Goal: Task Accomplishment & Management: Use online tool/utility

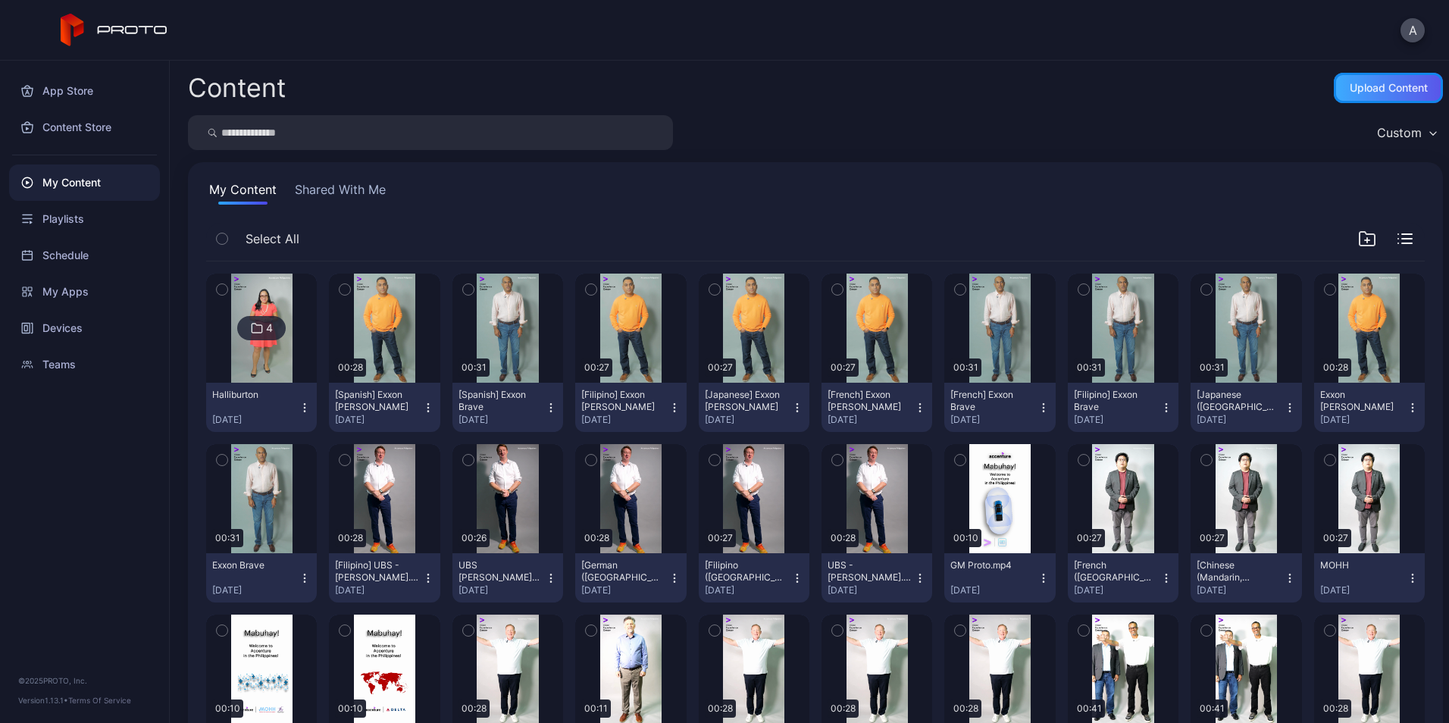
click at [1379, 76] on div "Upload Content" at bounding box center [1388, 88] width 109 height 30
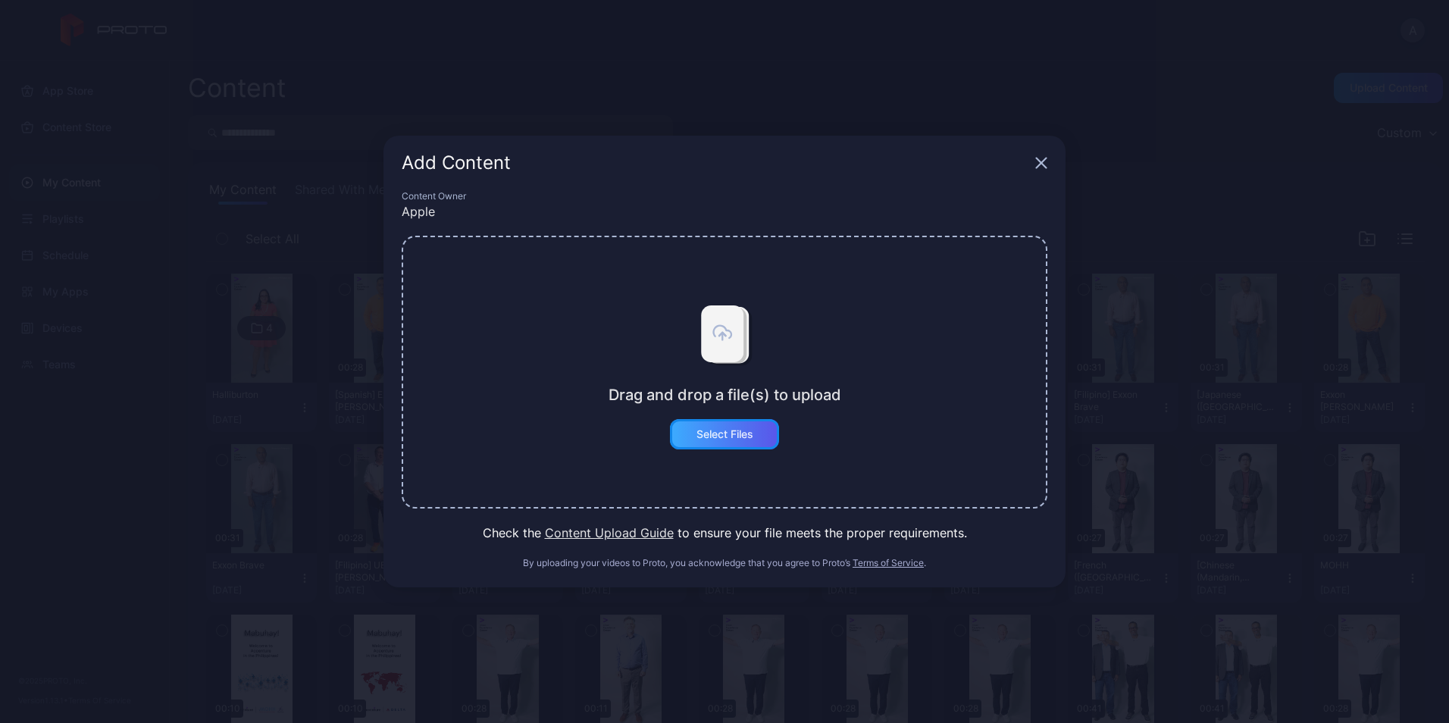
click at [746, 426] on div "Select Files" at bounding box center [724, 434] width 109 height 30
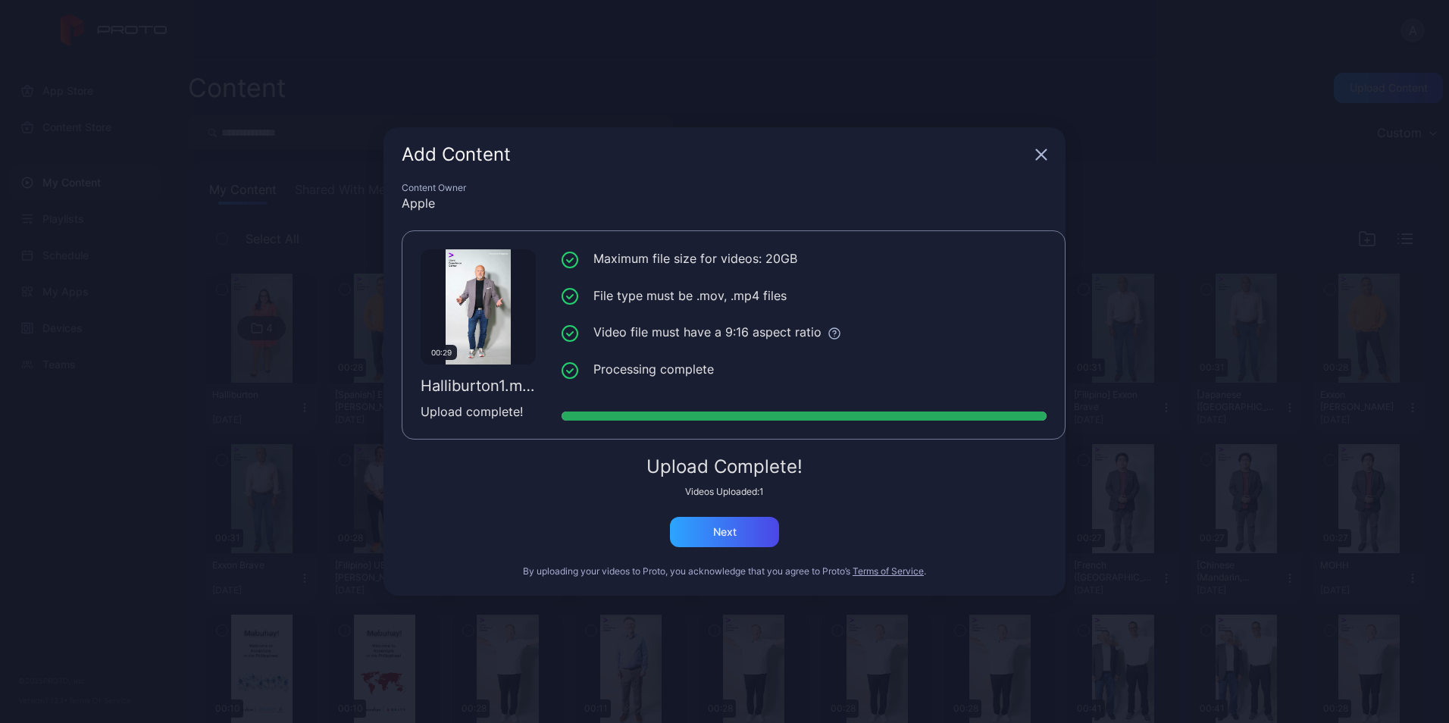
click at [725, 514] on div "Upload Complete! Videos Uploaded: 1 Next" at bounding box center [725, 502] width 646 height 89
click at [729, 527] on div "Next" at bounding box center [724, 532] width 23 height 12
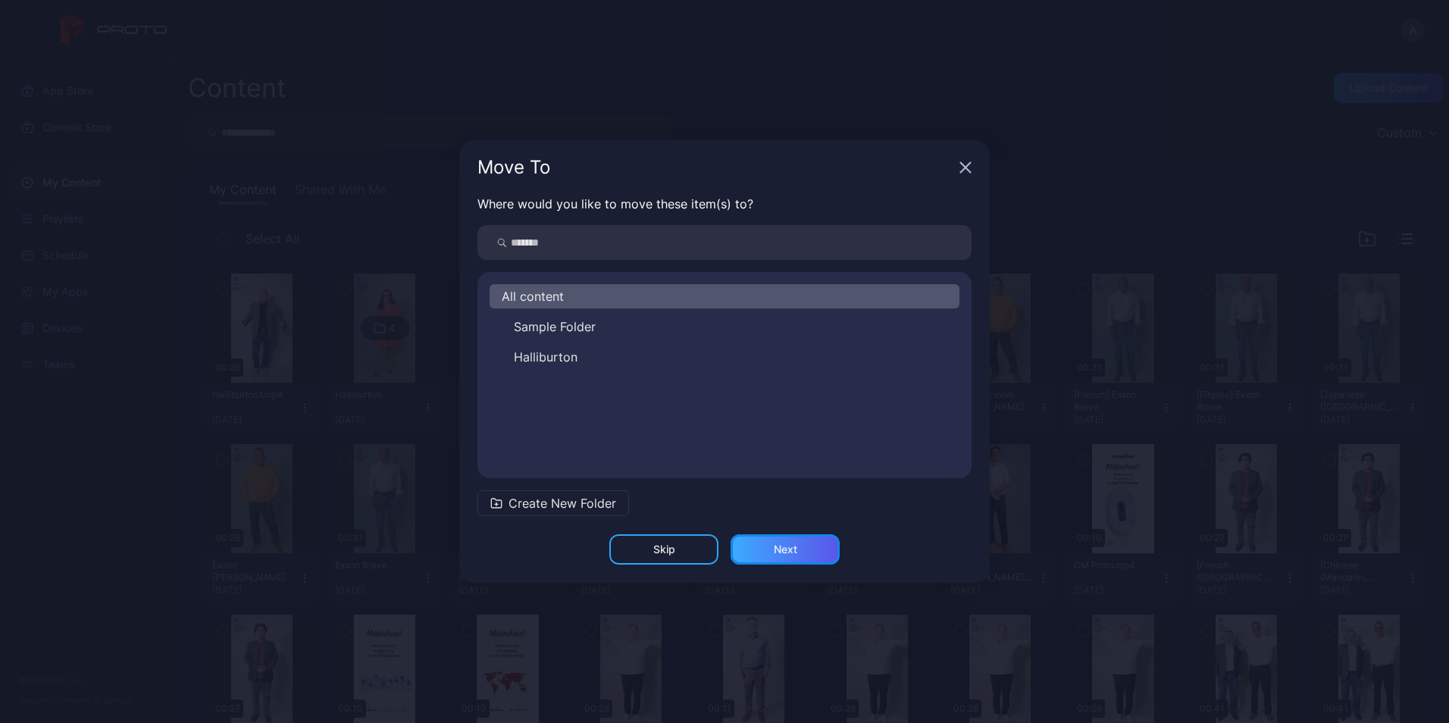
click at [818, 546] on div "Next" at bounding box center [785, 549] width 109 height 30
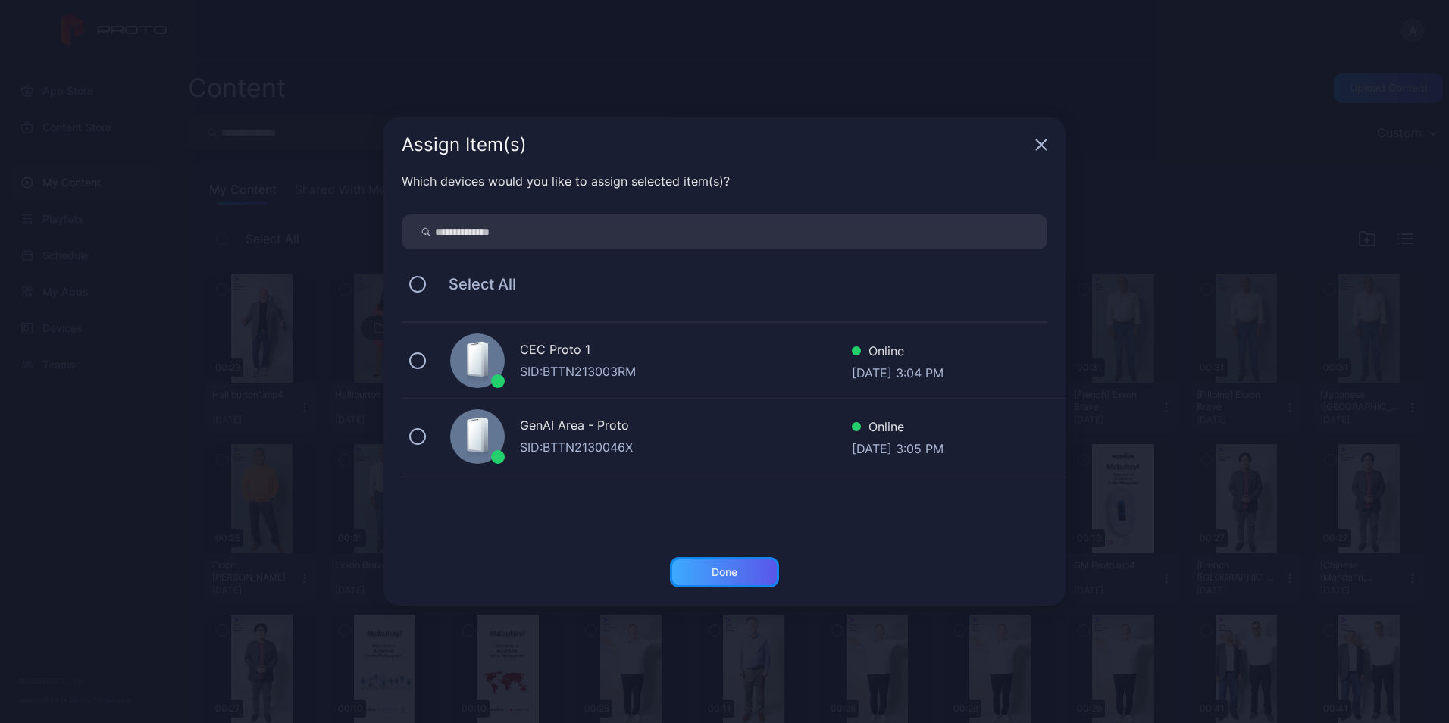
click at [717, 567] on div "Done" at bounding box center [725, 572] width 26 height 12
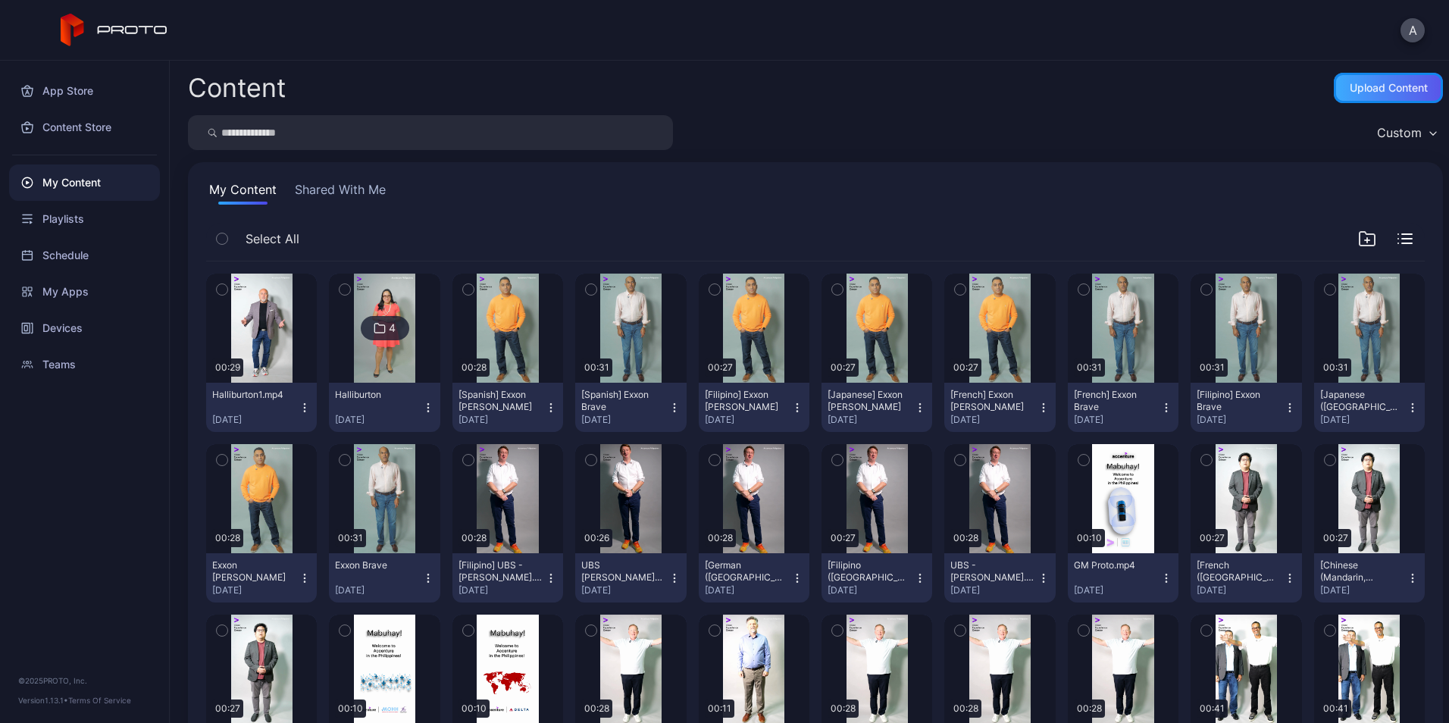
click at [1375, 80] on div "Upload Content" at bounding box center [1388, 88] width 109 height 30
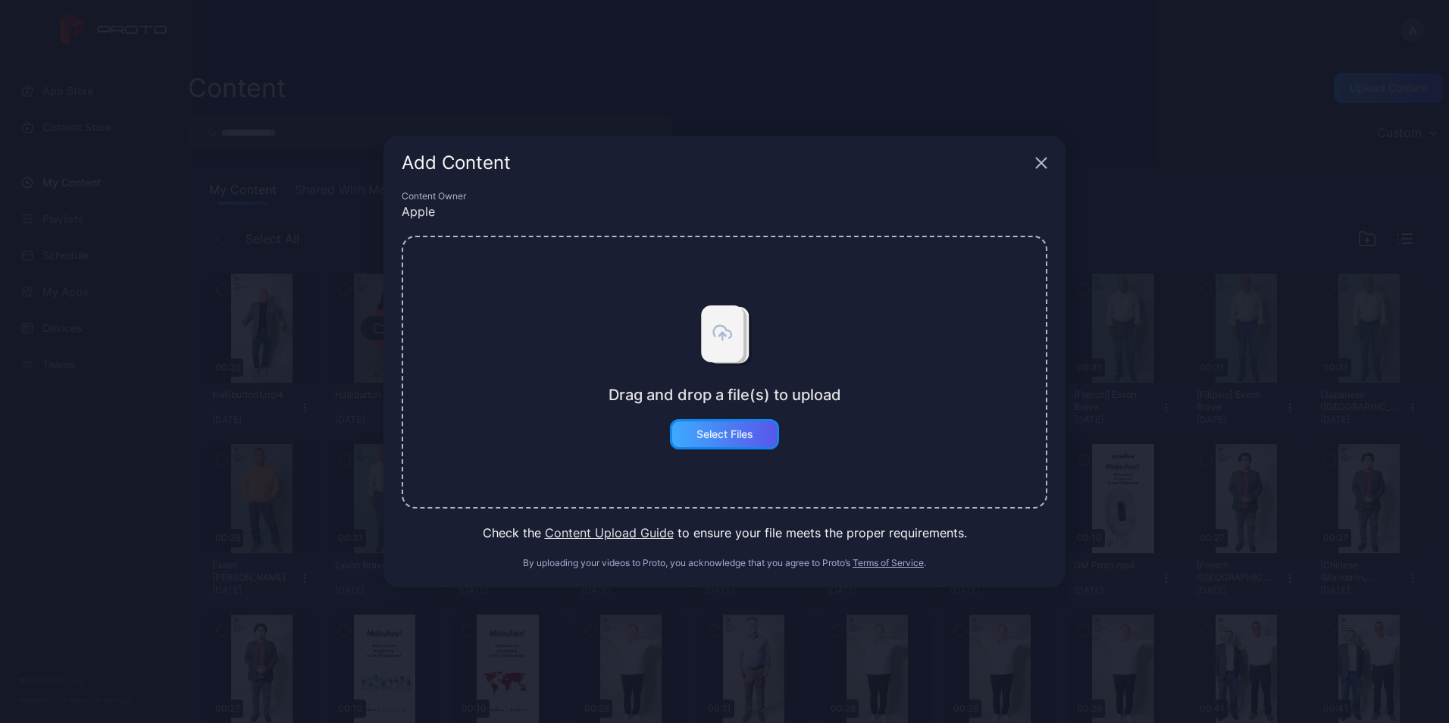
click at [717, 430] on div "Select Files" at bounding box center [724, 434] width 57 height 12
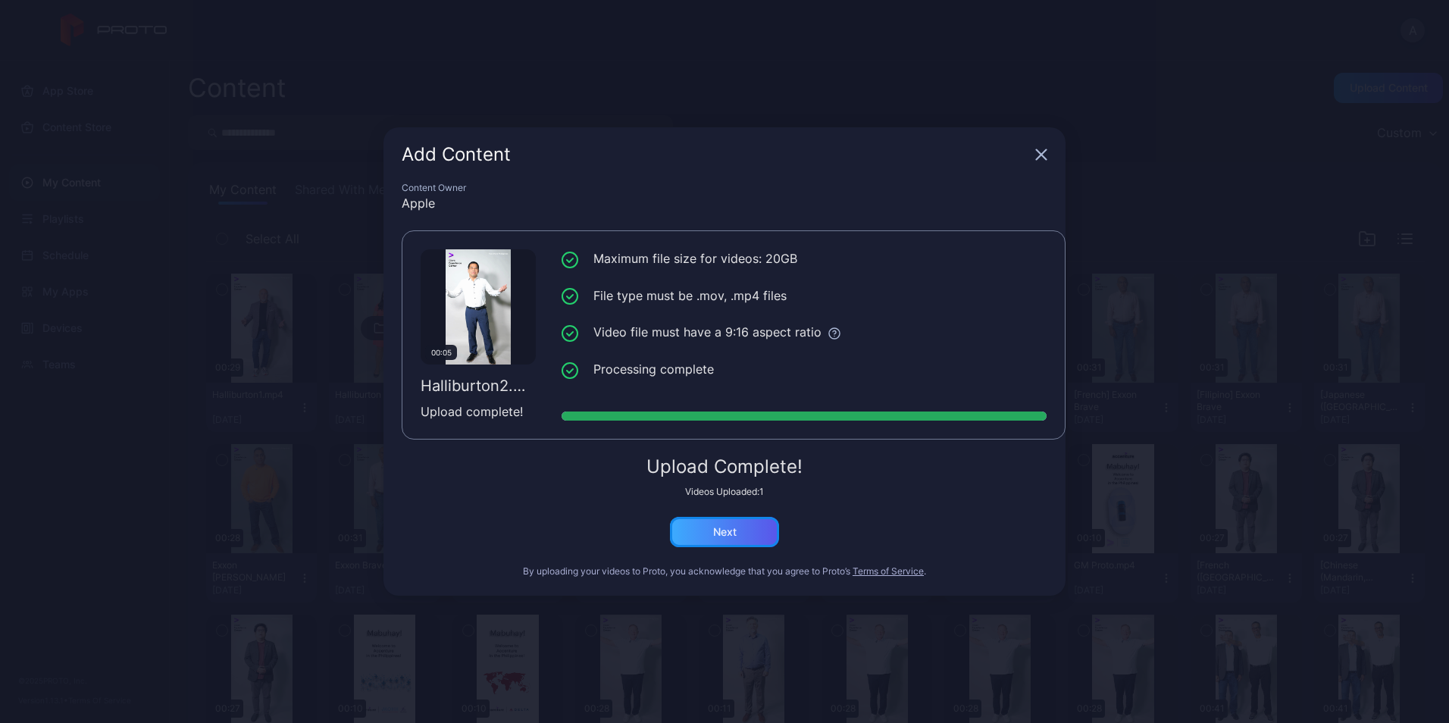
click at [714, 524] on div "Next" at bounding box center [724, 532] width 109 height 30
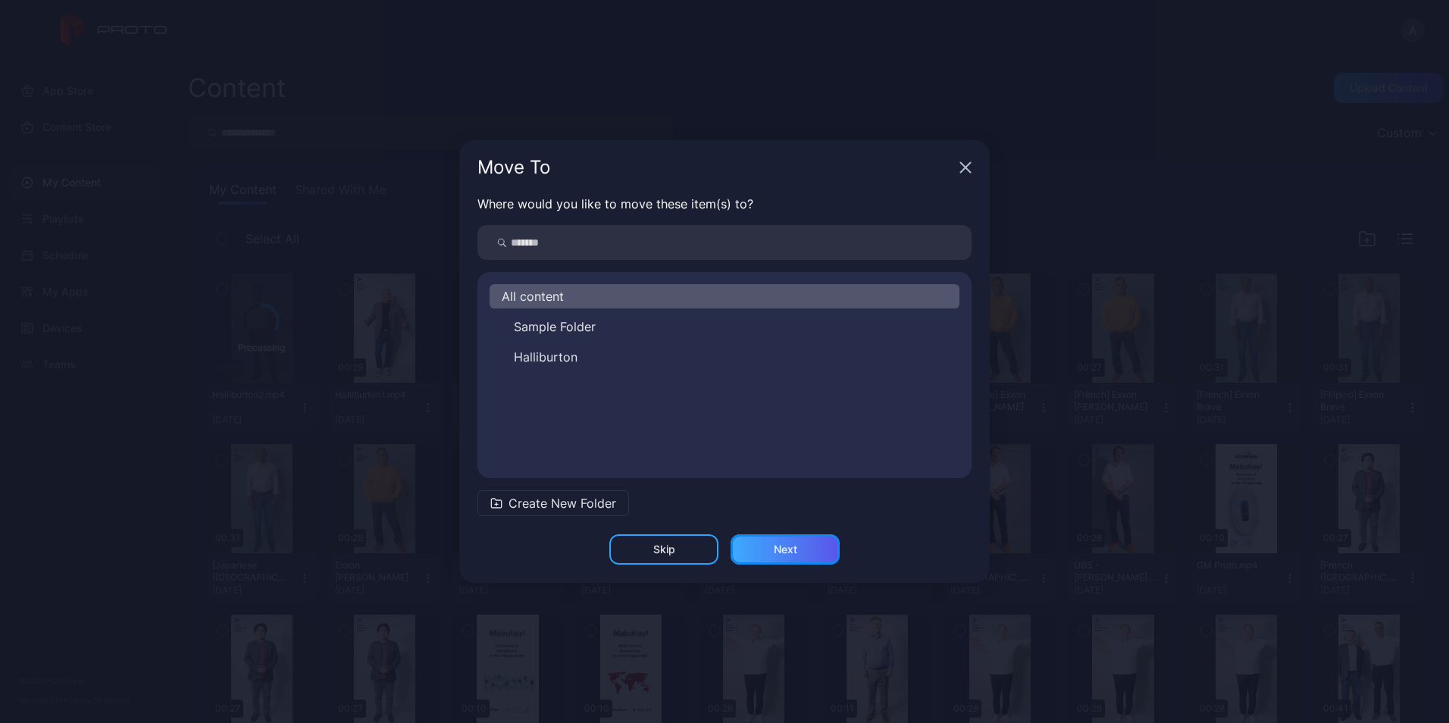
click at [783, 557] on div "Next" at bounding box center [785, 549] width 109 height 30
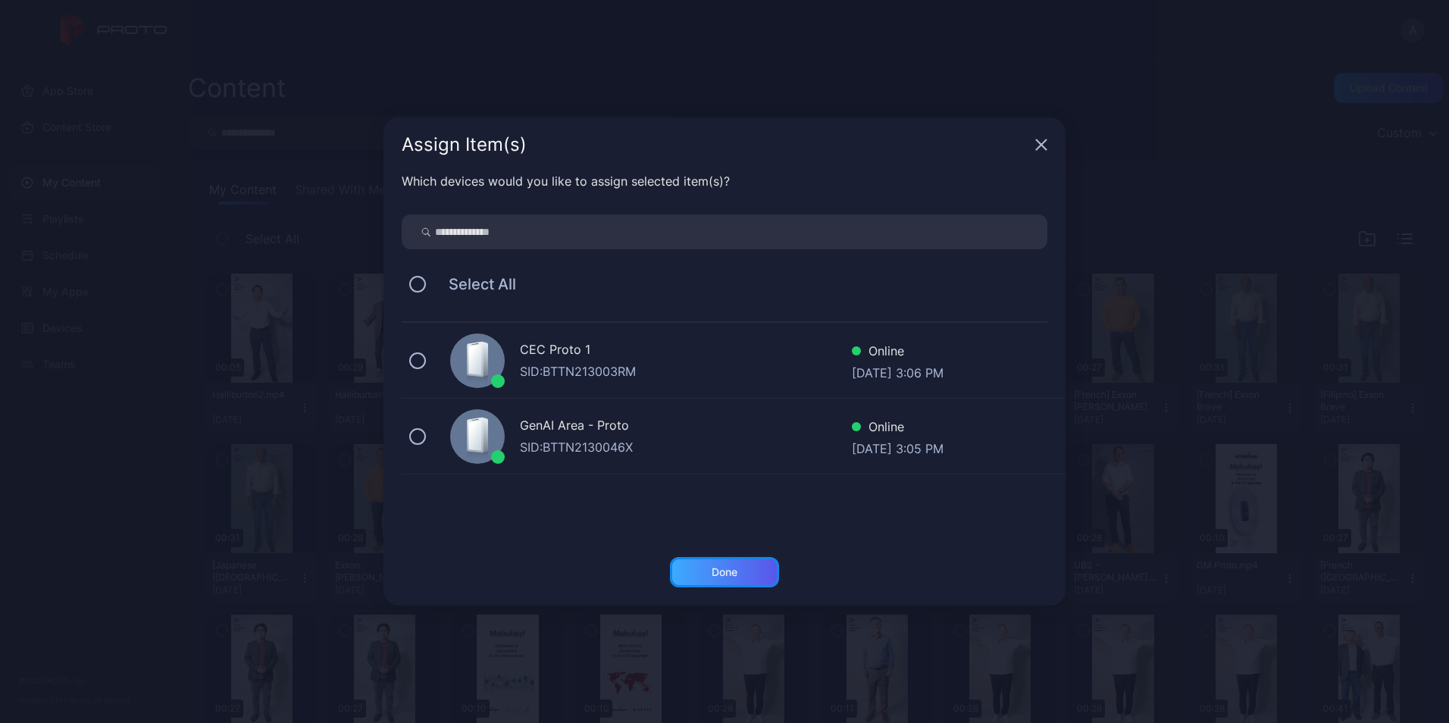
click at [737, 564] on div "Done" at bounding box center [724, 572] width 109 height 30
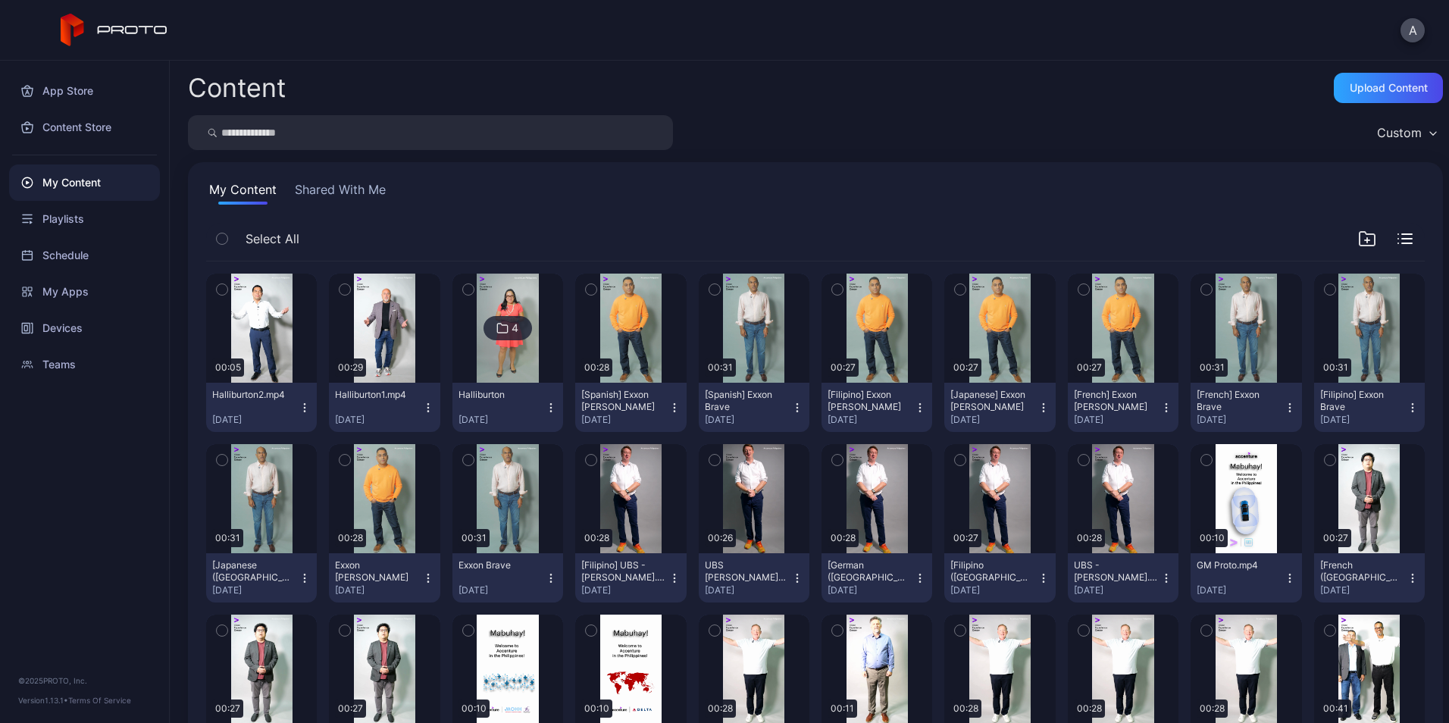
click at [305, 405] on icon "button" at bounding box center [305, 408] width 12 height 12
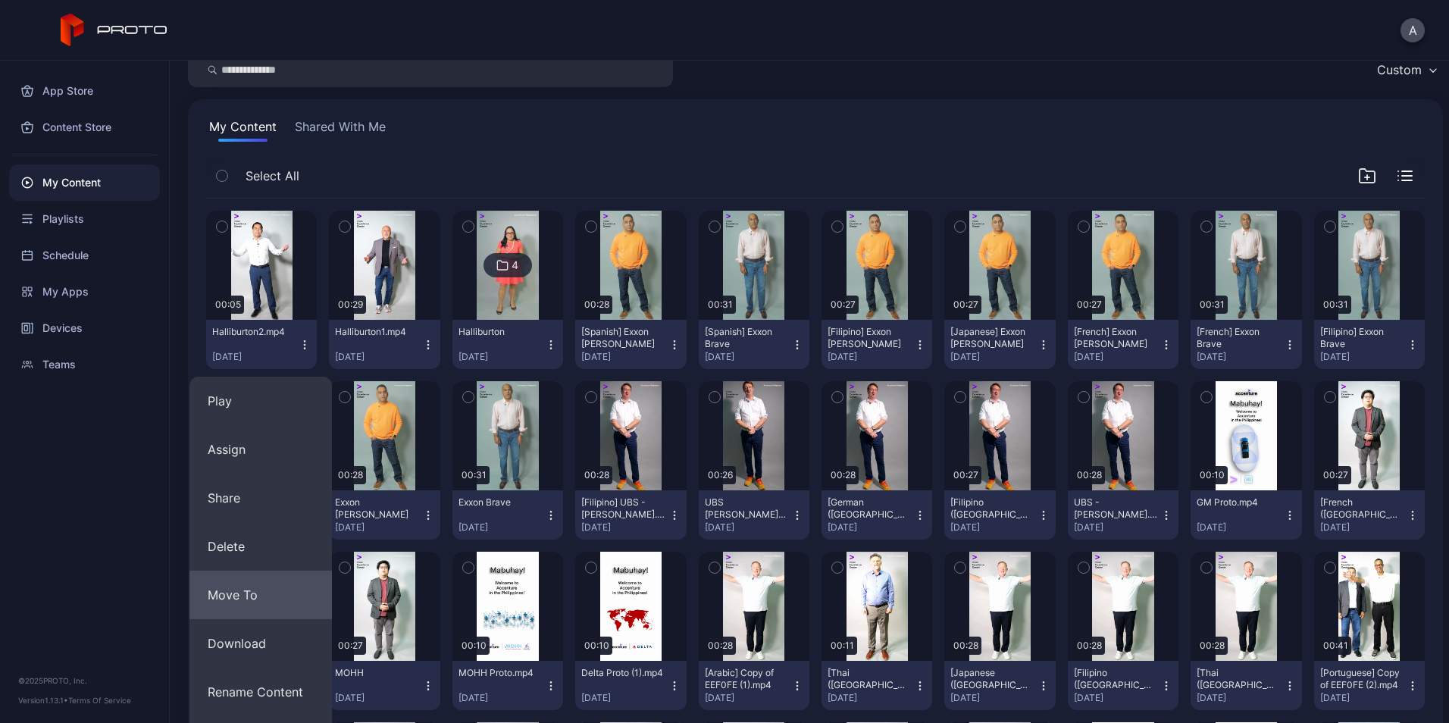
scroll to position [64, 0]
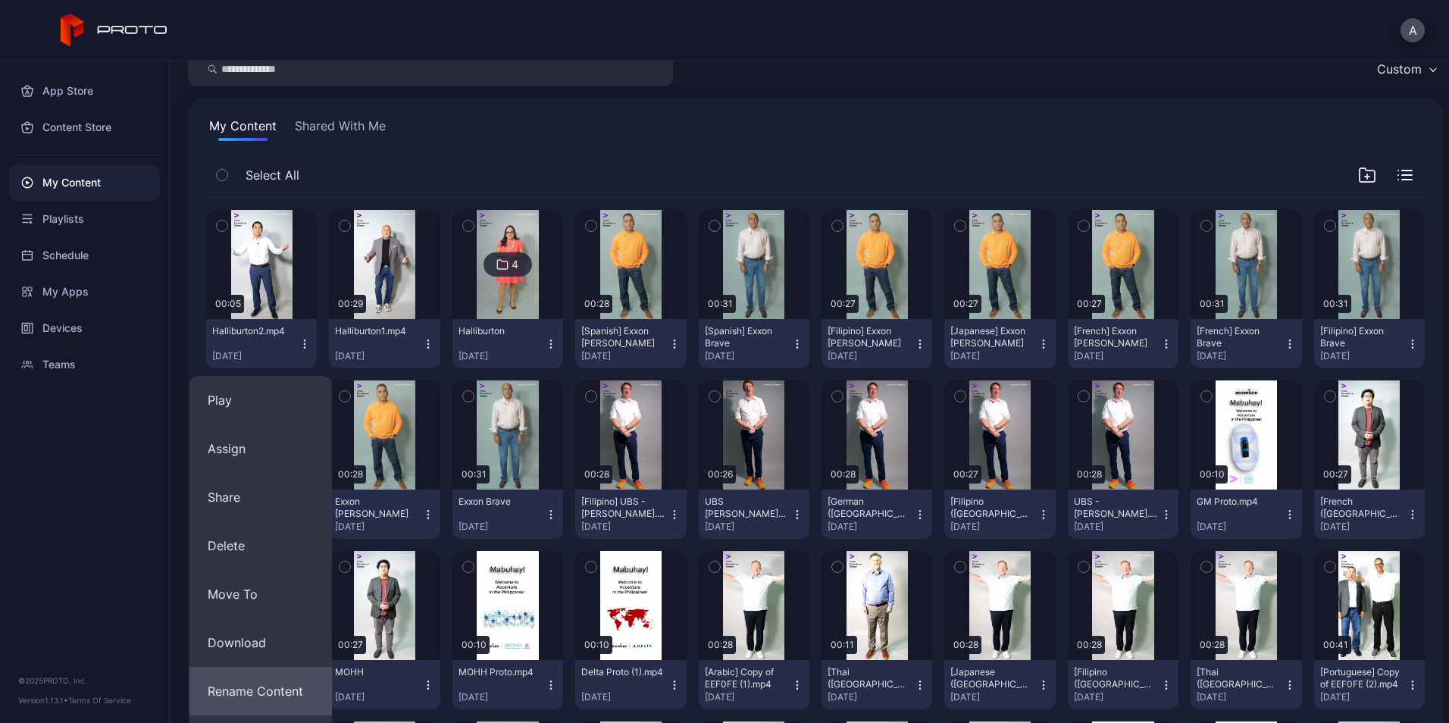
click at [271, 687] on button "Rename Content" at bounding box center [260, 691] width 142 height 49
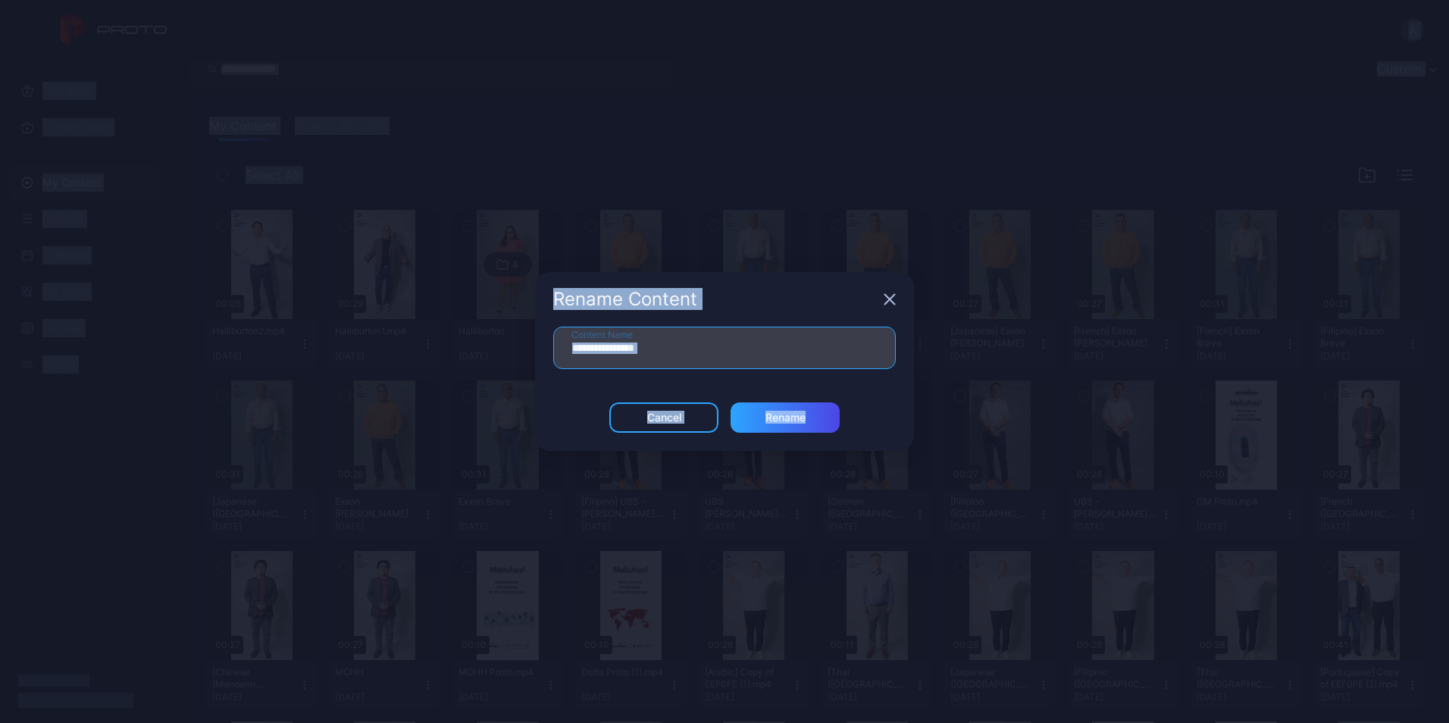
click at [685, 349] on input "**********" at bounding box center [724, 348] width 343 height 42
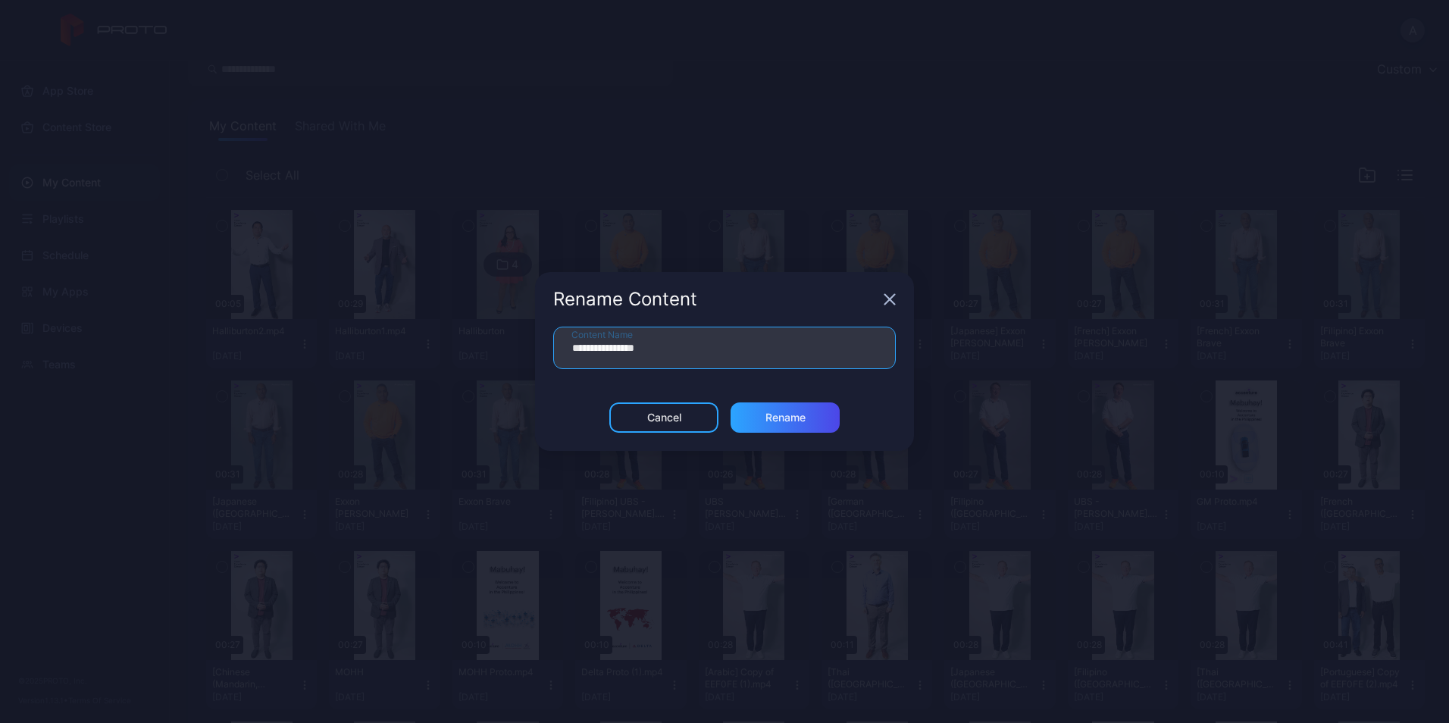
drag, startPoint x: 685, startPoint y: 349, endPoint x: 454, endPoint y: 358, distance: 231.3
click at [454, 358] on div "**********" at bounding box center [724, 361] width 1449 height 723
type input "******"
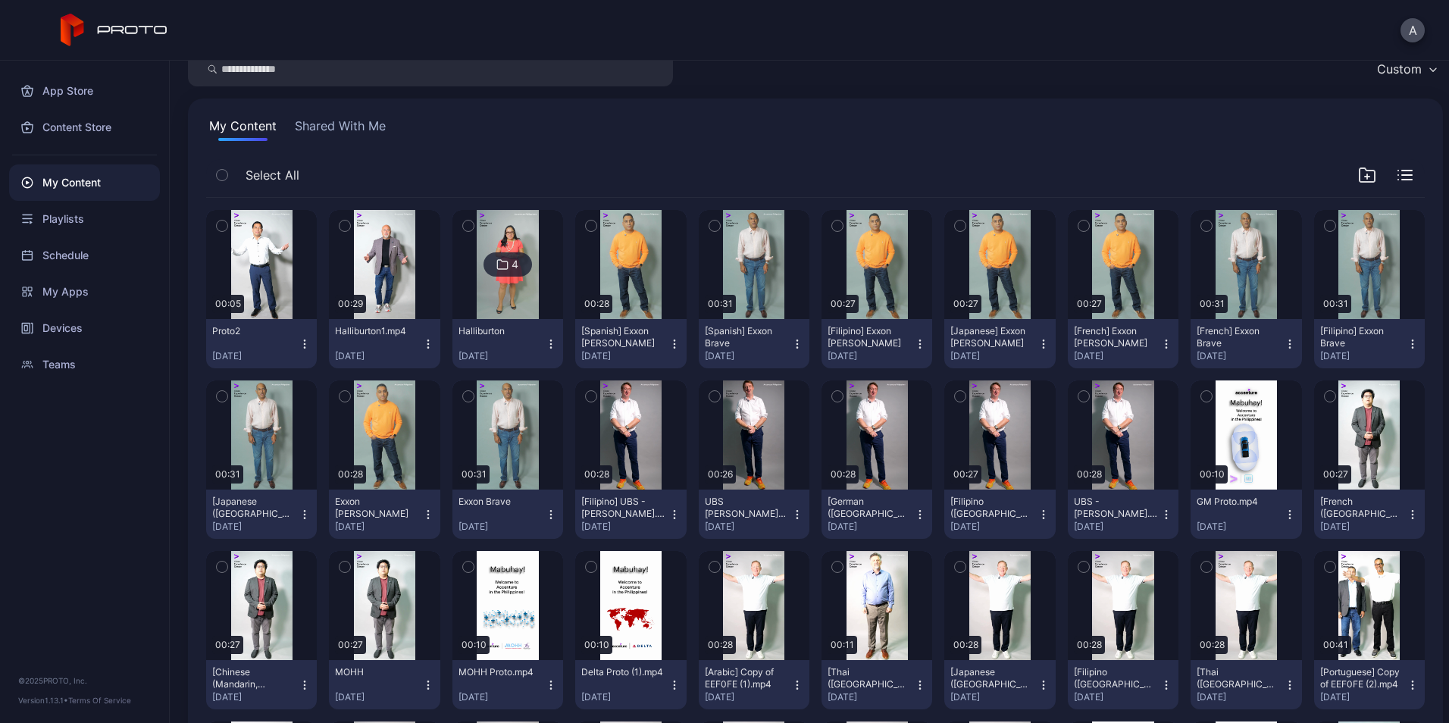
click at [422, 340] on icon "button" at bounding box center [428, 344] width 12 height 12
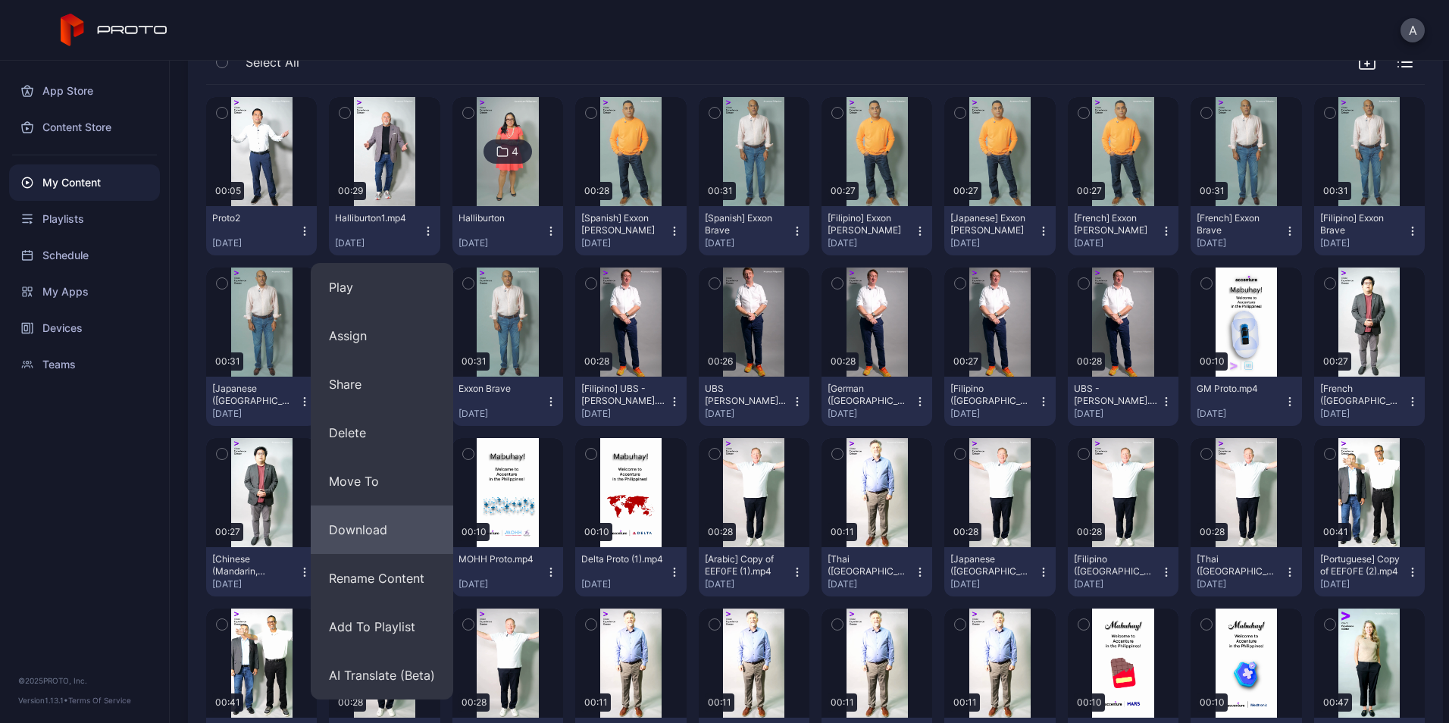
scroll to position [177, 0]
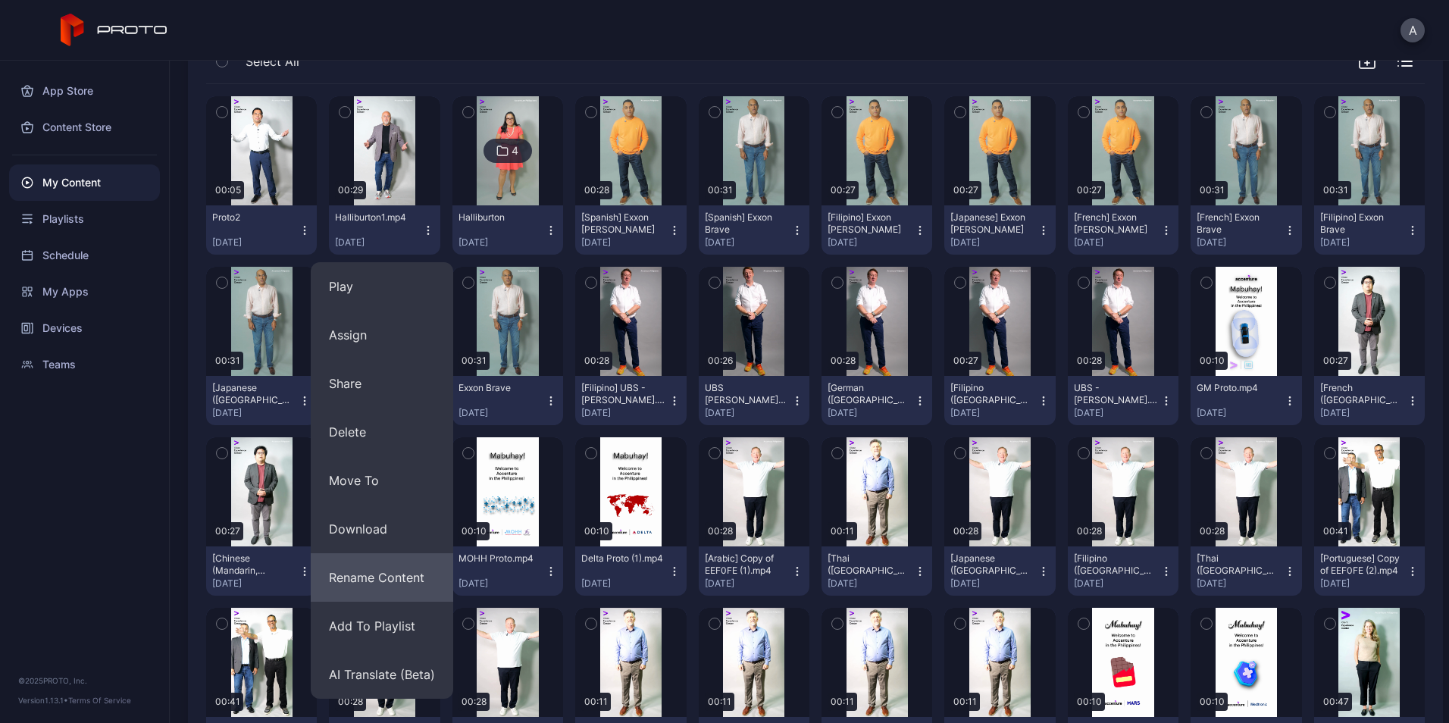
click at [399, 571] on button "Rename Content" at bounding box center [382, 577] width 142 height 49
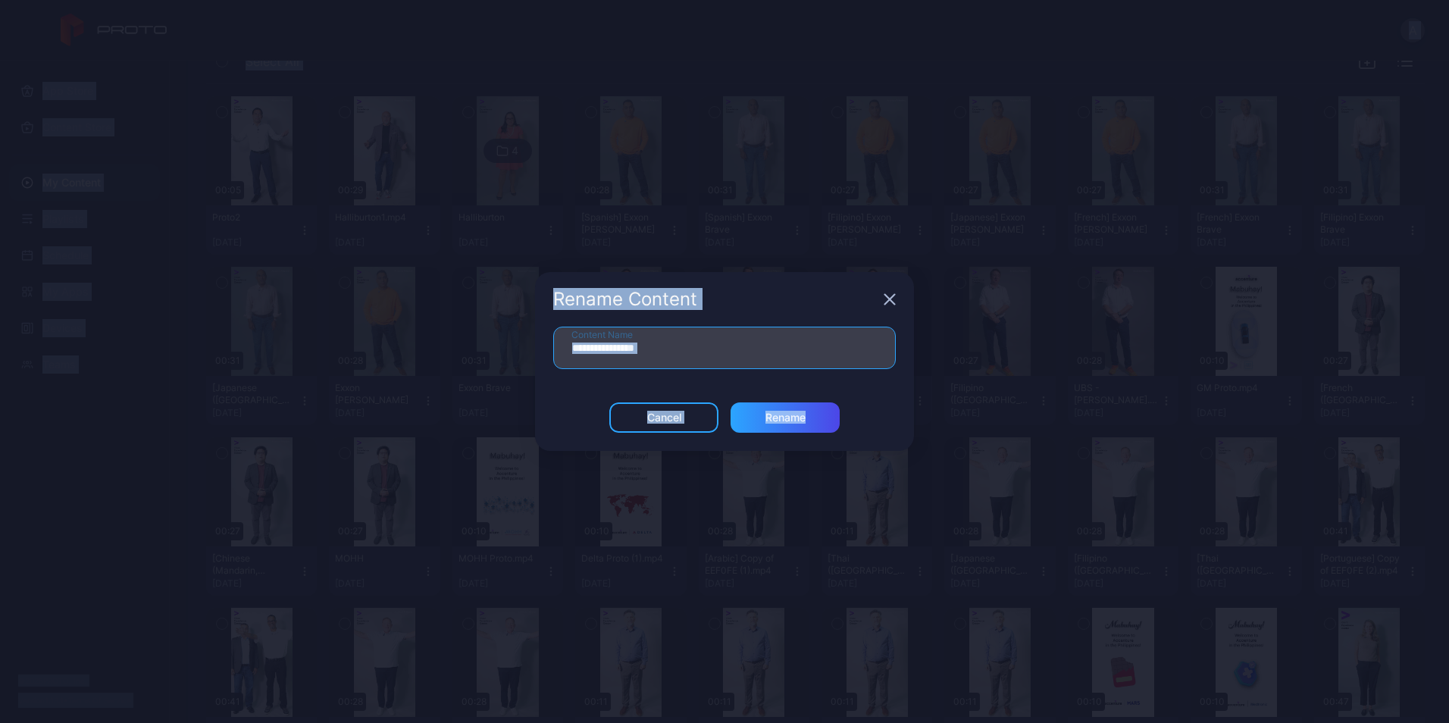
click at [680, 346] on input "**********" at bounding box center [724, 348] width 343 height 42
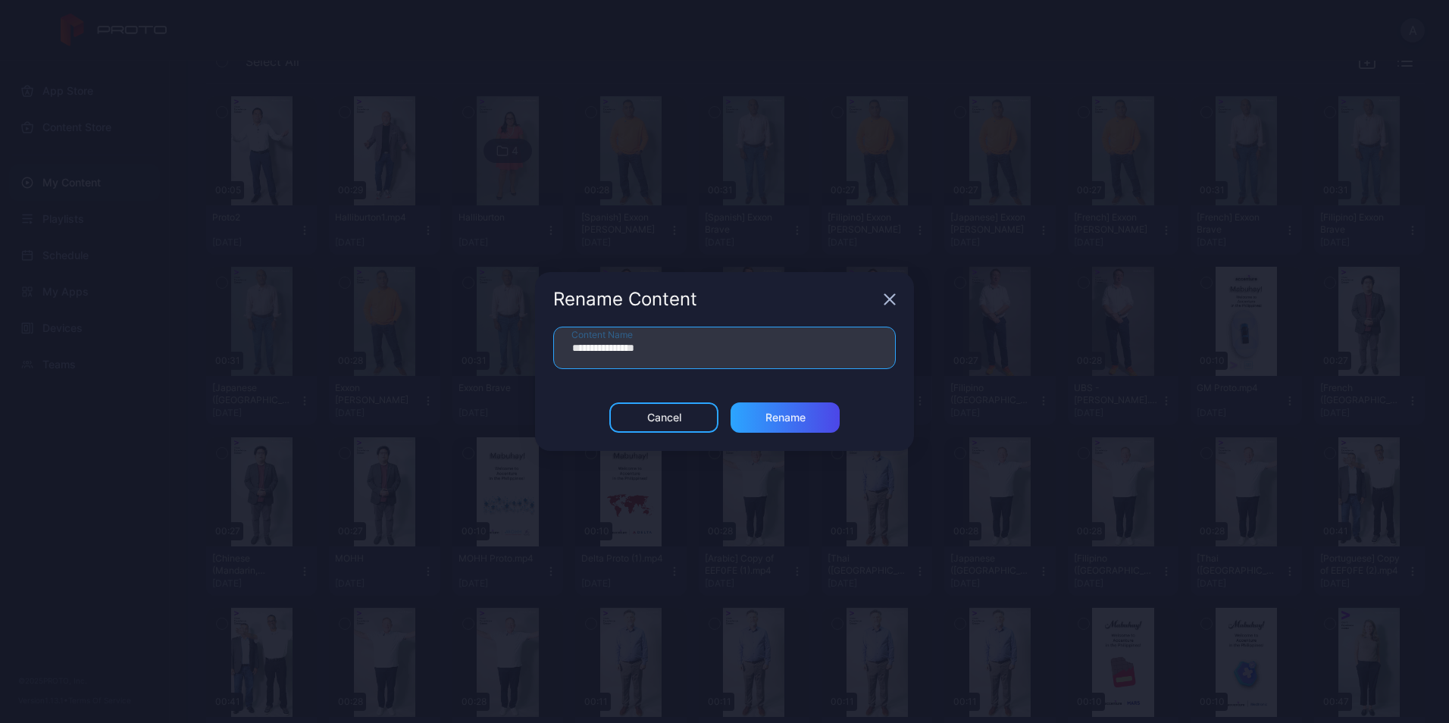
drag, startPoint x: 680, startPoint y: 346, endPoint x: 515, endPoint y: 346, distance: 164.5
click at [515, 346] on div "**********" at bounding box center [724, 361] width 1449 height 723
type input "******"
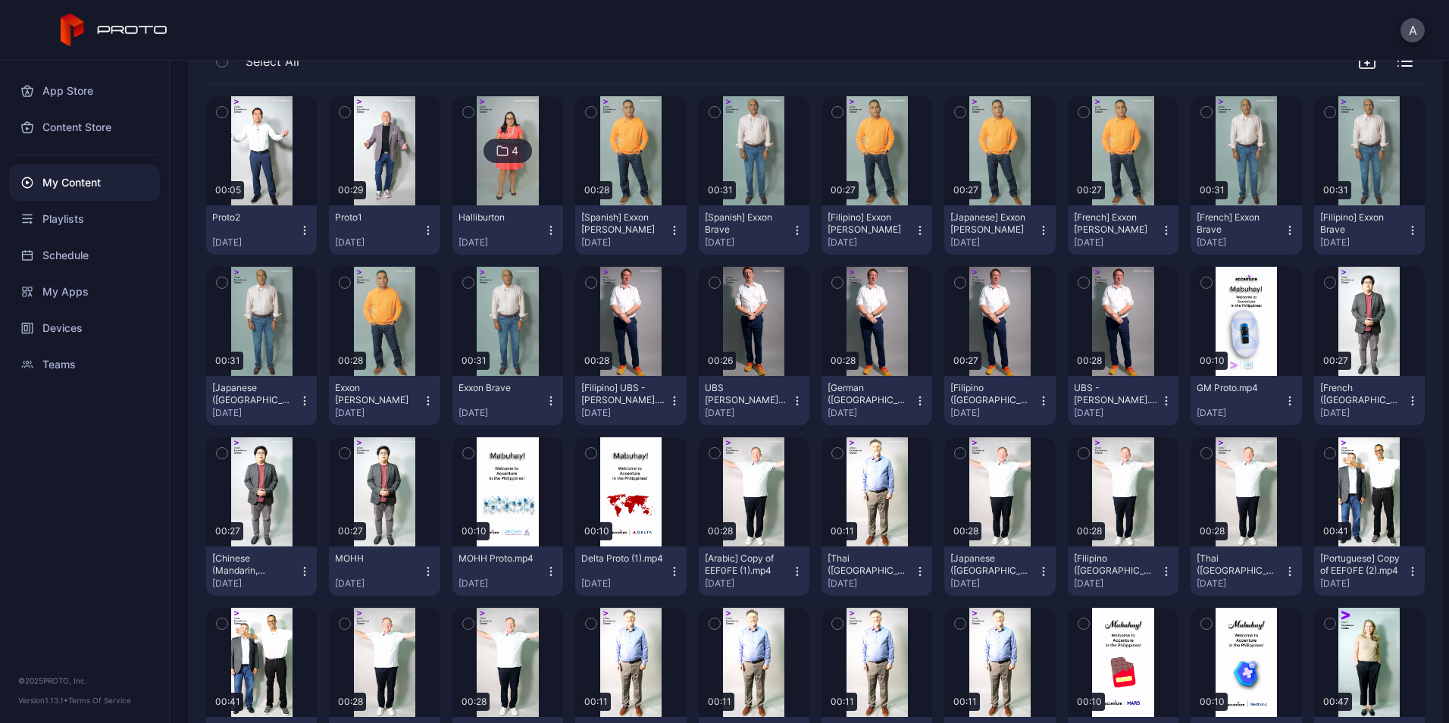
scroll to position [0, 0]
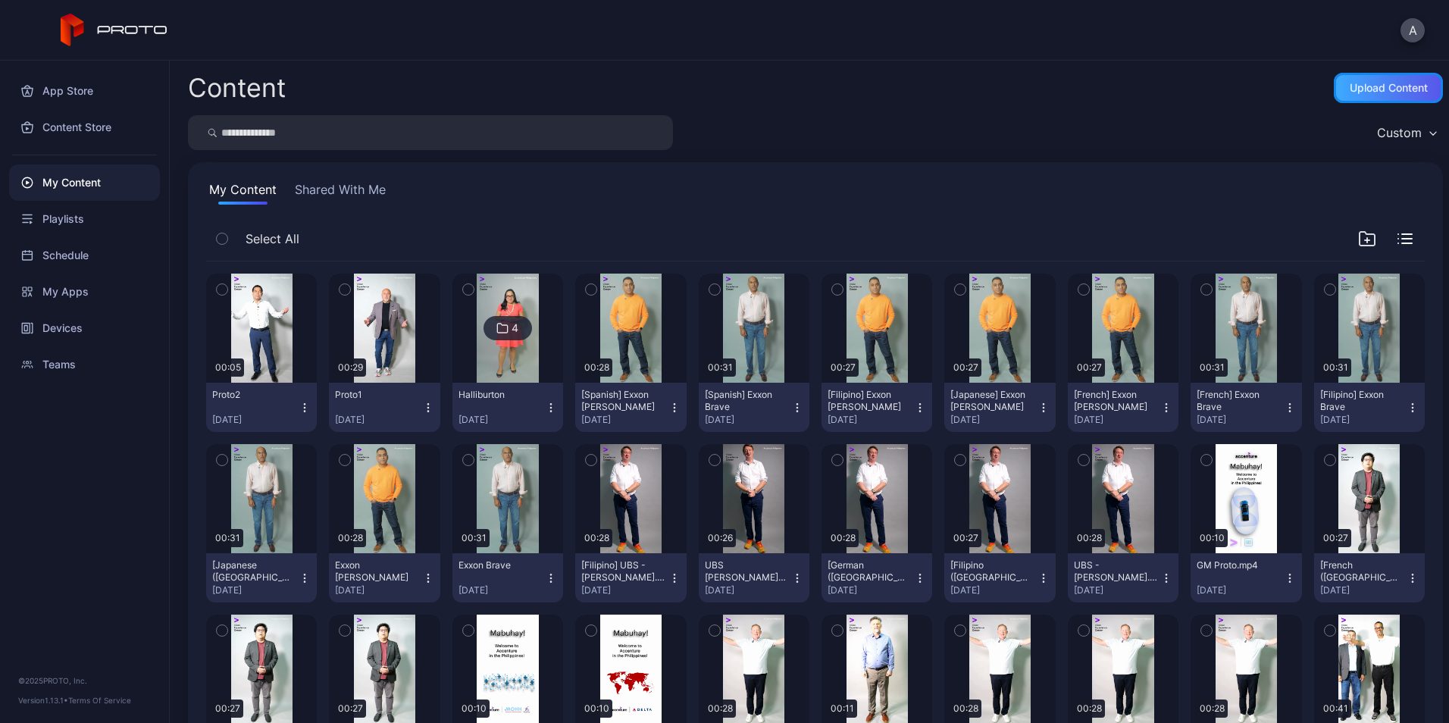
click at [1350, 82] on div "Upload Content" at bounding box center [1389, 88] width 78 height 12
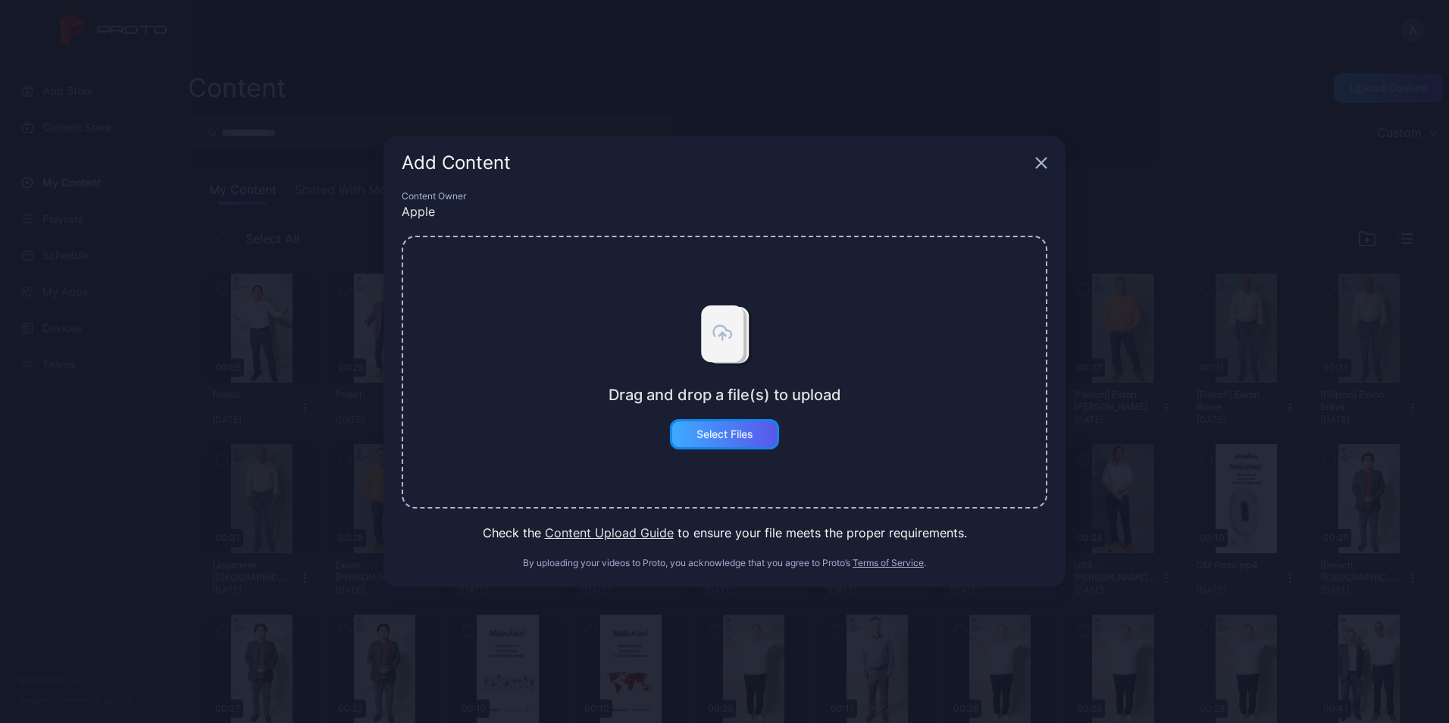
click at [715, 428] on div "Select Files" at bounding box center [724, 434] width 57 height 12
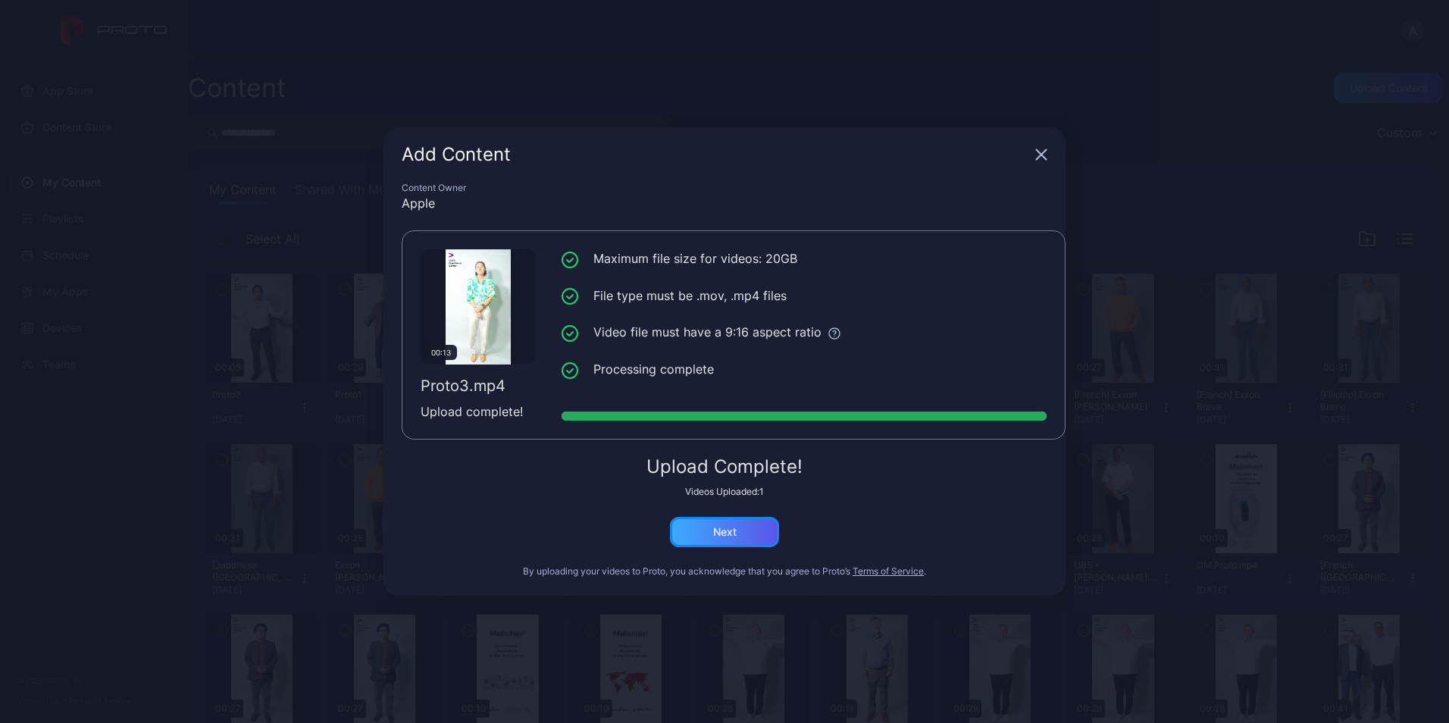
click at [728, 529] on div "Next" at bounding box center [724, 532] width 23 height 12
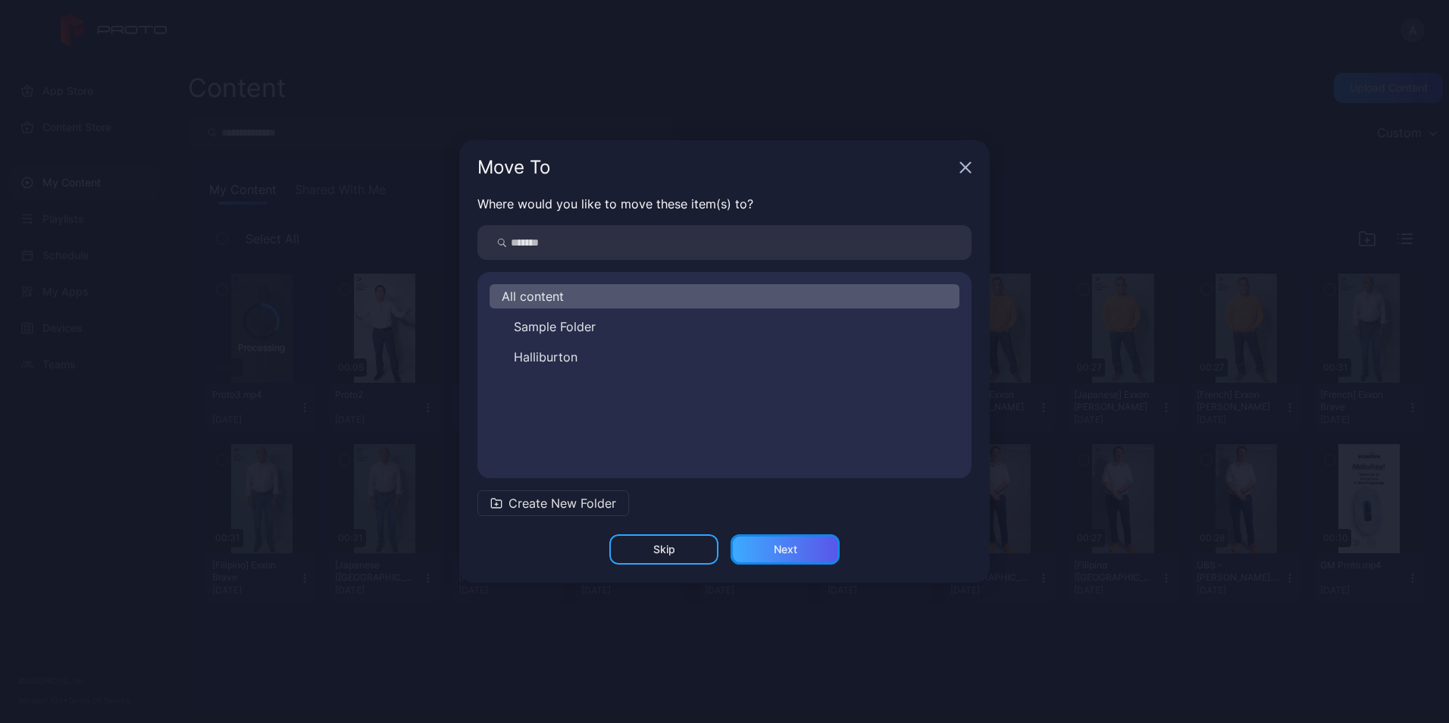
click at [774, 543] on div "Next" at bounding box center [785, 549] width 23 height 12
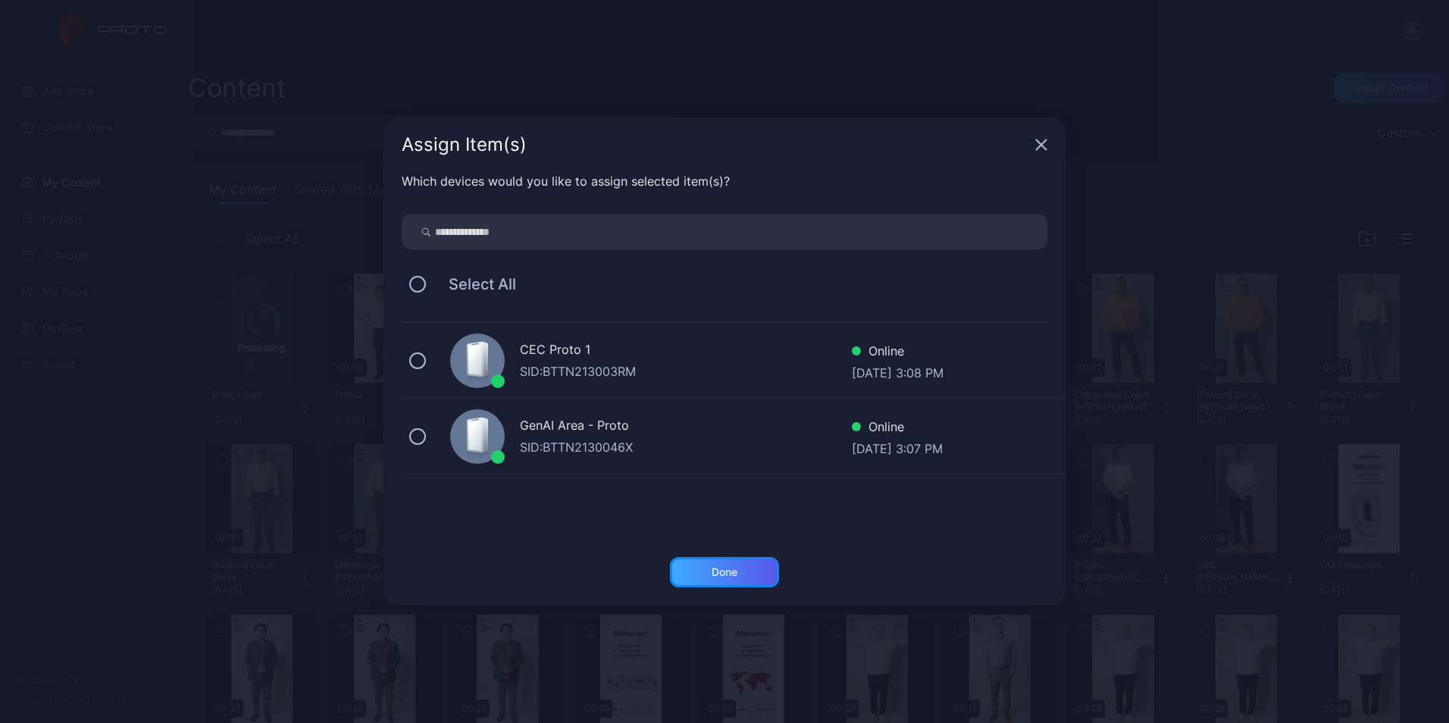
click at [724, 581] on div "Done" at bounding box center [724, 572] width 109 height 30
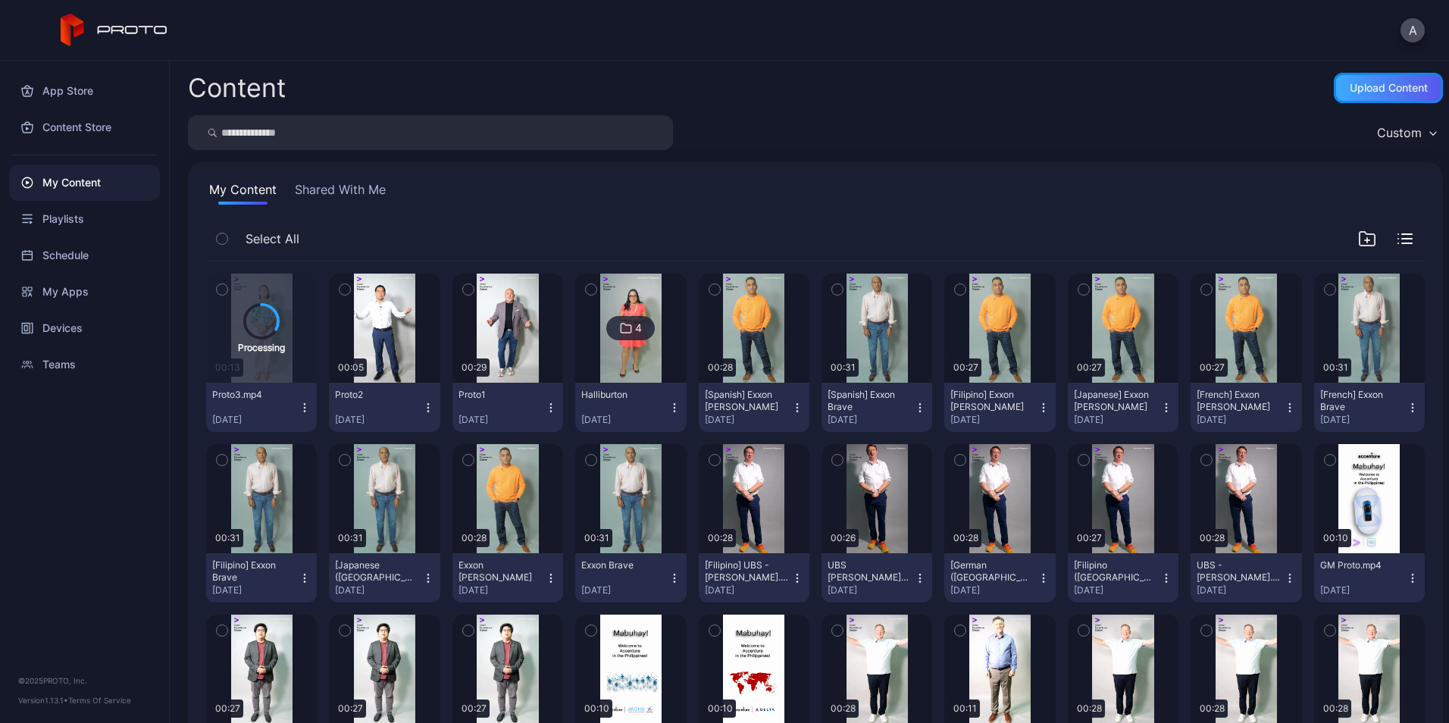
click at [1372, 89] on div "Upload Content" at bounding box center [1389, 88] width 78 height 12
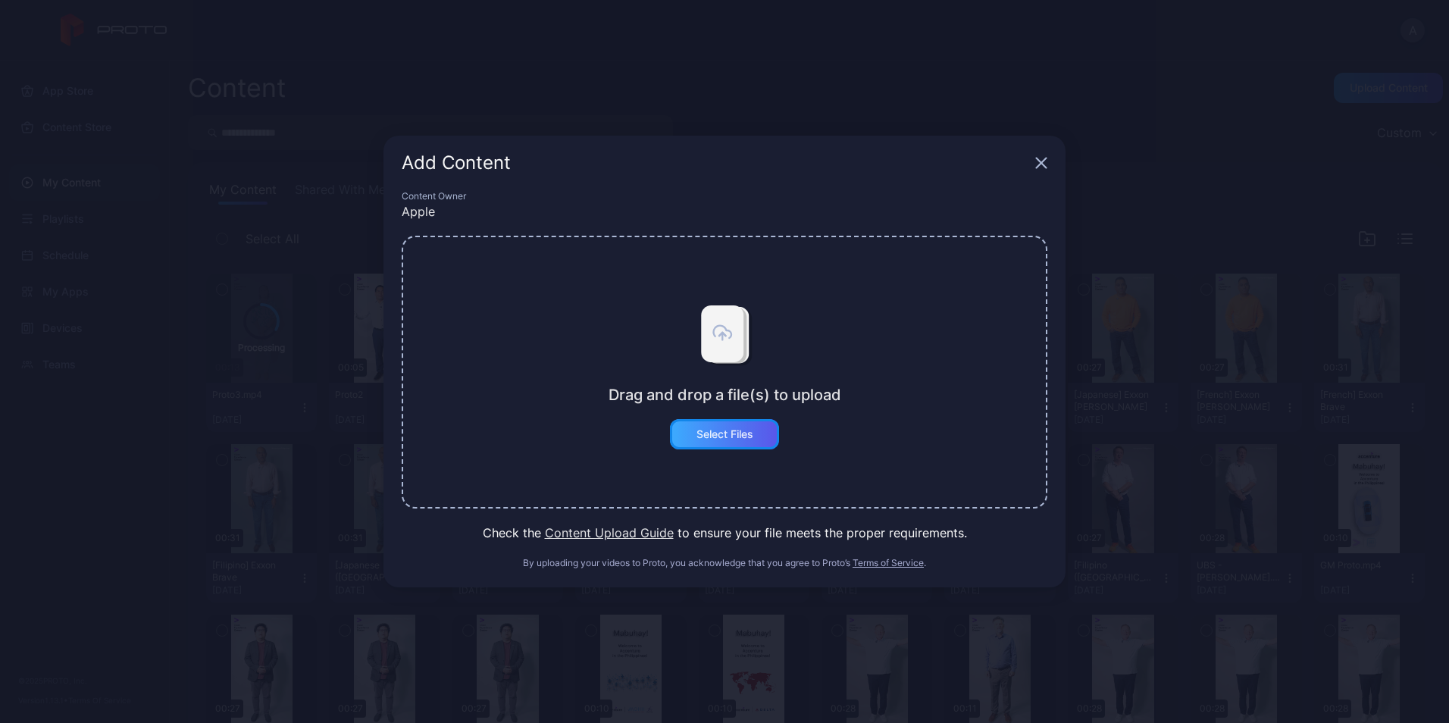
click at [737, 428] on div "Select Files" at bounding box center [724, 434] width 57 height 12
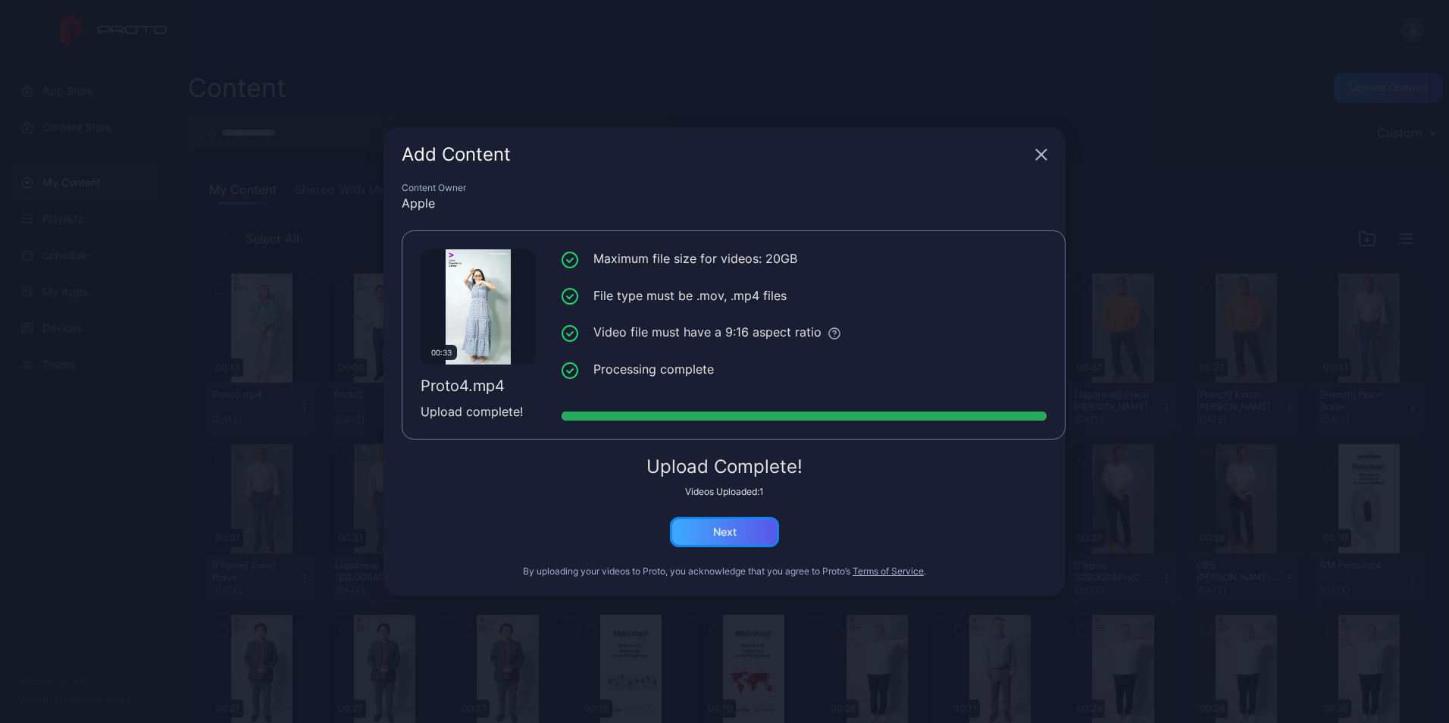
click at [713, 537] on div "Next" at bounding box center [724, 532] width 23 height 12
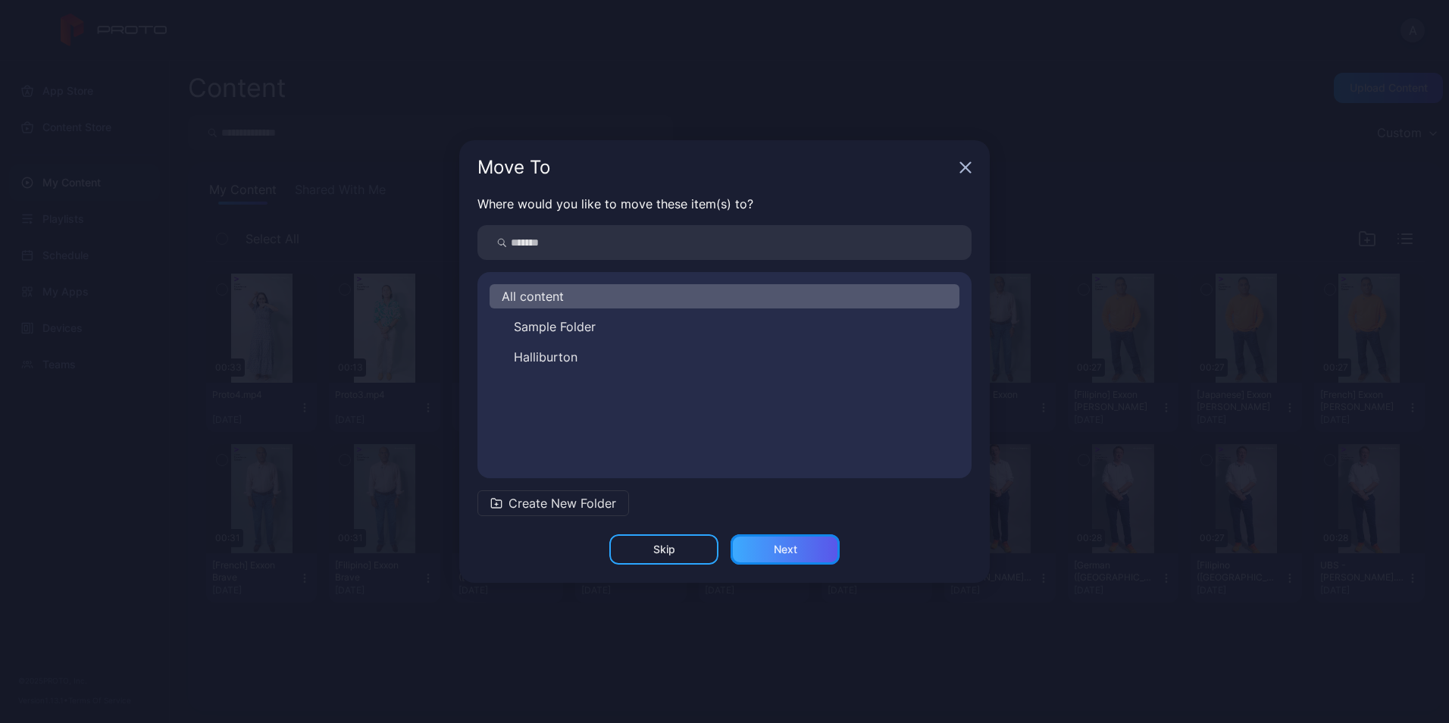
click at [786, 556] on div "Next" at bounding box center [785, 549] width 109 height 30
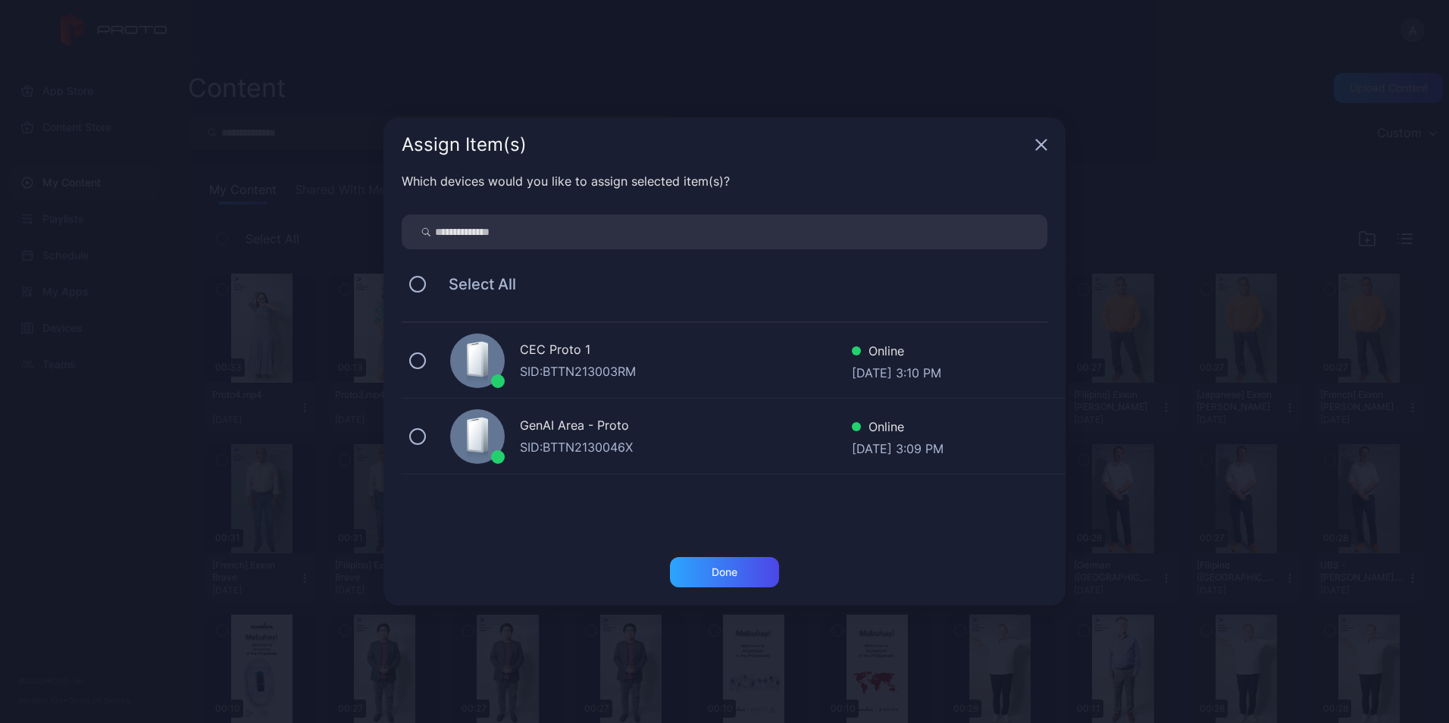
click at [754, 548] on div "Which devices would you like to assign selected item(s)? Select All CEC Proto 1…" at bounding box center [724, 364] width 682 height 385
click at [748, 564] on div "Done" at bounding box center [724, 572] width 109 height 30
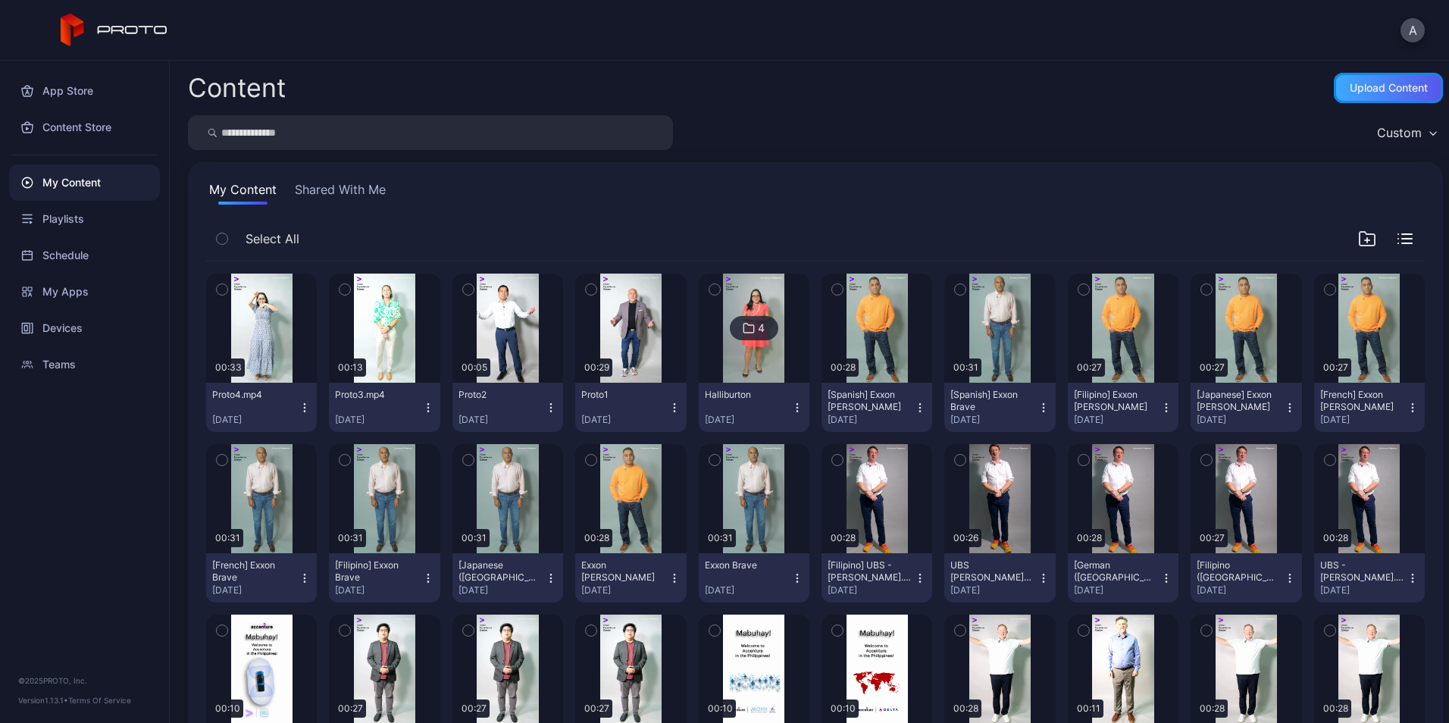
click at [1372, 95] on div "Upload Content" at bounding box center [1388, 88] width 109 height 30
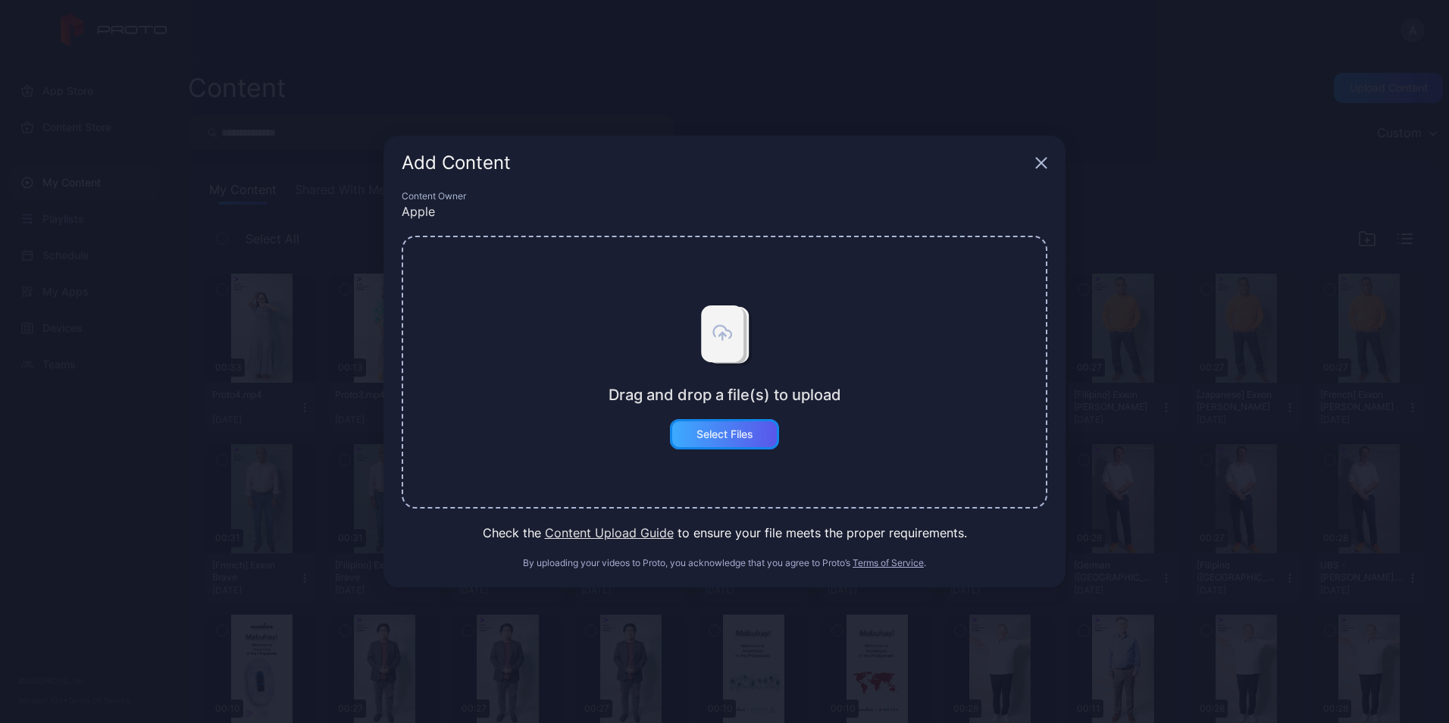
click at [740, 431] on div "Select Files" at bounding box center [724, 434] width 57 height 12
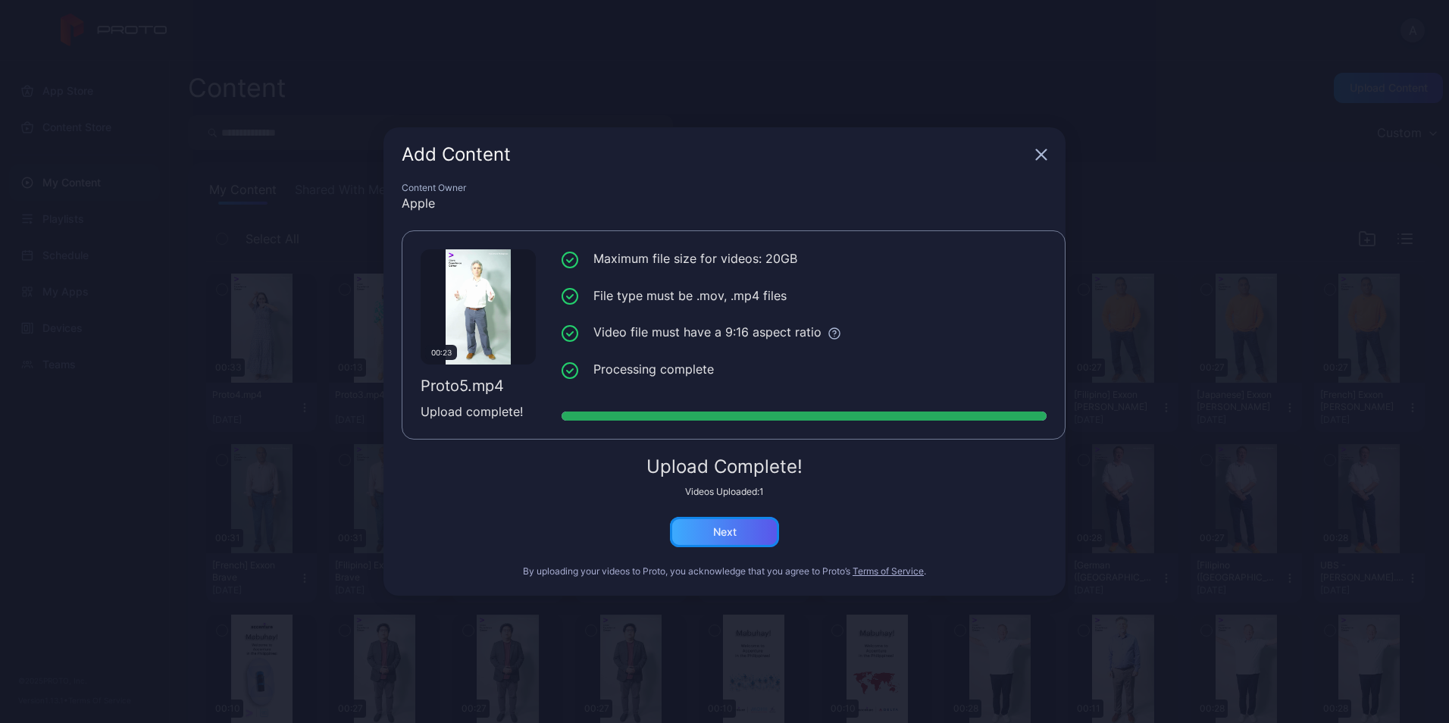
click at [739, 544] on div "Next" at bounding box center [724, 532] width 109 height 30
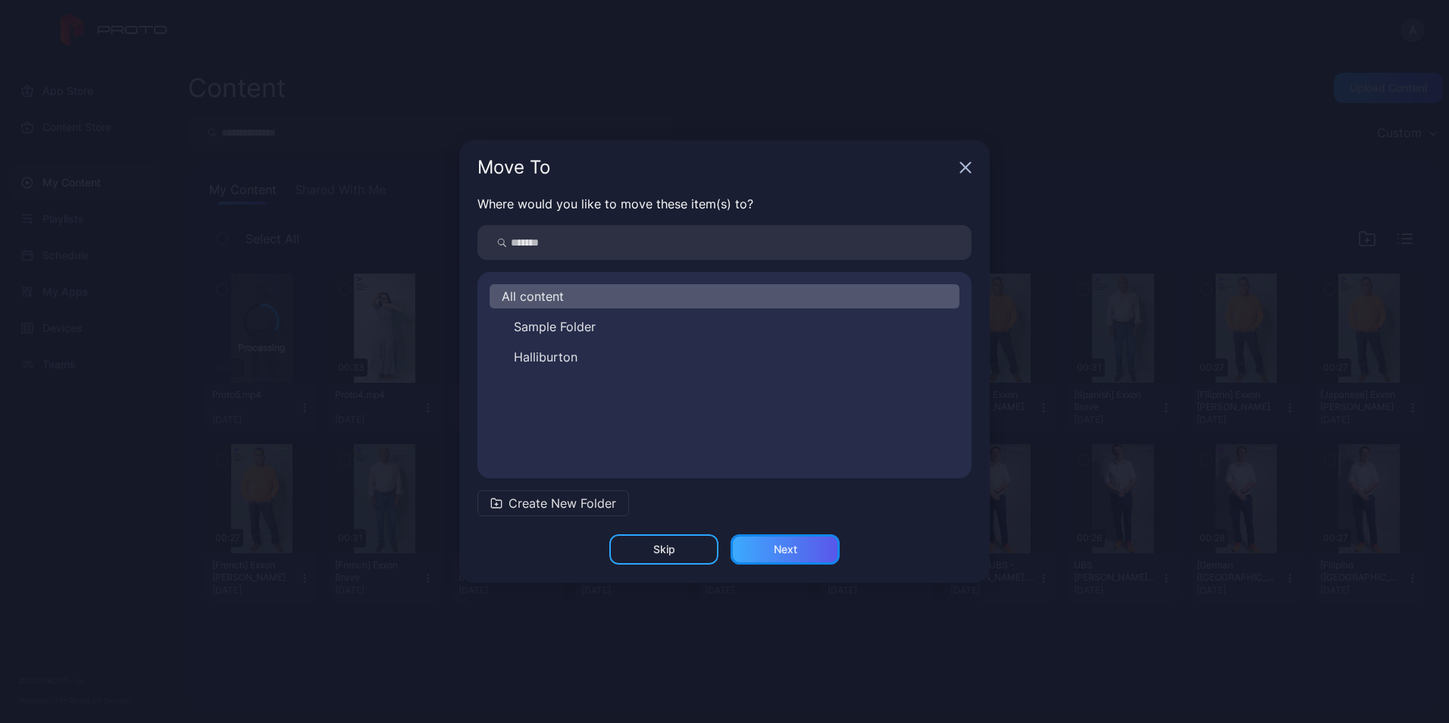
click at [759, 541] on div "Next" at bounding box center [785, 549] width 109 height 30
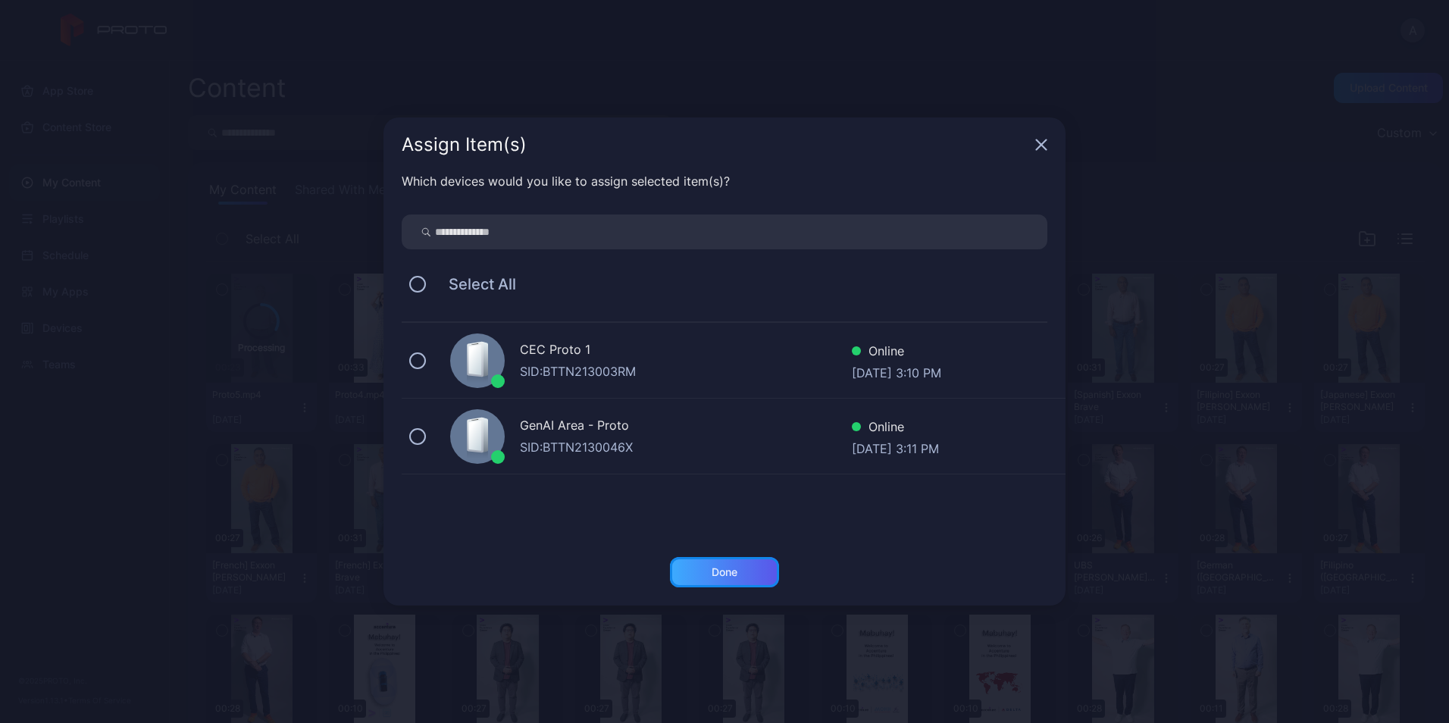
click at [733, 565] on div "Done" at bounding box center [724, 572] width 109 height 30
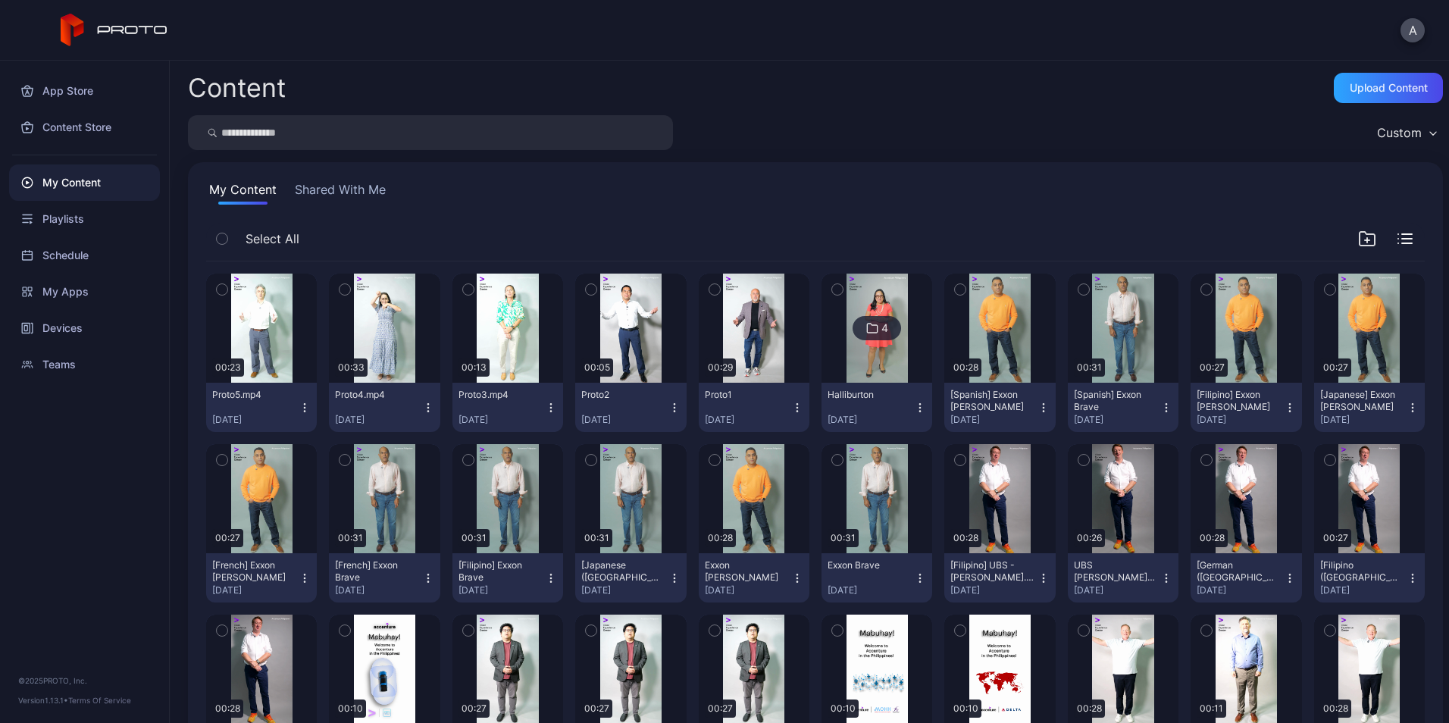
click at [781, 403] on div "Proto1 [DATE]" at bounding box center [748, 407] width 86 height 37
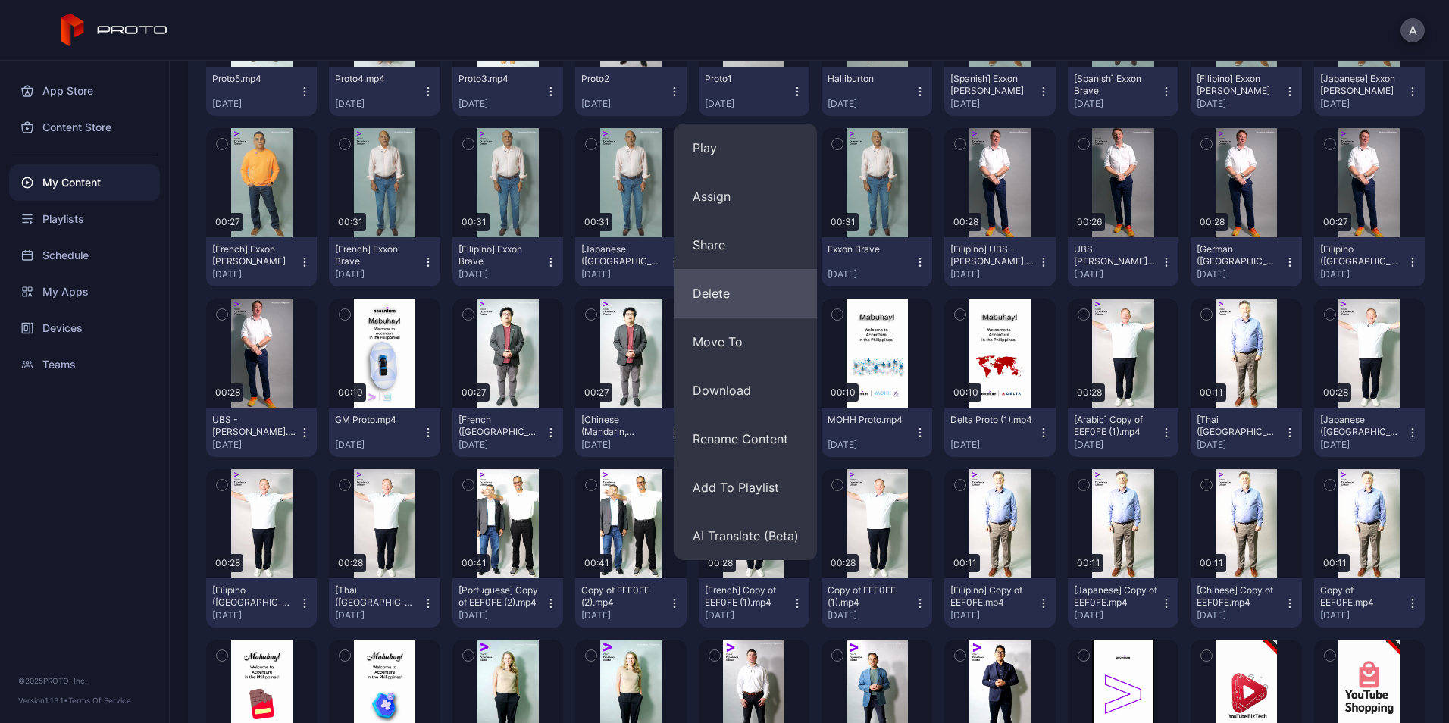
scroll to position [317, 0]
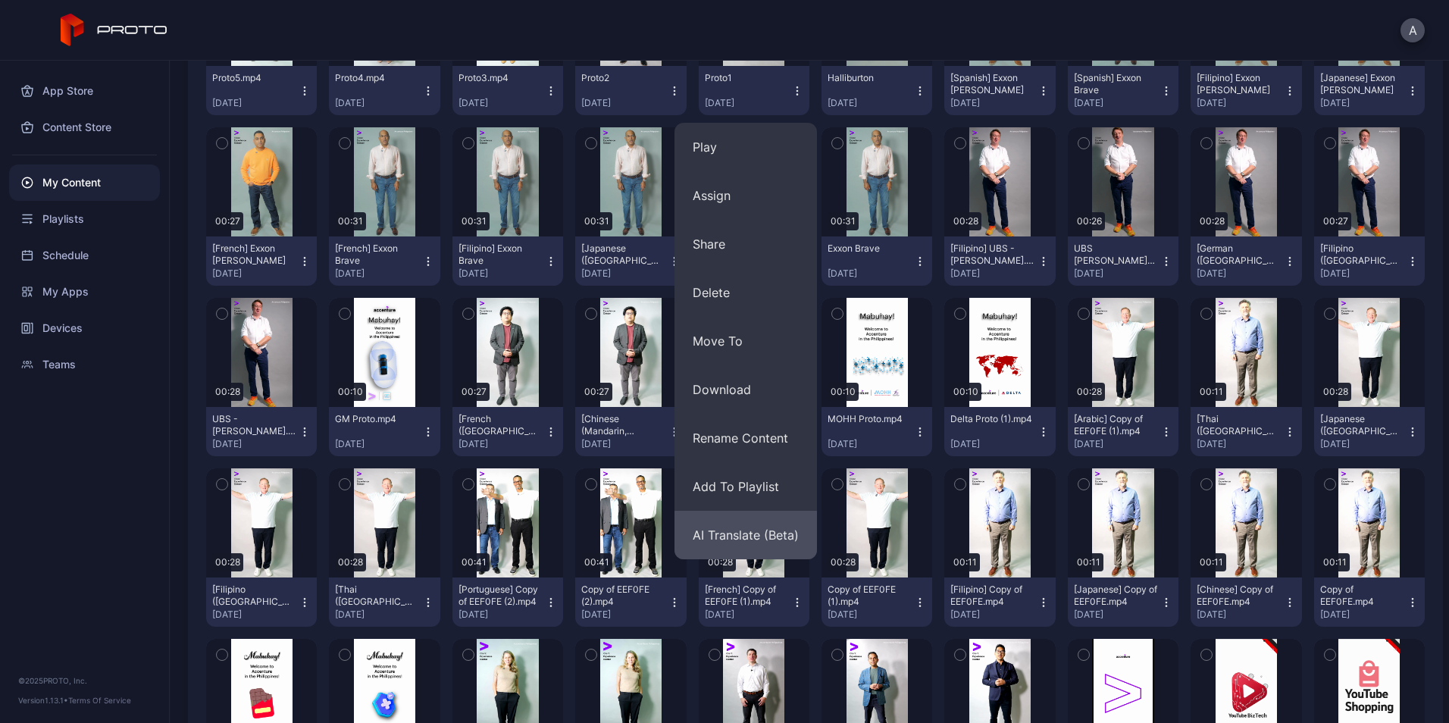
click at [743, 543] on button "AI Translate (Beta)" at bounding box center [745, 535] width 142 height 49
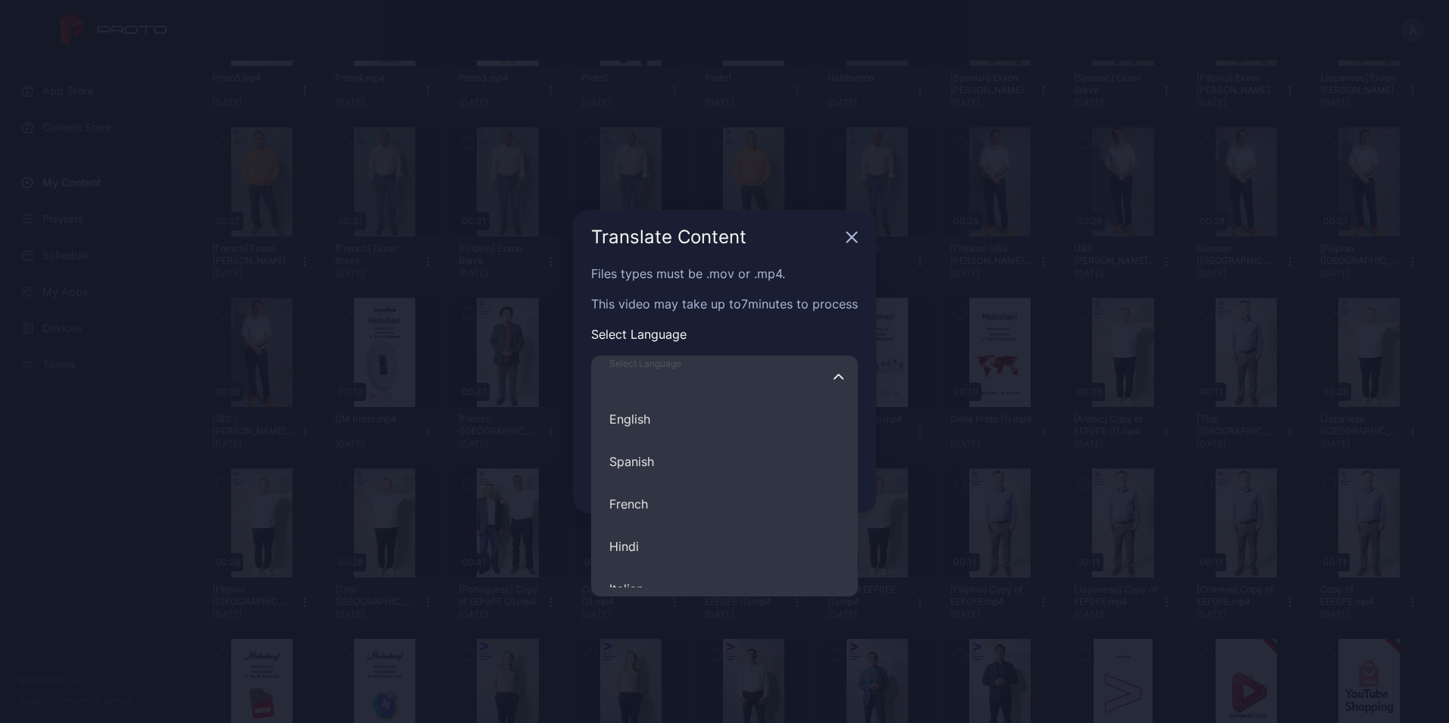
click at [726, 380] on input "Select Language English Spanish French Hindi Italian German Polish Portuguese C…" at bounding box center [724, 376] width 267 height 42
click at [700, 469] on button "Spanish" at bounding box center [724, 461] width 267 height 42
type input "*******"
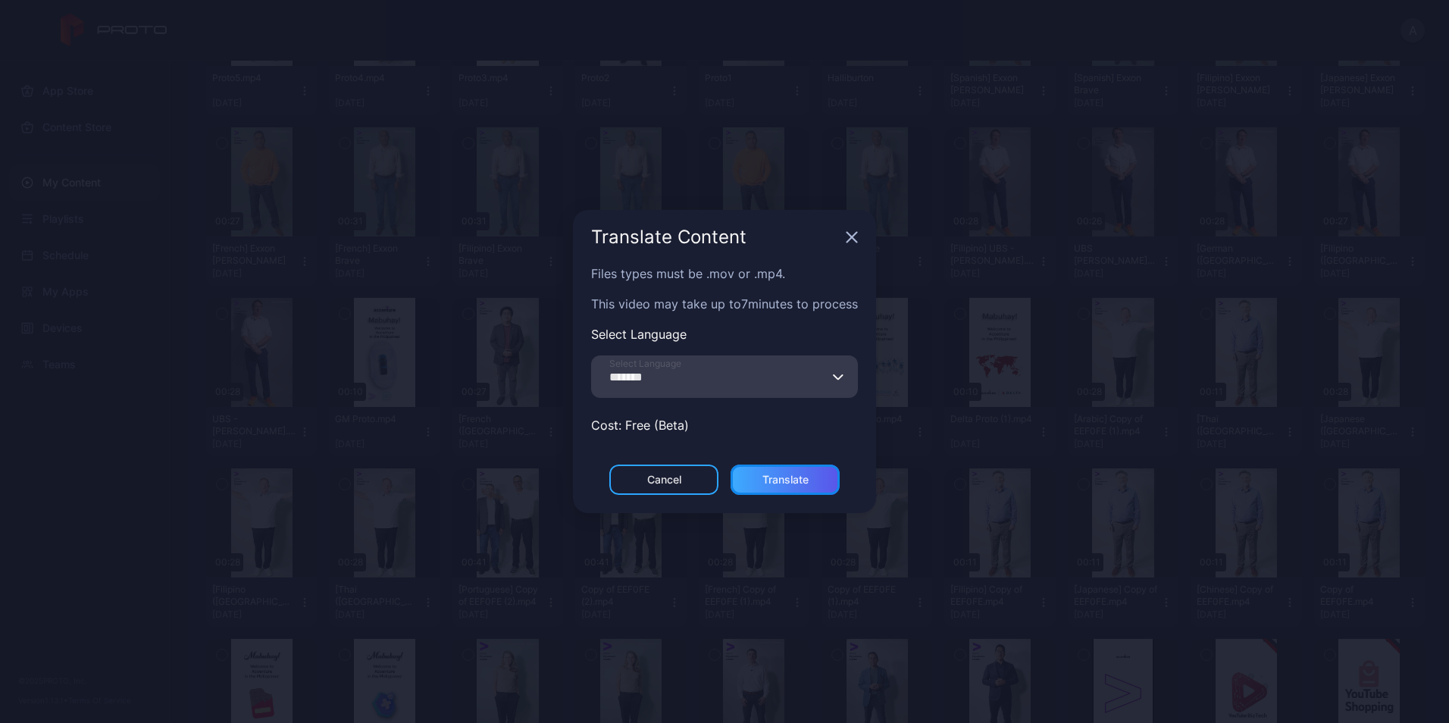
click at [788, 480] on div "Translate" at bounding box center [785, 480] width 46 height 12
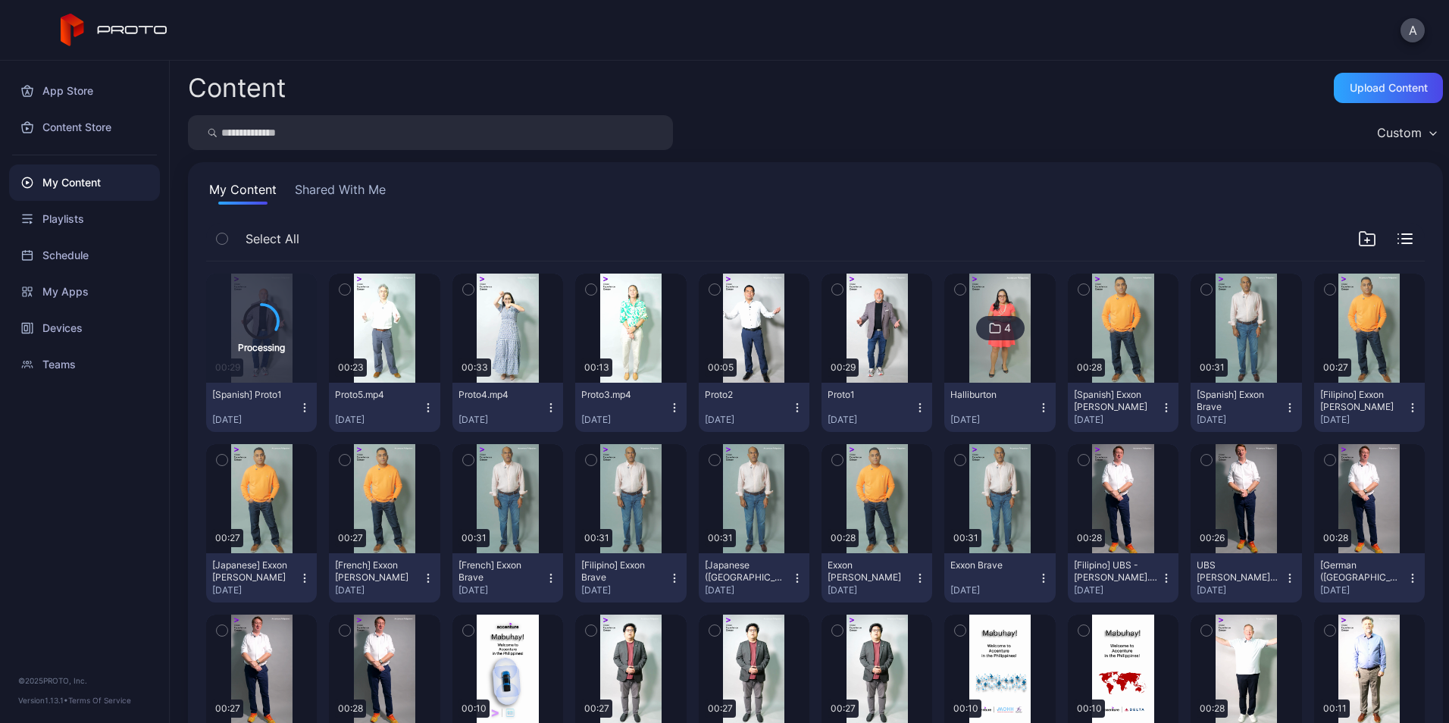
click at [916, 399] on button "Proto1 [DATE]" at bounding box center [877, 407] width 111 height 49
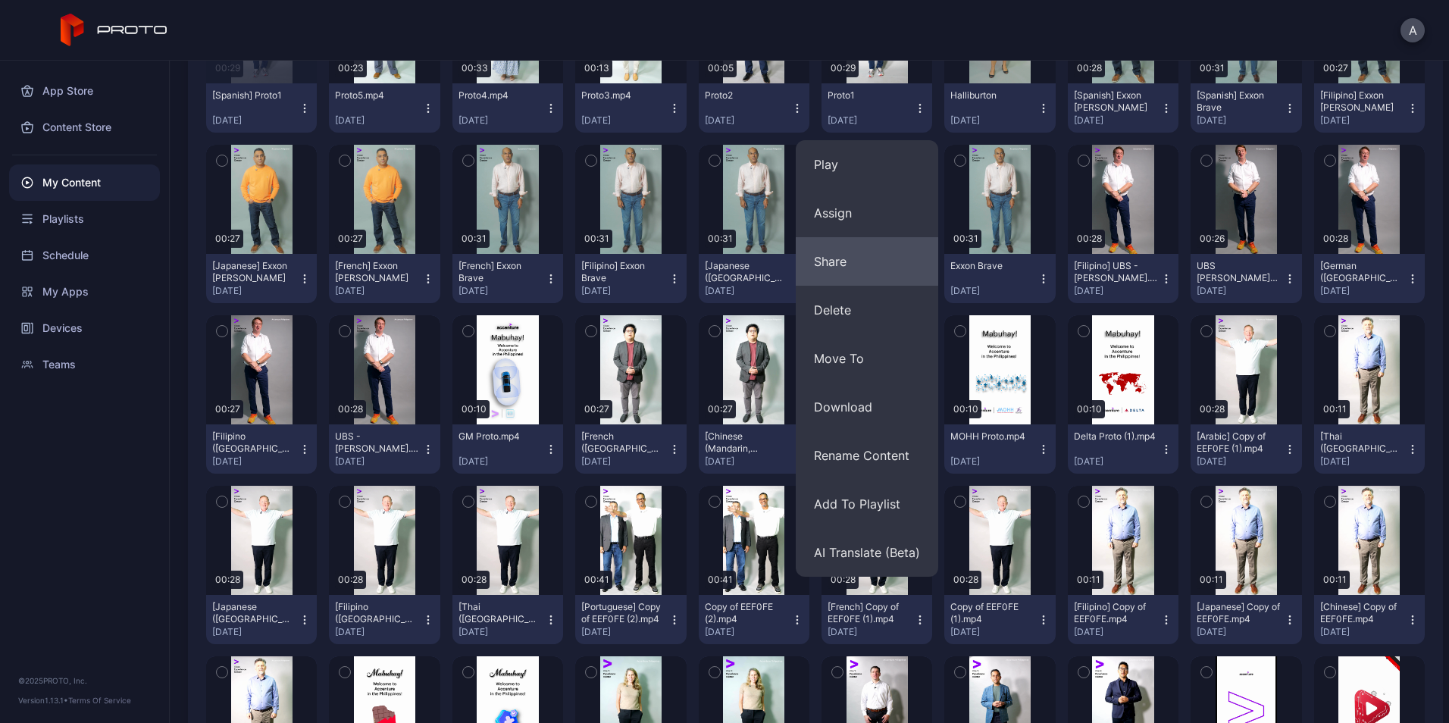
scroll to position [300, 0]
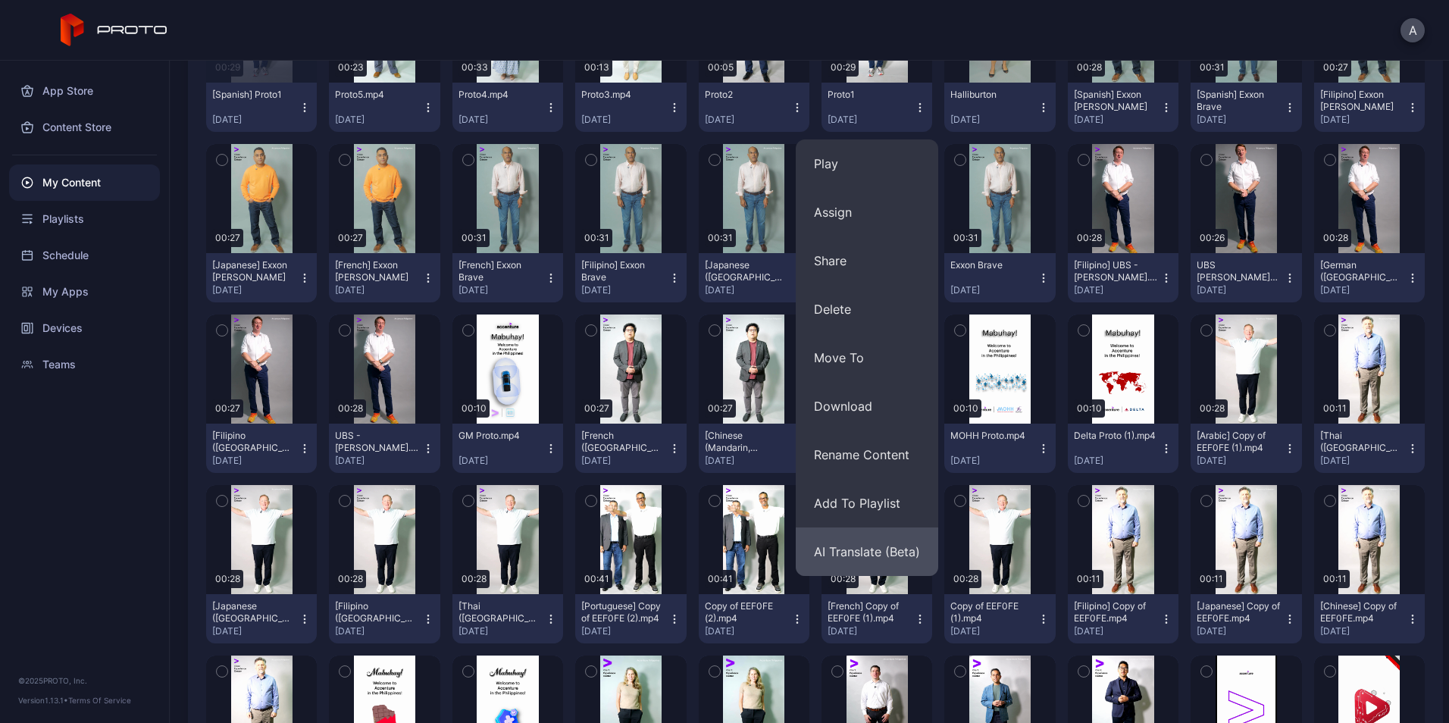
click at [899, 557] on button "AI Translate (Beta)" at bounding box center [867, 551] width 142 height 49
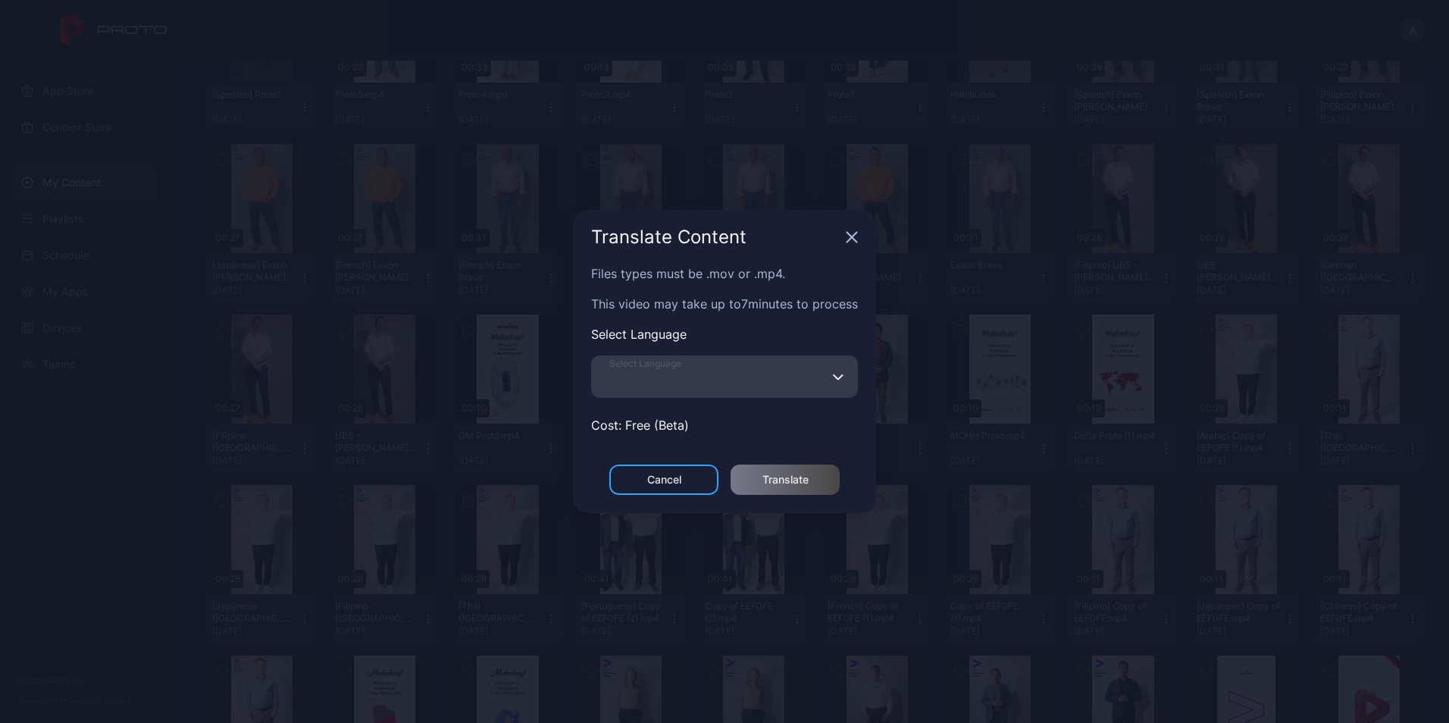
click at [806, 374] on input "Select Language" at bounding box center [724, 376] width 267 height 42
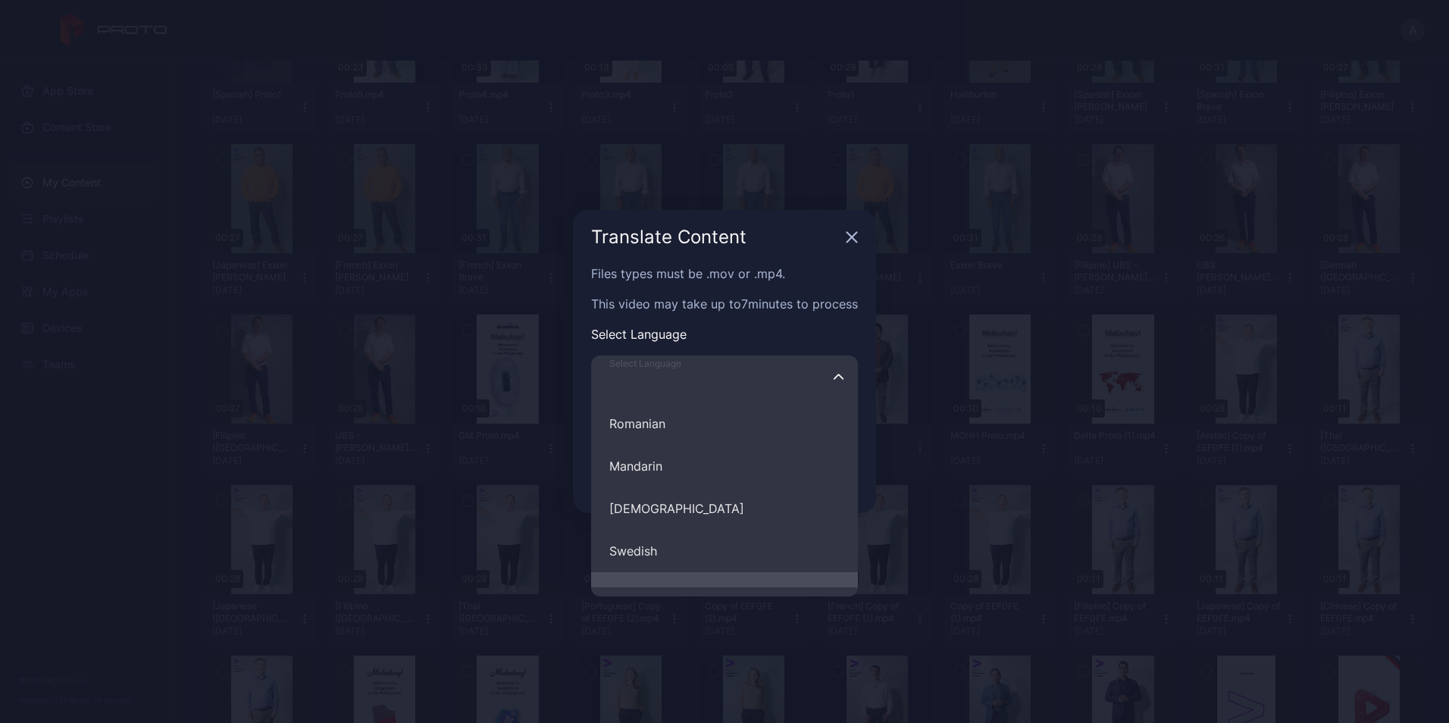
scroll to position [633, 0]
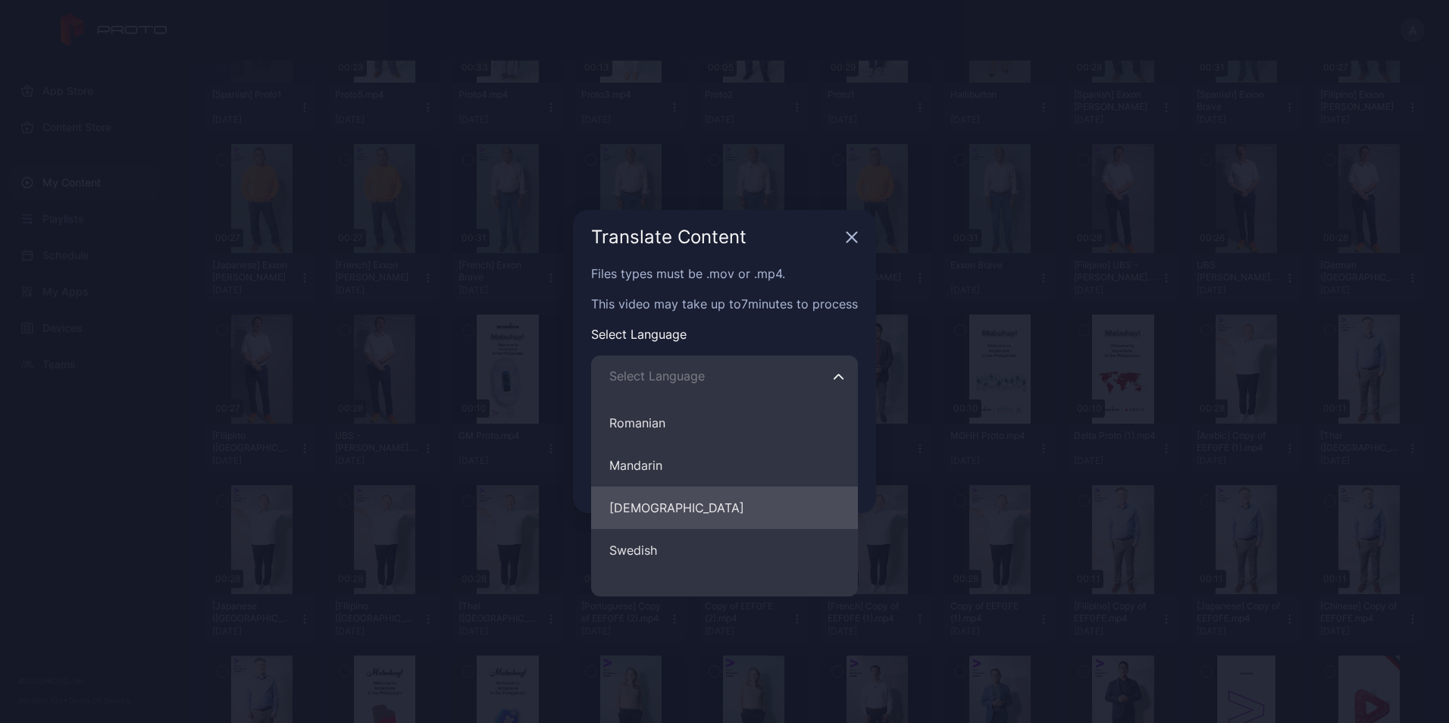
click at [750, 502] on button "[DEMOGRAPHIC_DATA]" at bounding box center [724, 508] width 267 height 42
type input "********"
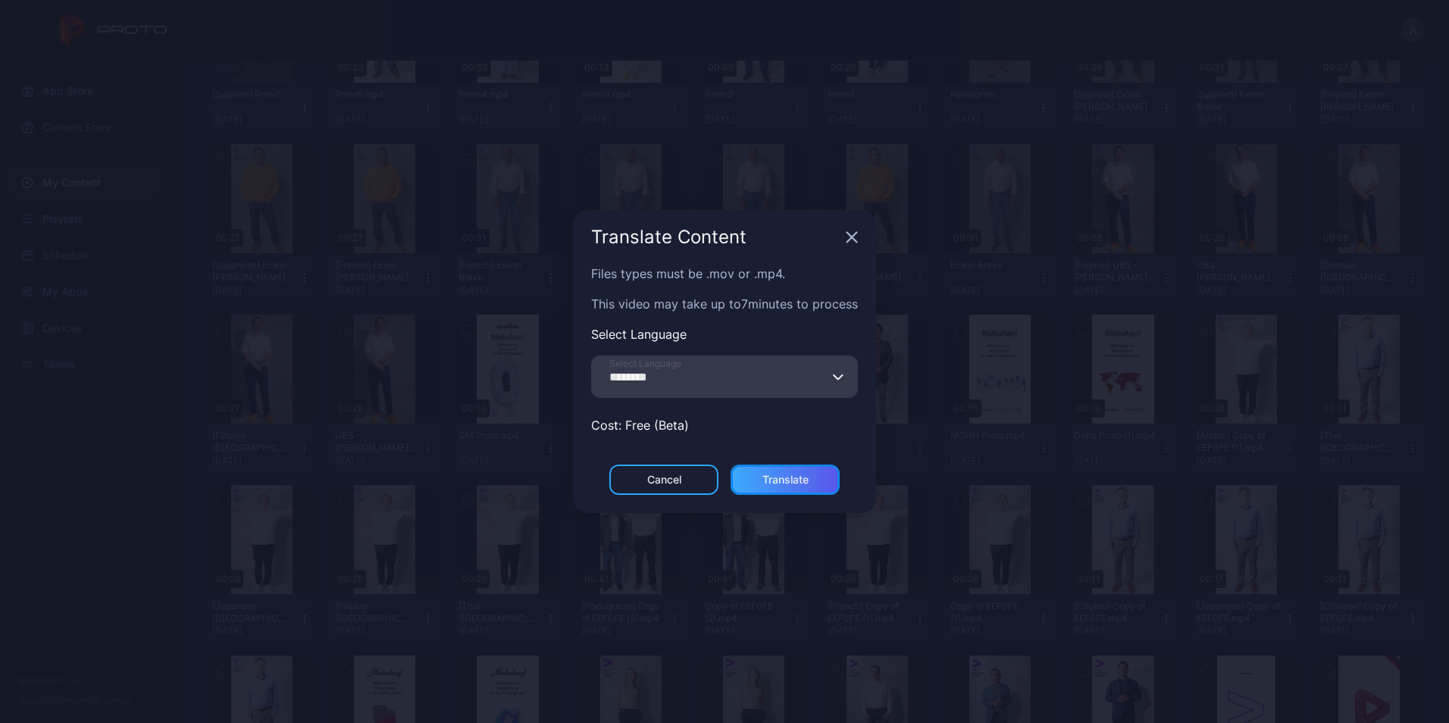
click at [803, 476] on div "Translate" at bounding box center [785, 480] width 46 height 12
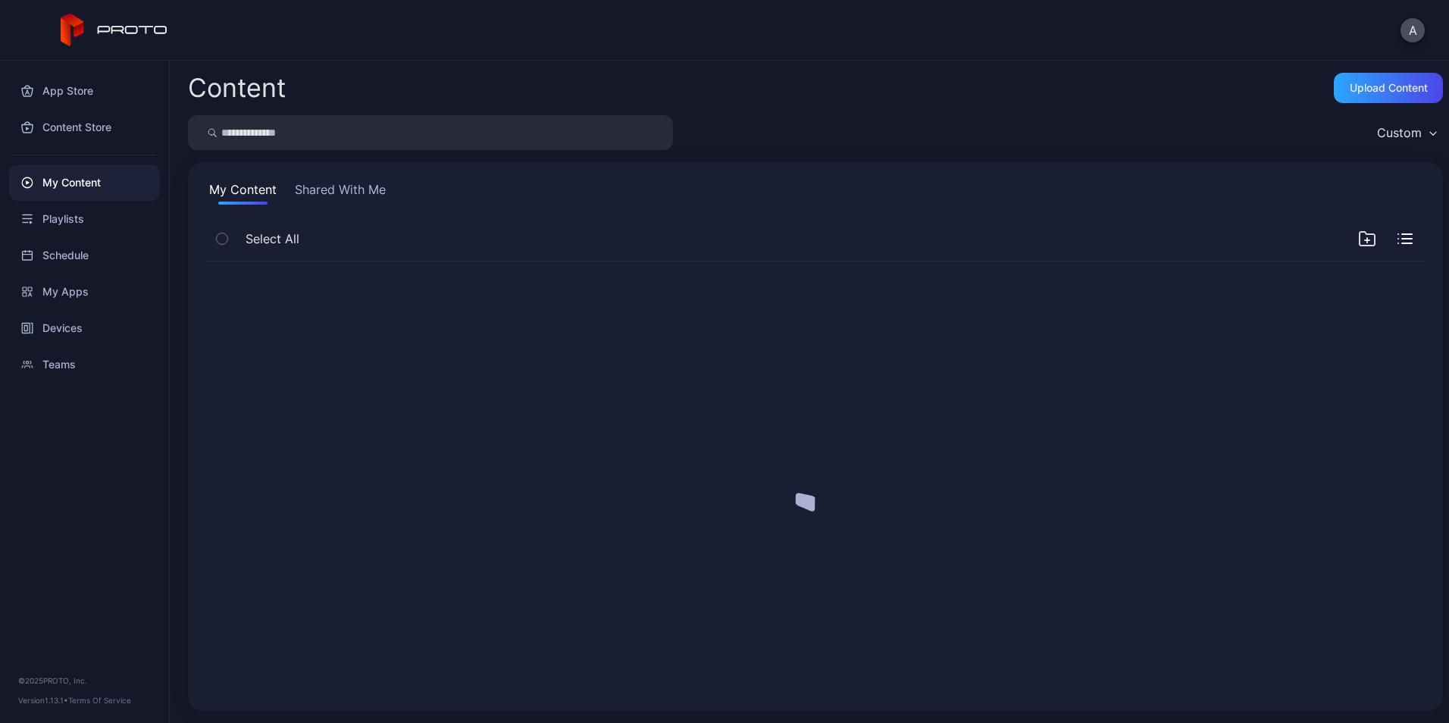
scroll to position [0, 0]
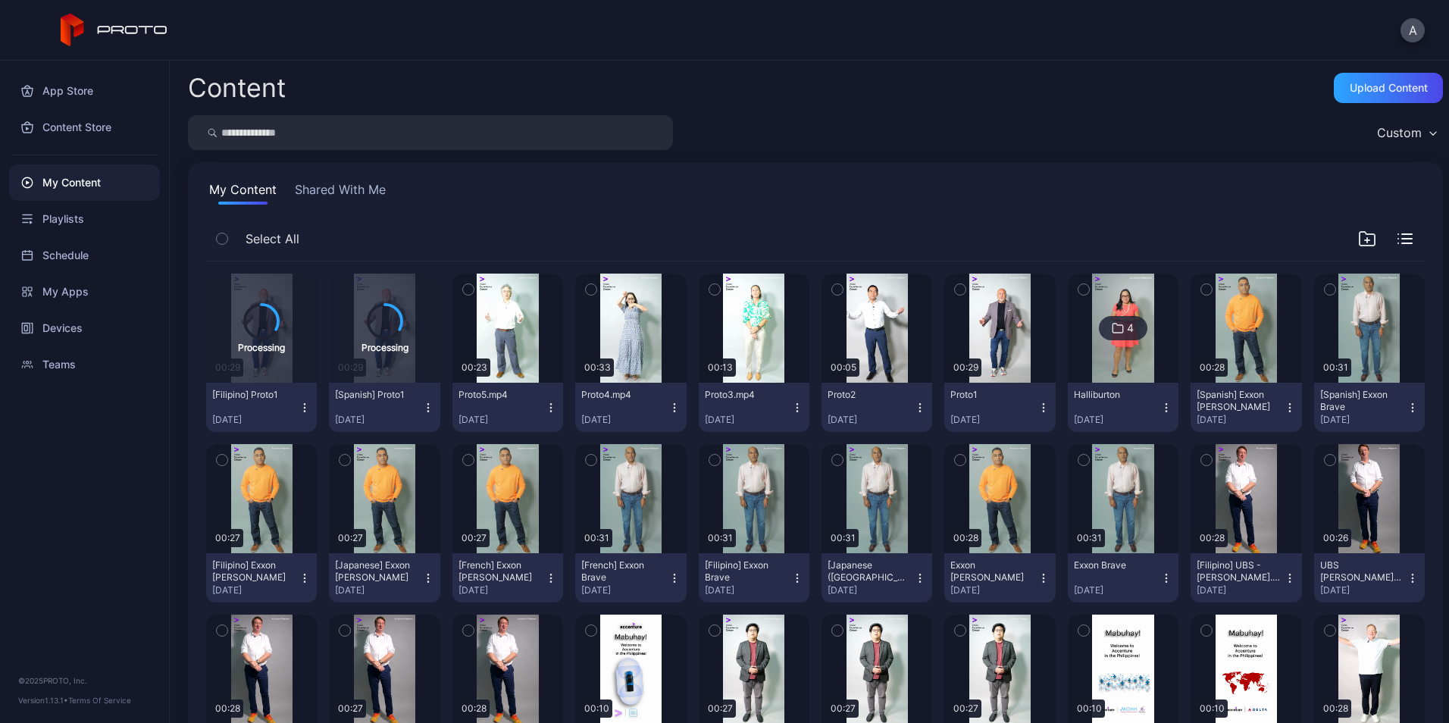
click at [914, 410] on icon "button" at bounding box center [920, 408] width 12 height 12
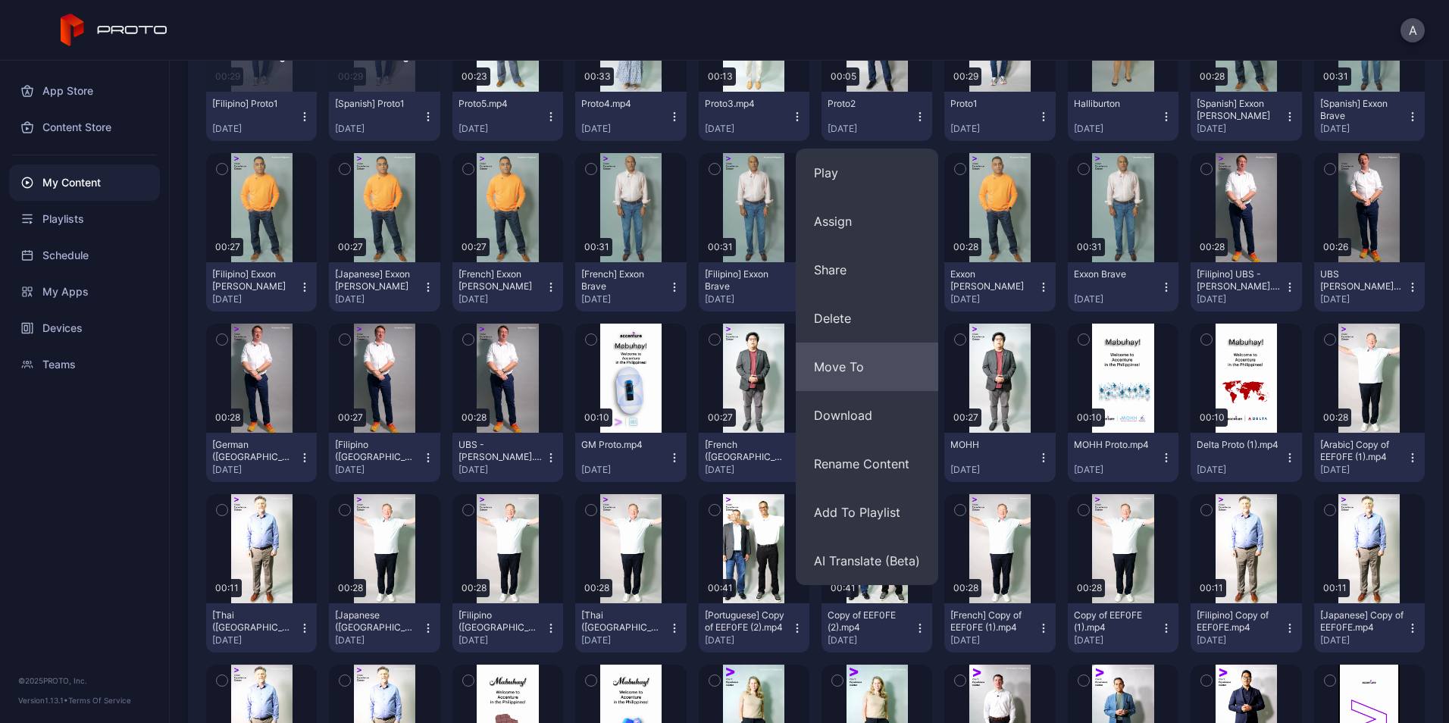
scroll to position [292, 0]
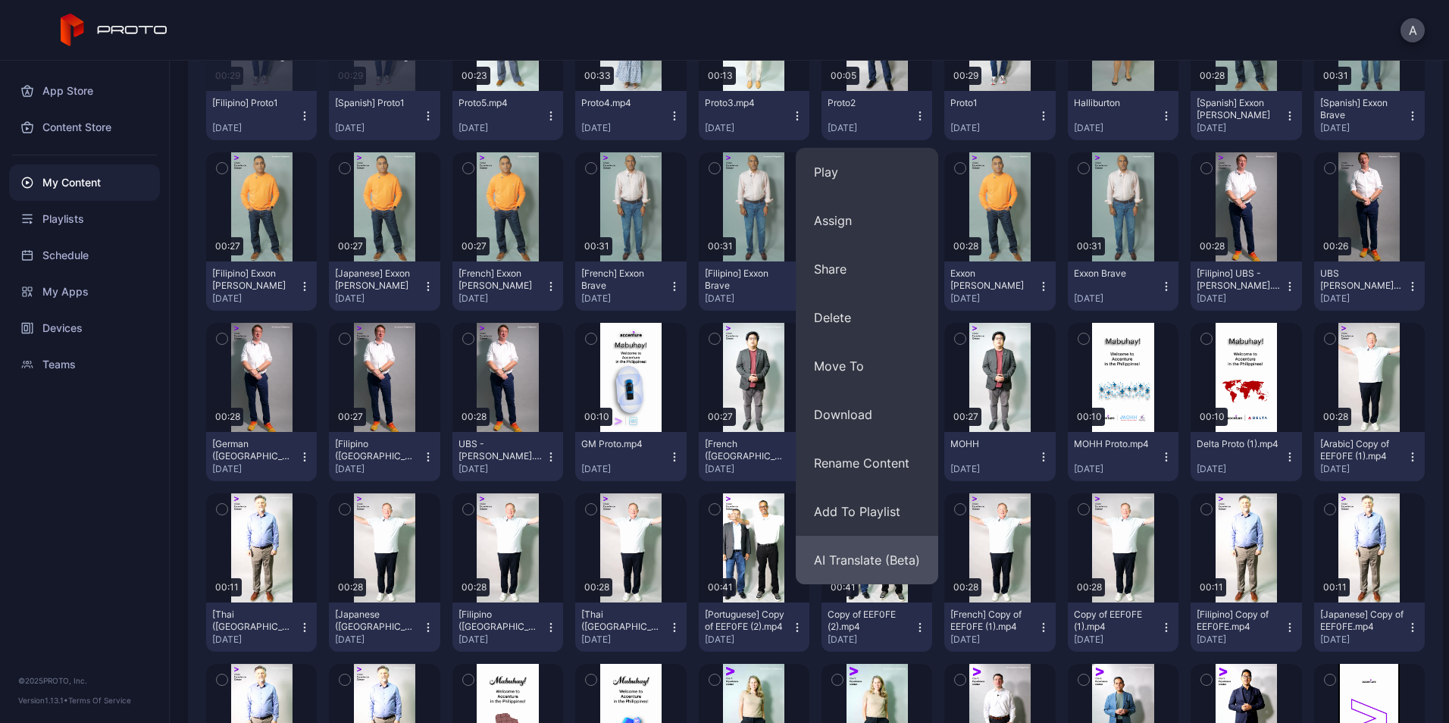
click at [850, 555] on button "AI Translate (Beta)" at bounding box center [867, 560] width 142 height 49
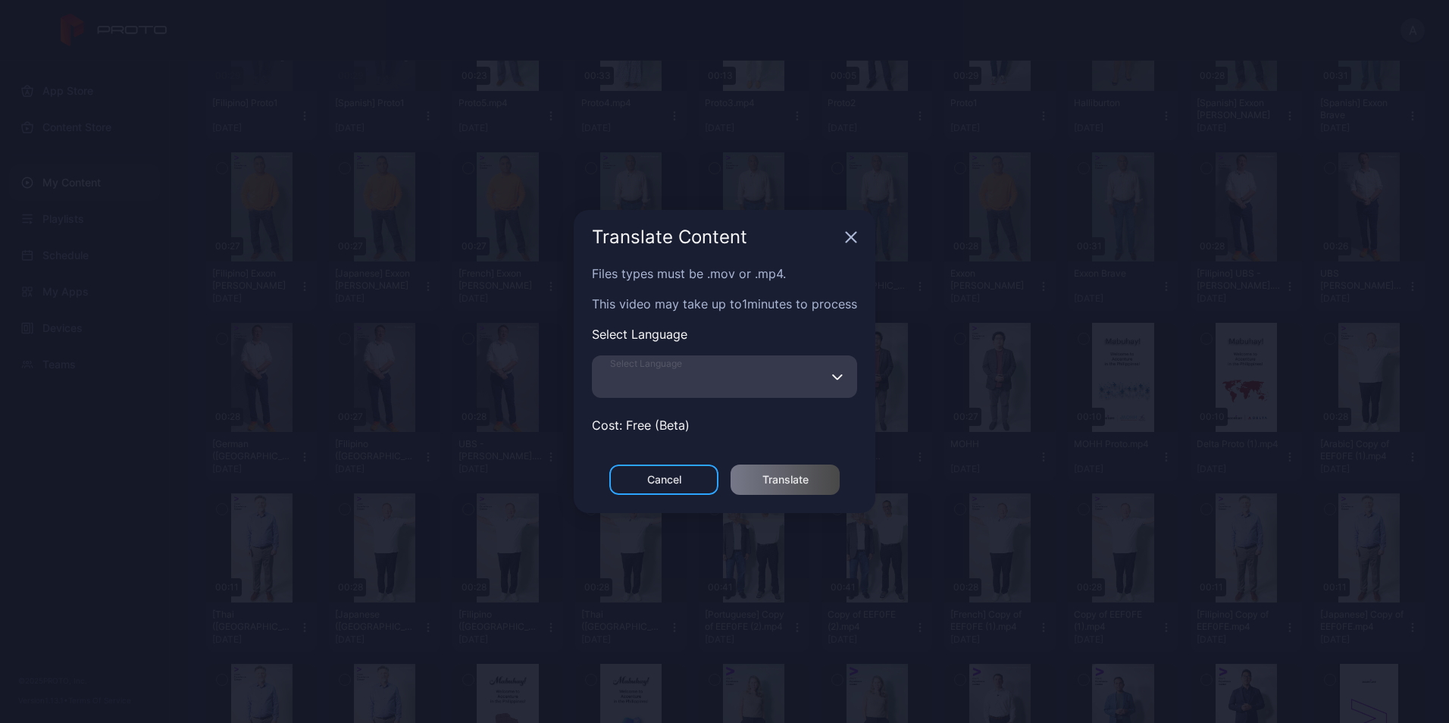
click at [729, 376] on input "Select Language" at bounding box center [724, 376] width 265 height 42
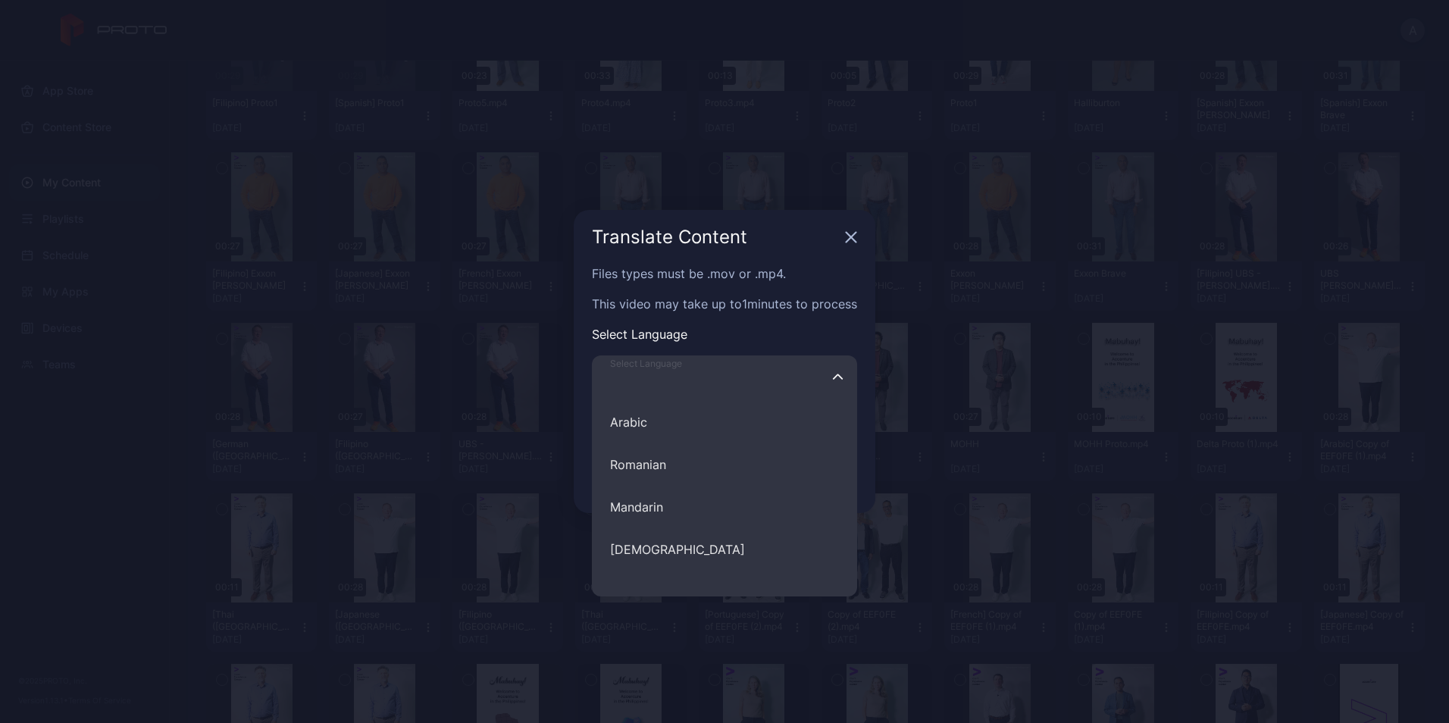
scroll to position [615, 0]
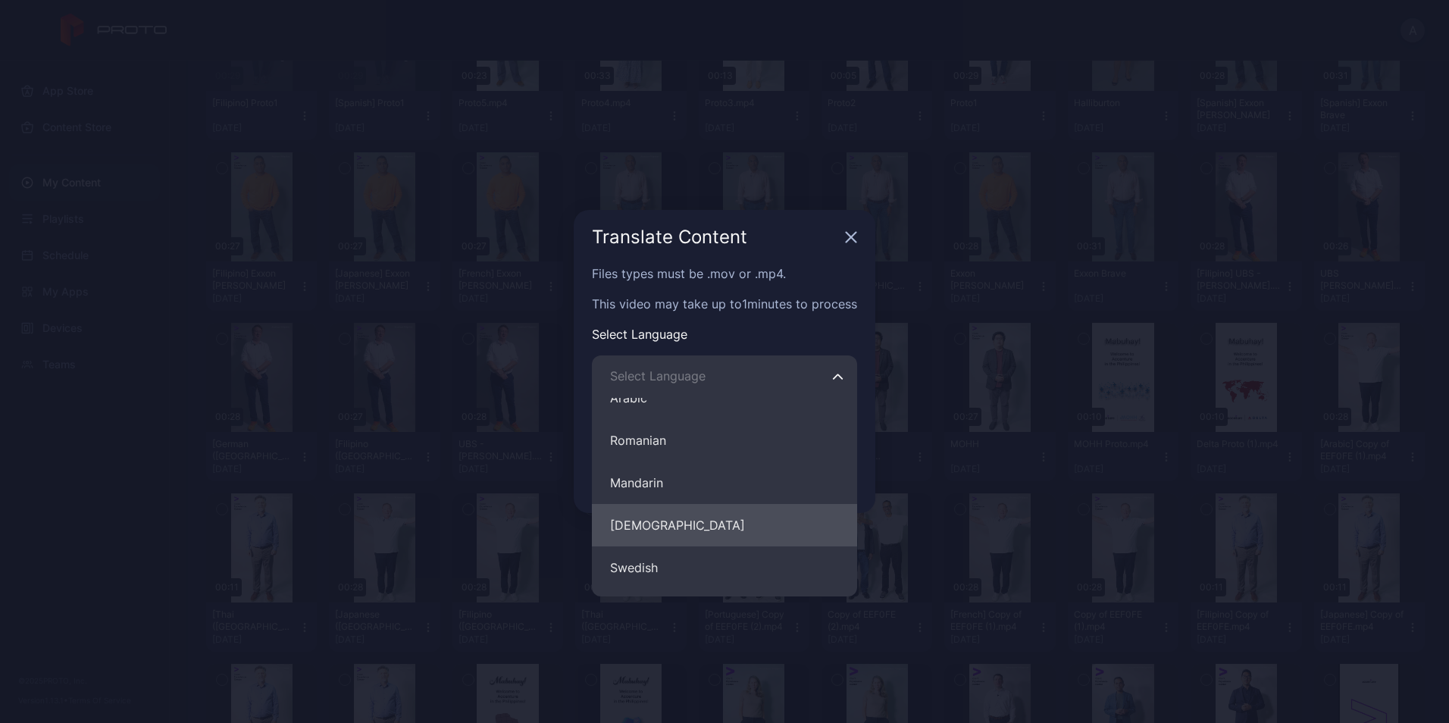
click at [706, 512] on button "[DEMOGRAPHIC_DATA]" at bounding box center [724, 525] width 265 height 42
type input "********"
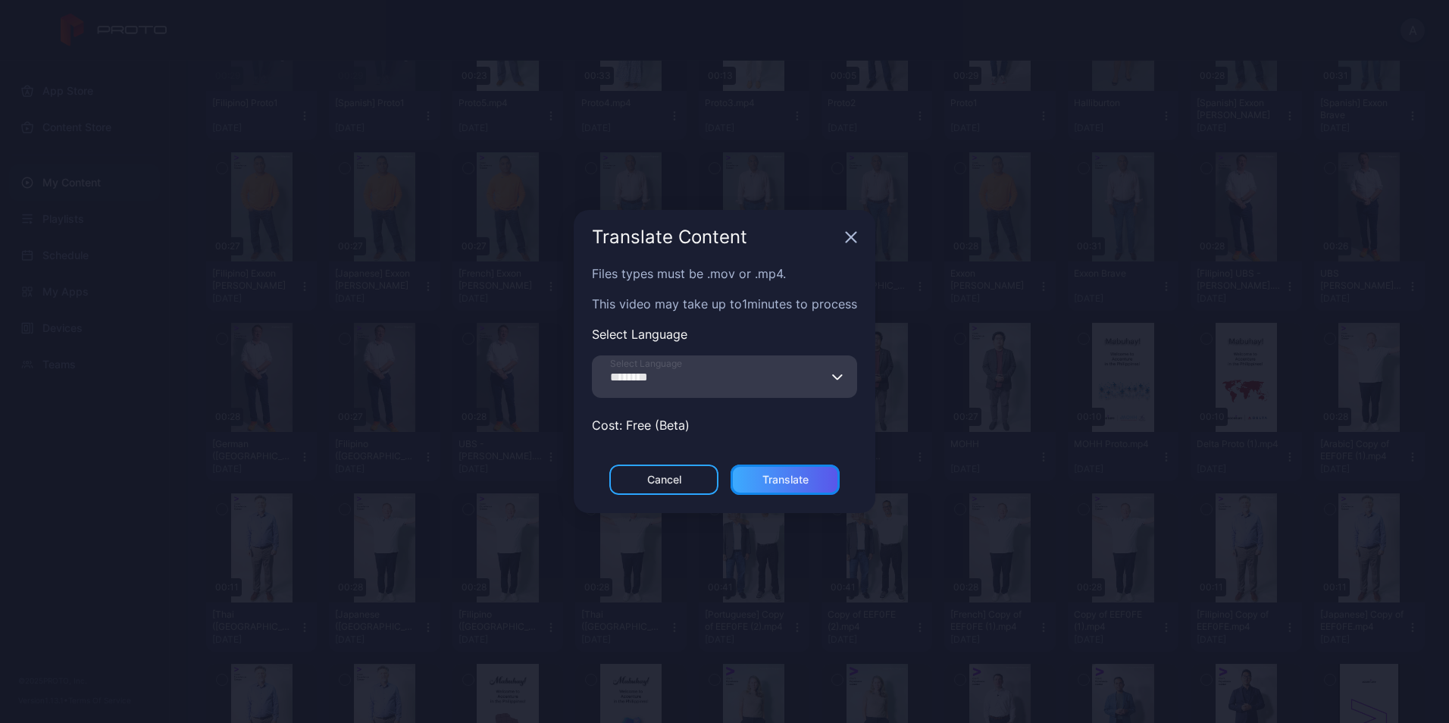
click at [791, 493] on div "Translate" at bounding box center [785, 480] width 109 height 30
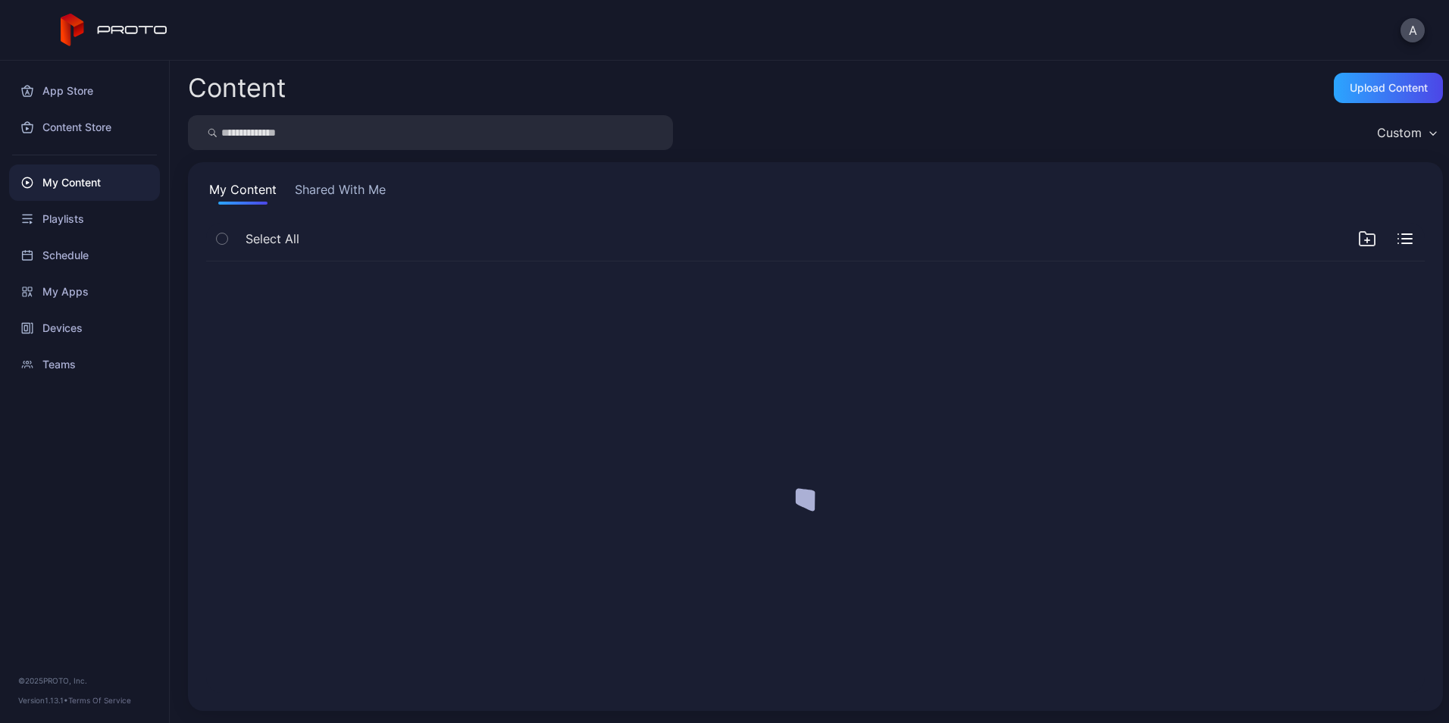
scroll to position [0, 0]
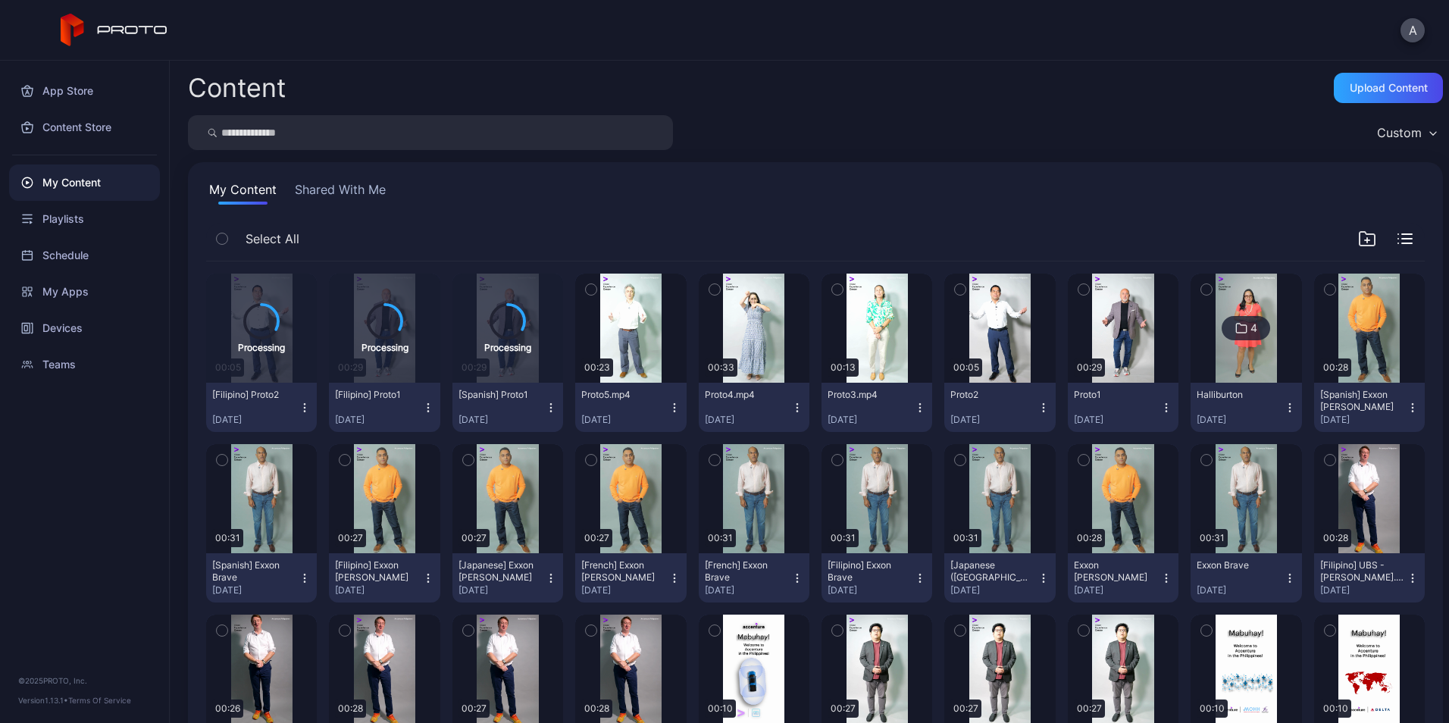
click at [1037, 405] on icon "button" at bounding box center [1043, 408] width 12 height 12
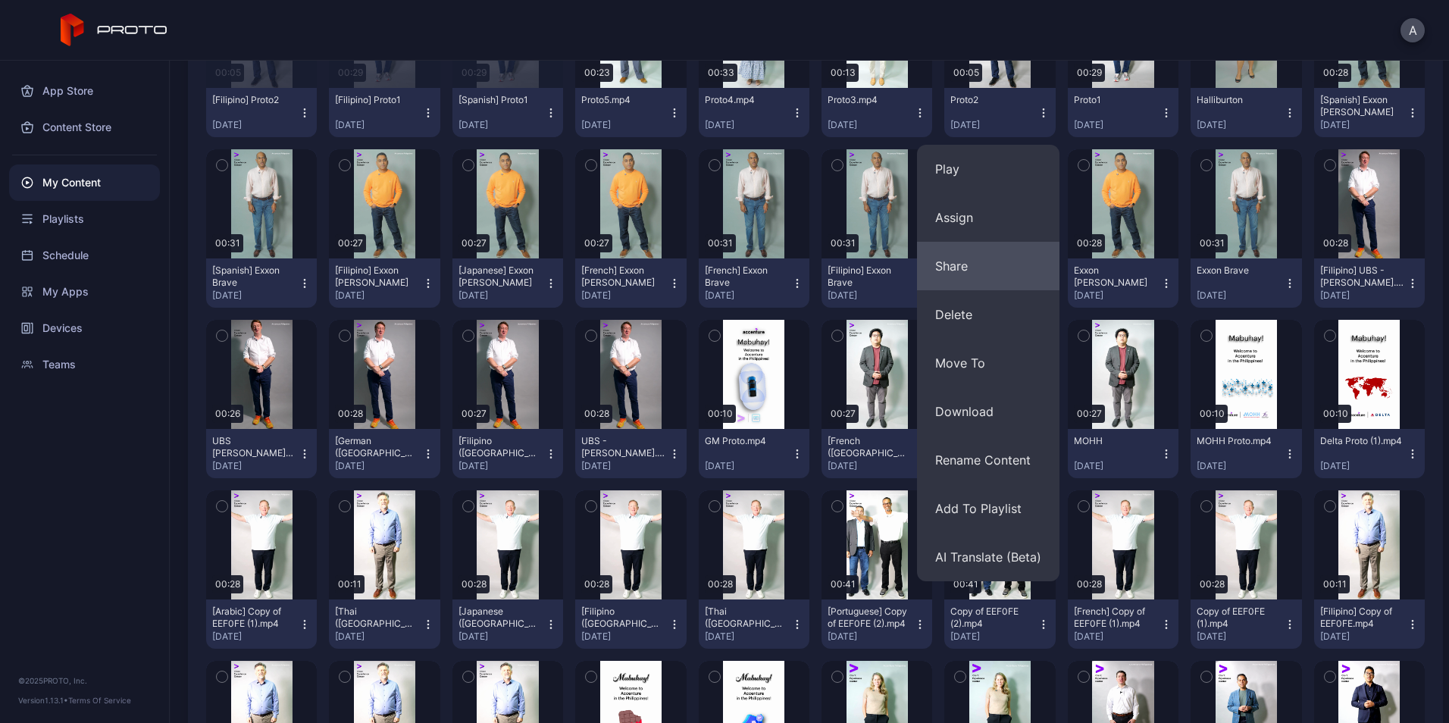
scroll to position [296, 0]
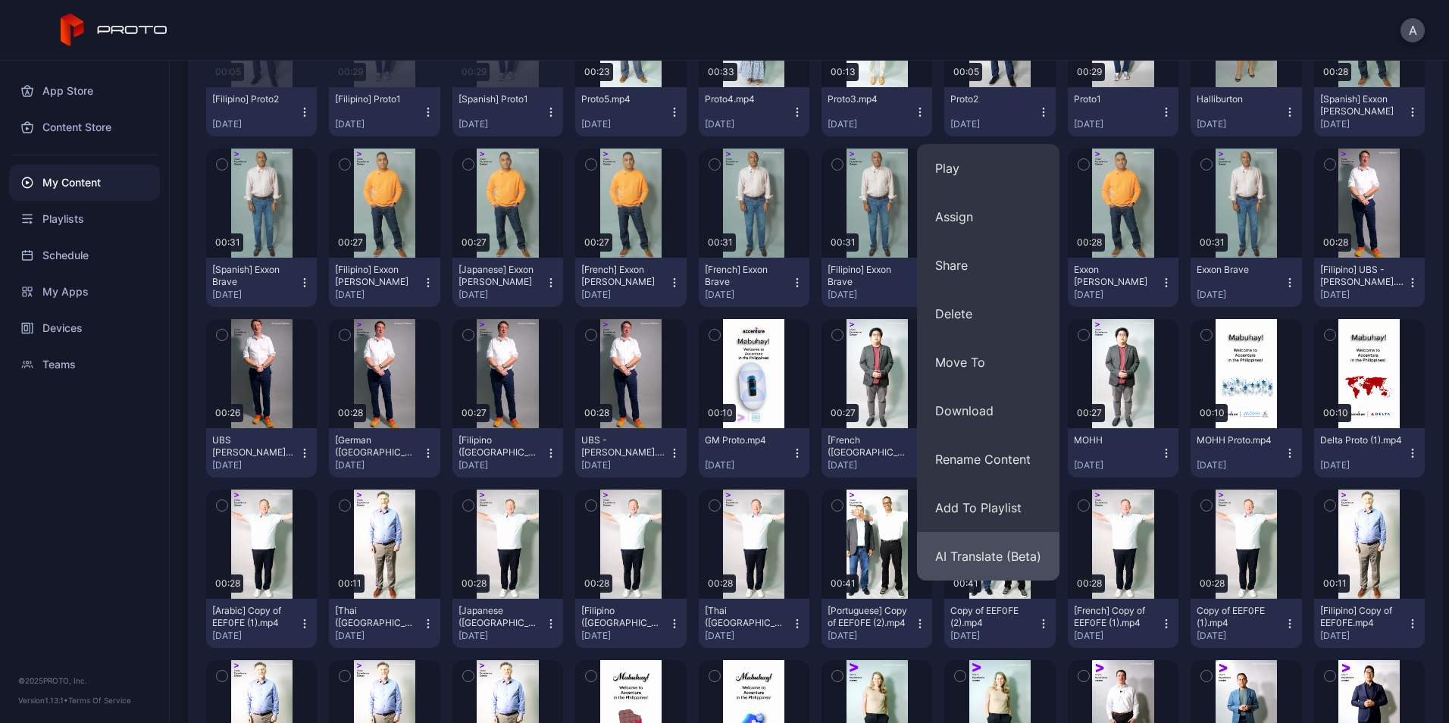
click at [956, 563] on button "AI Translate (Beta)" at bounding box center [988, 556] width 142 height 49
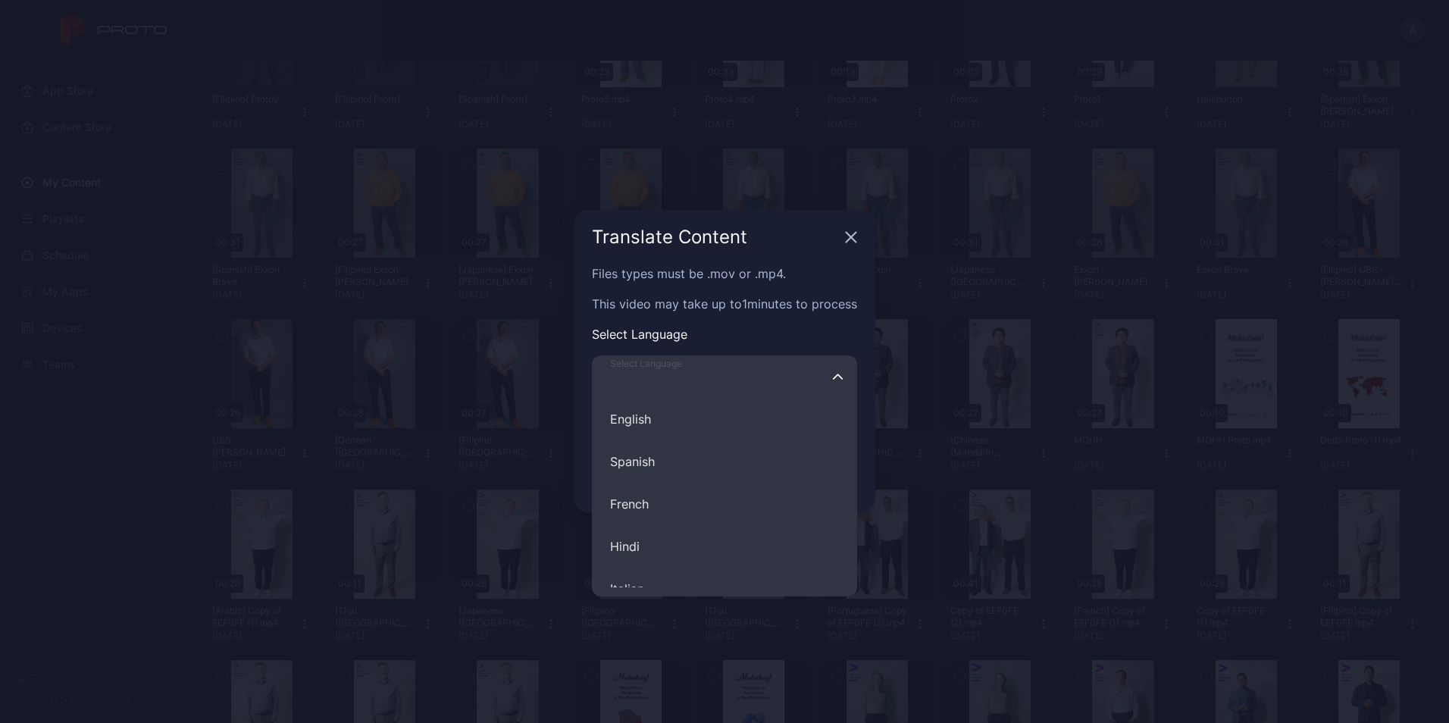
click at [693, 390] on input "Select Language English Spanish French Hindi Italian German Polish Portuguese C…" at bounding box center [724, 376] width 265 height 42
click at [699, 509] on button "French" at bounding box center [724, 504] width 265 height 42
type input "******"
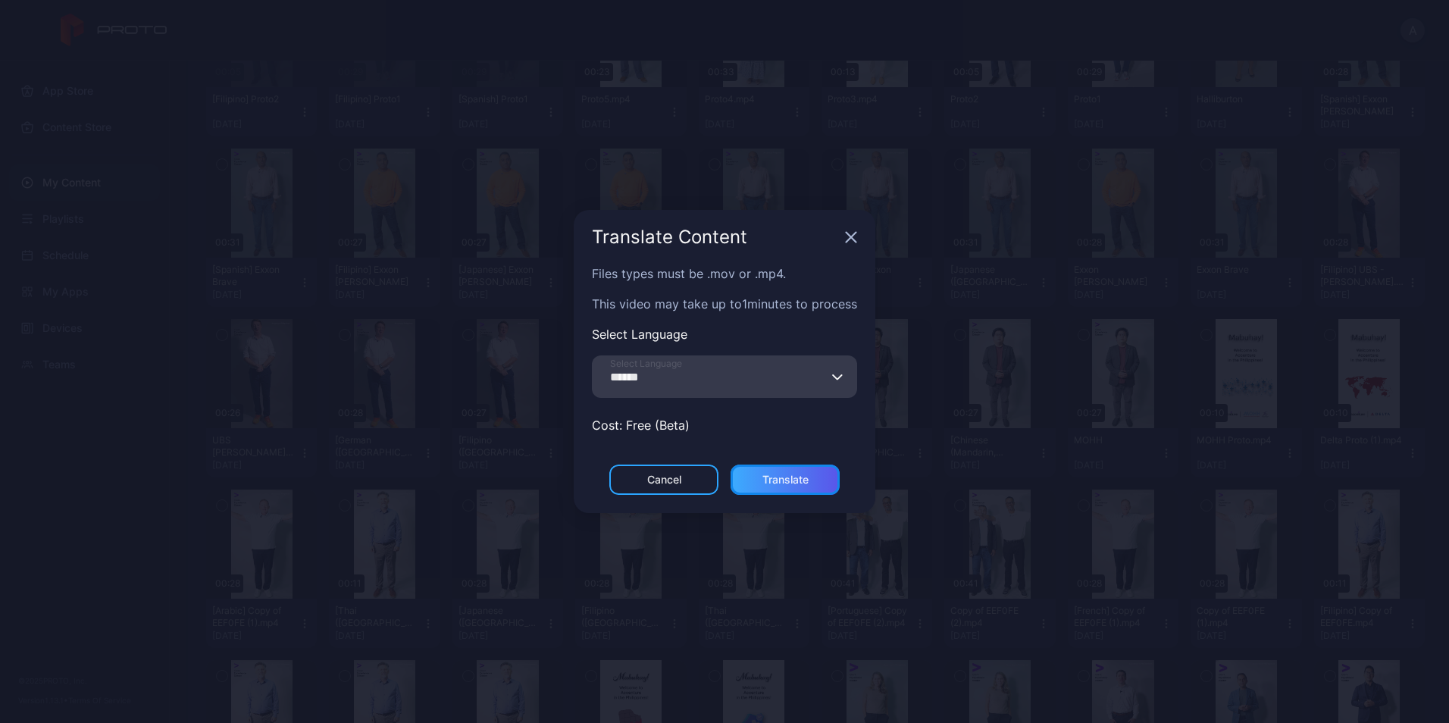
click at [823, 470] on div "Translate" at bounding box center [785, 480] width 109 height 30
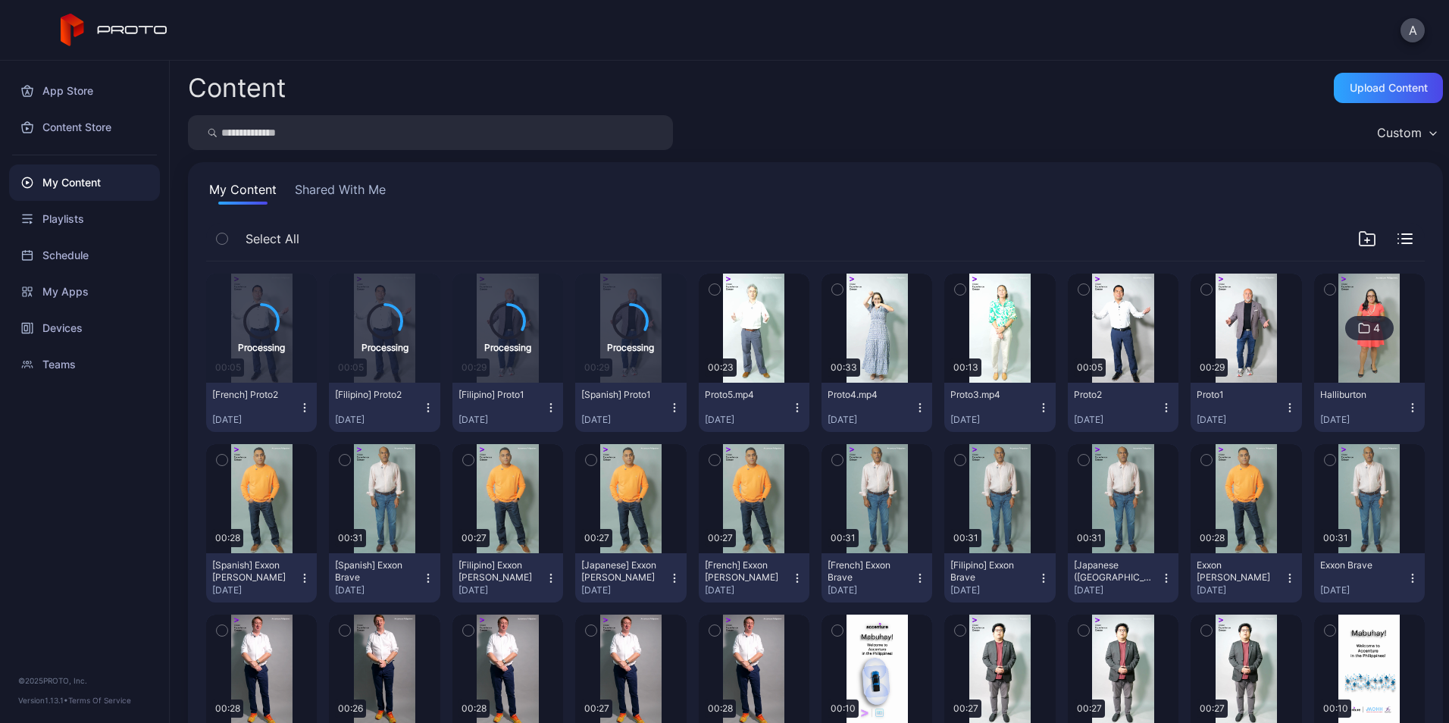
click at [1024, 402] on div "Proto3.mp4 [DATE]" at bounding box center [993, 407] width 86 height 37
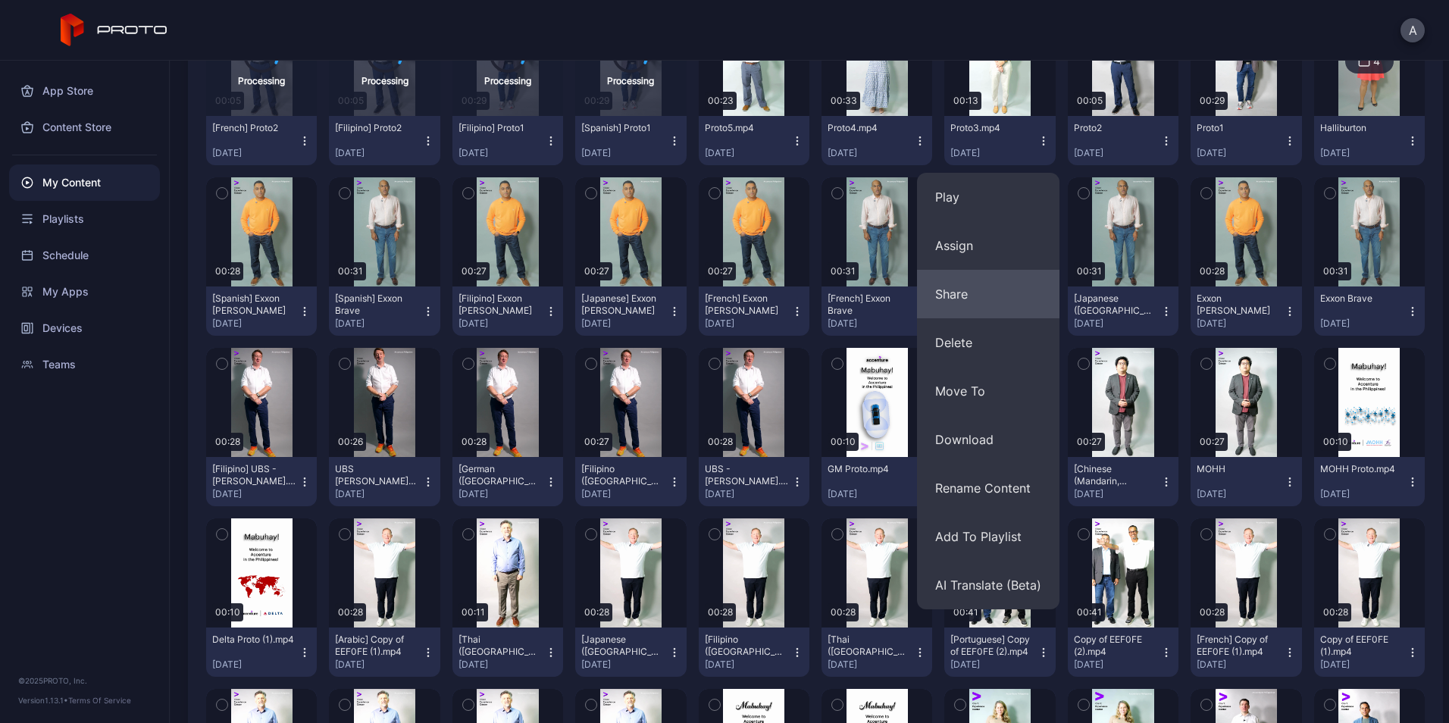
scroll to position [266, 0]
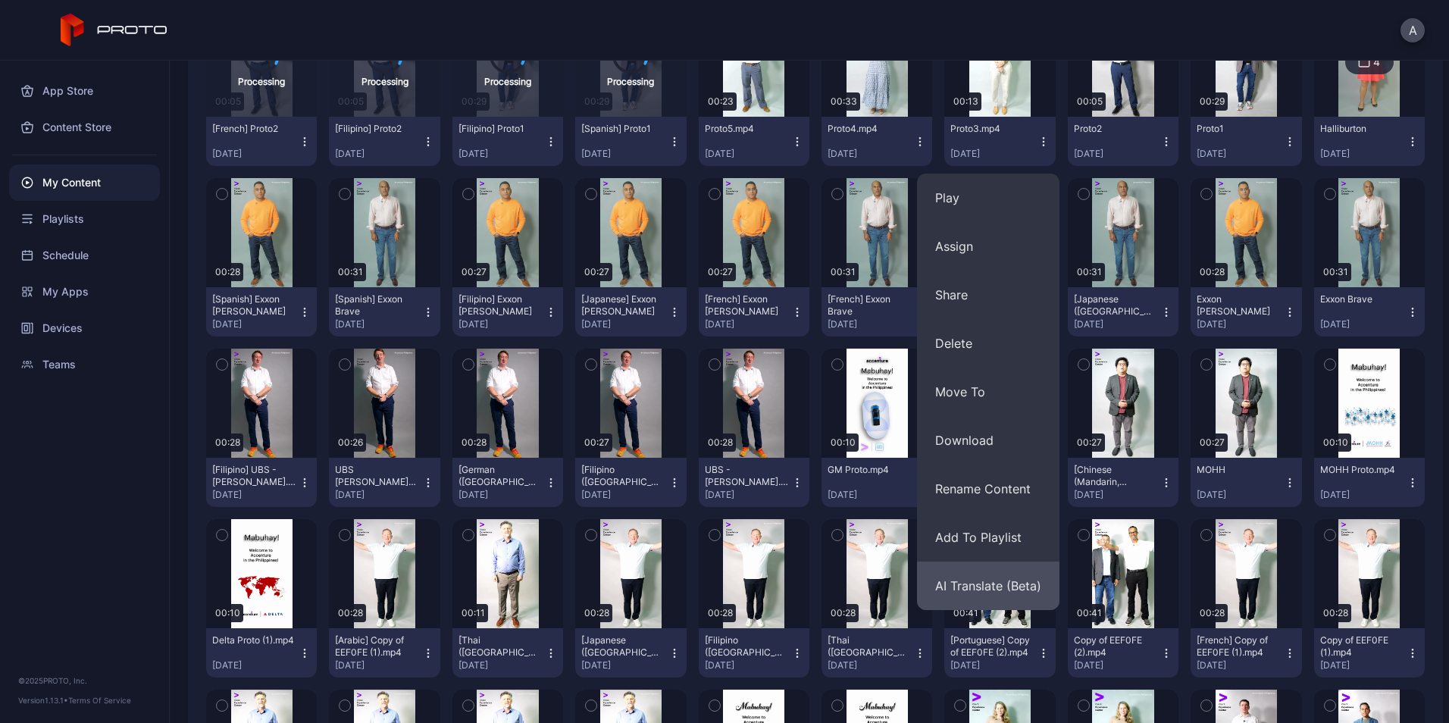
click at [962, 572] on button "AI Translate (Beta)" at bounding box center [988, 586] width 142 height 49
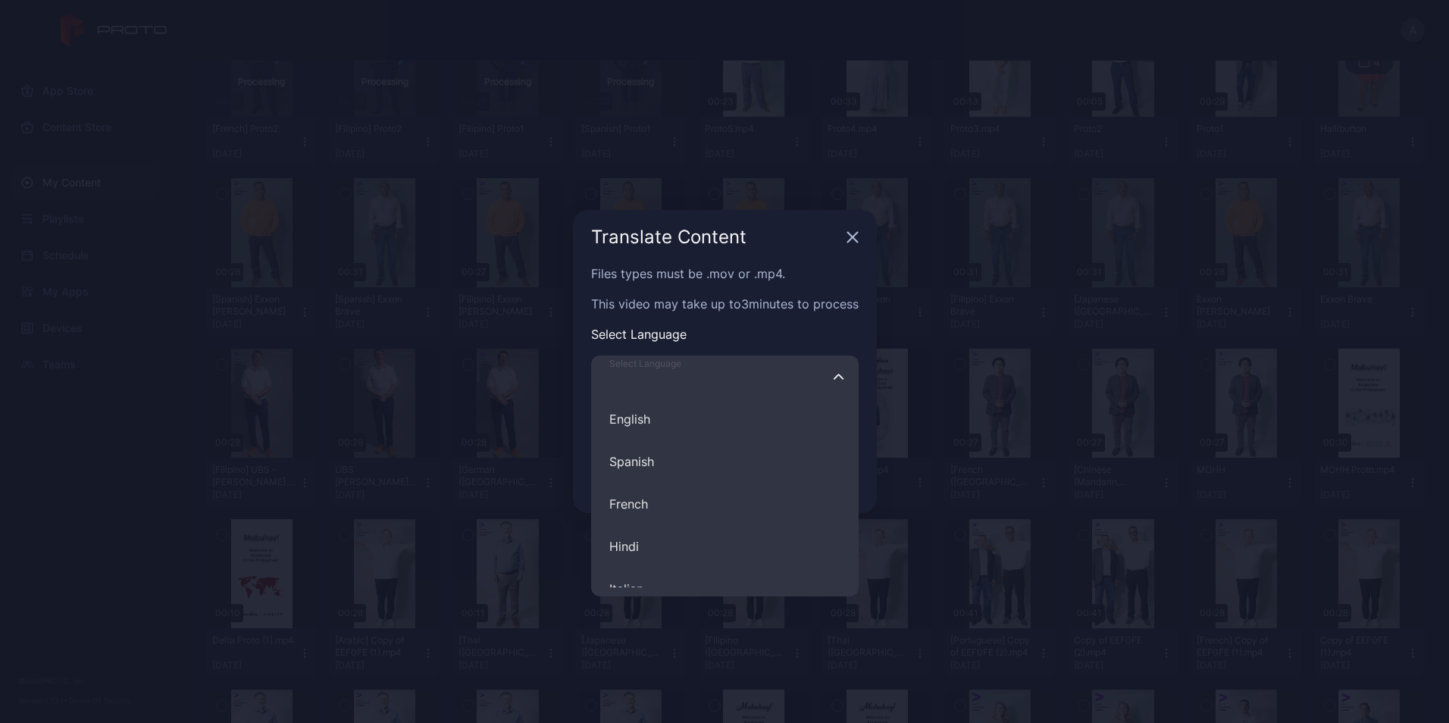
click at [773, 380] on input "Select Language English Spanish French Hindi Italian German Polish Portuguese C…" at bounding box center [725, 376] width 268 height 42
click at [938, 229] on div "Translate Content Files types must be .mov or .mp4. This video may take up to 3…" at bounding box center [724, 361] width 1449 height 723
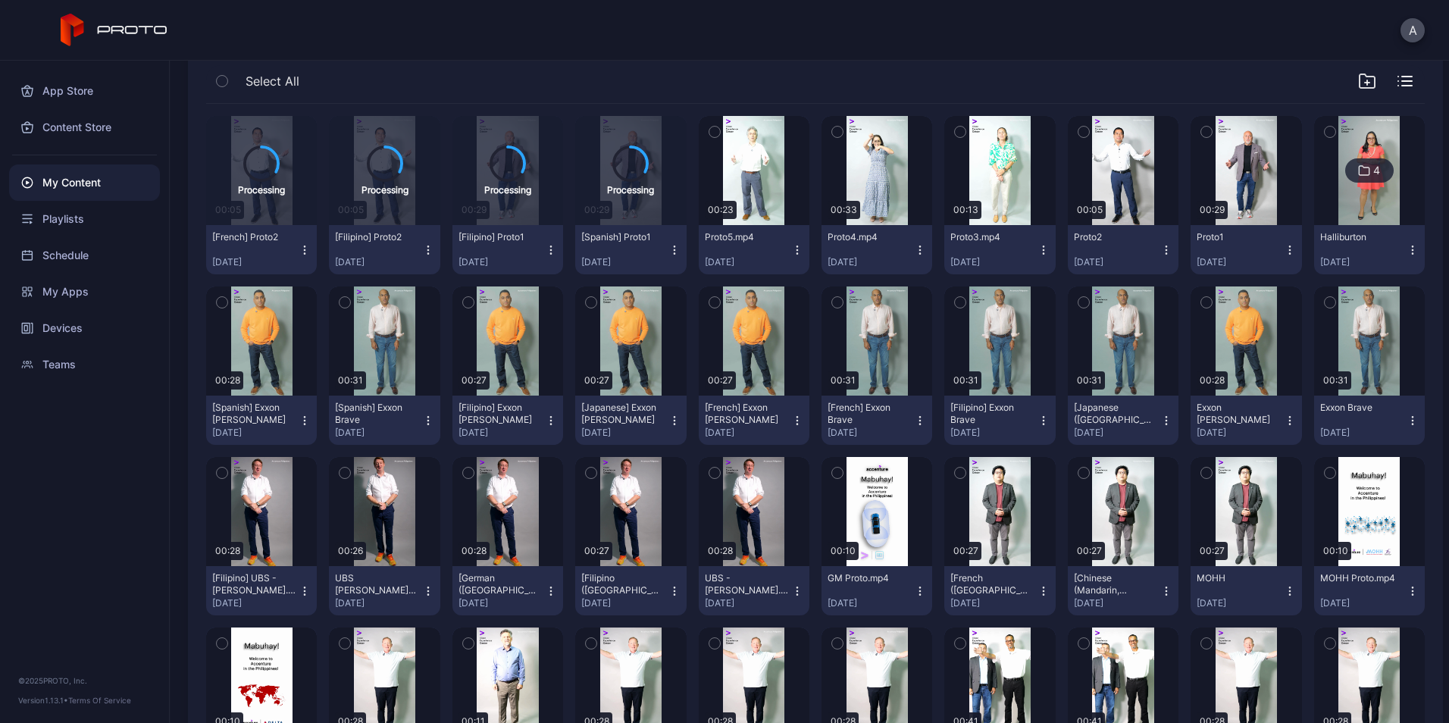
scroll to position [158, 0]
click at [1030, 255] on button "Proto3.mp4 [DATE]" at bounding box center [999, 248] width 111 height 49
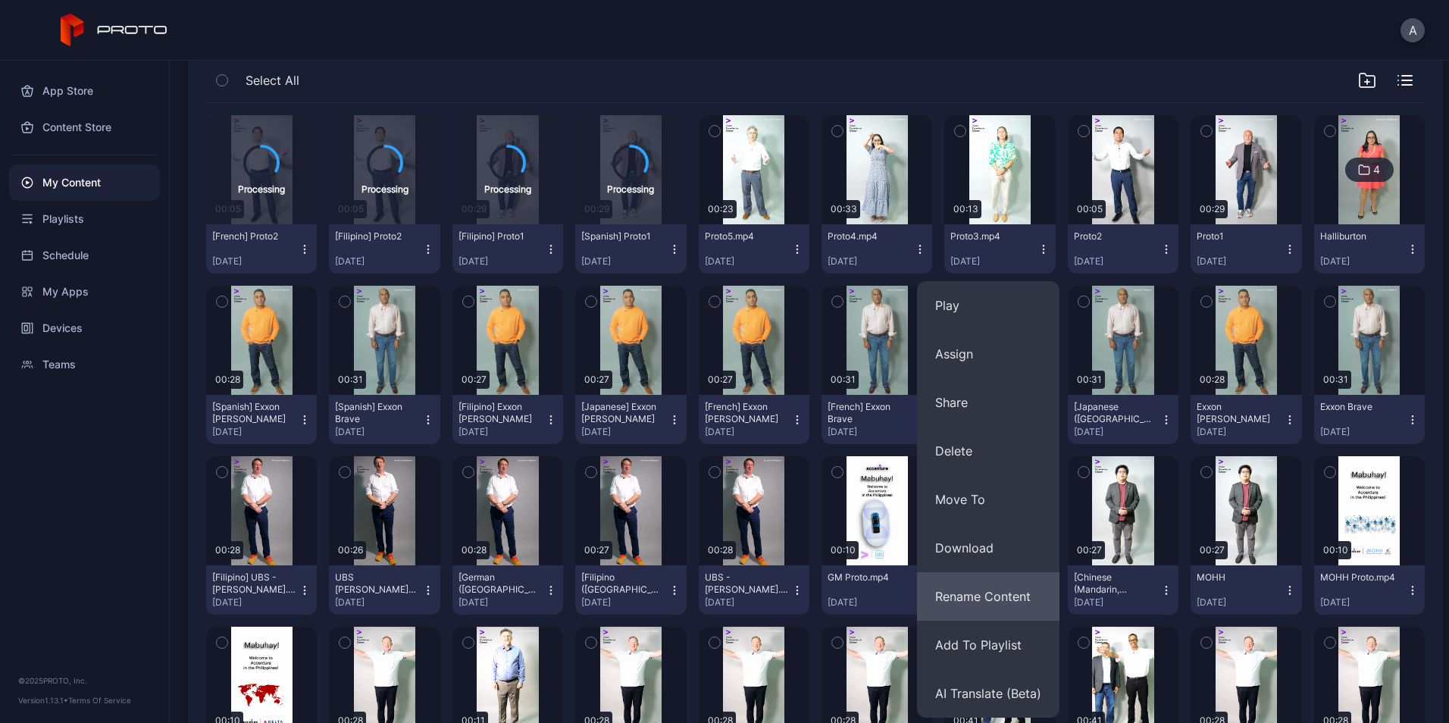
scroll to position [265, 0]
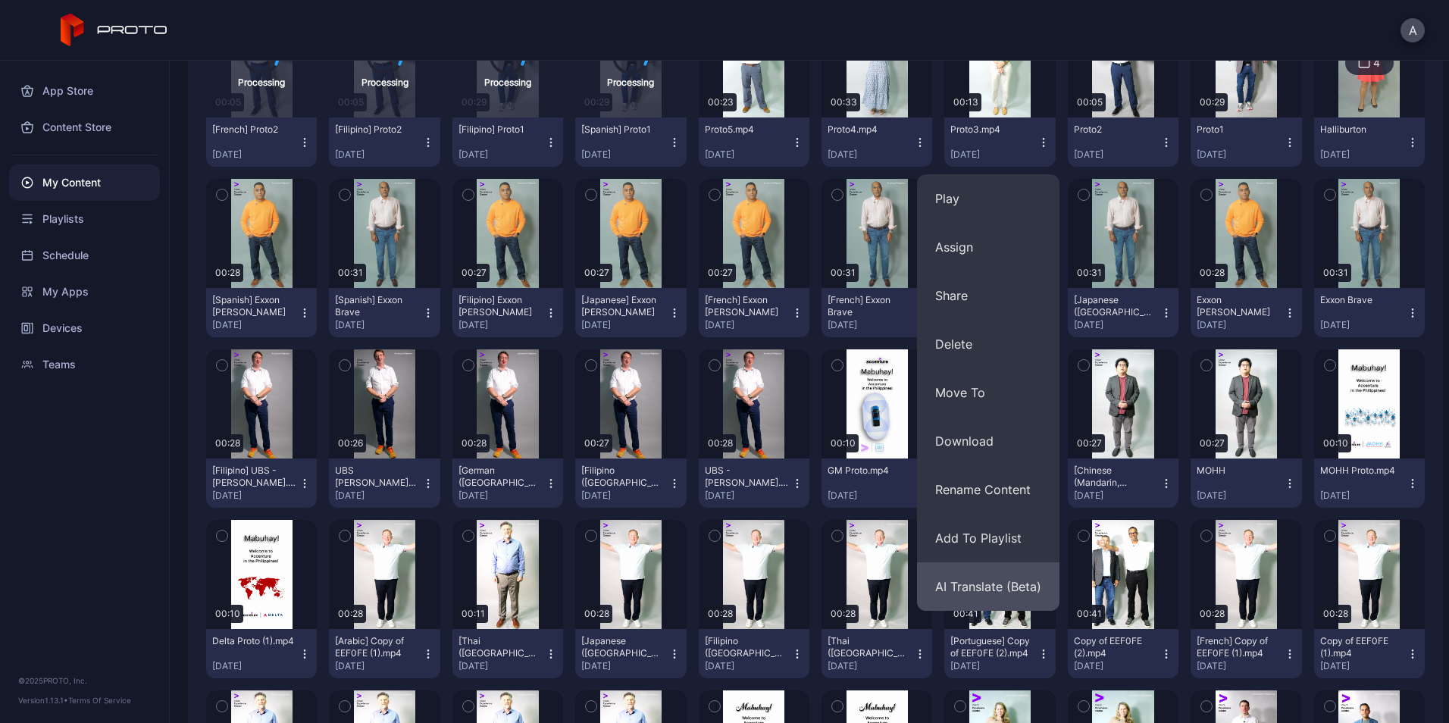
click at [1008, 591] on button "AI Translate (Beta)" at bounding box center [988, 586] width 142 height 49
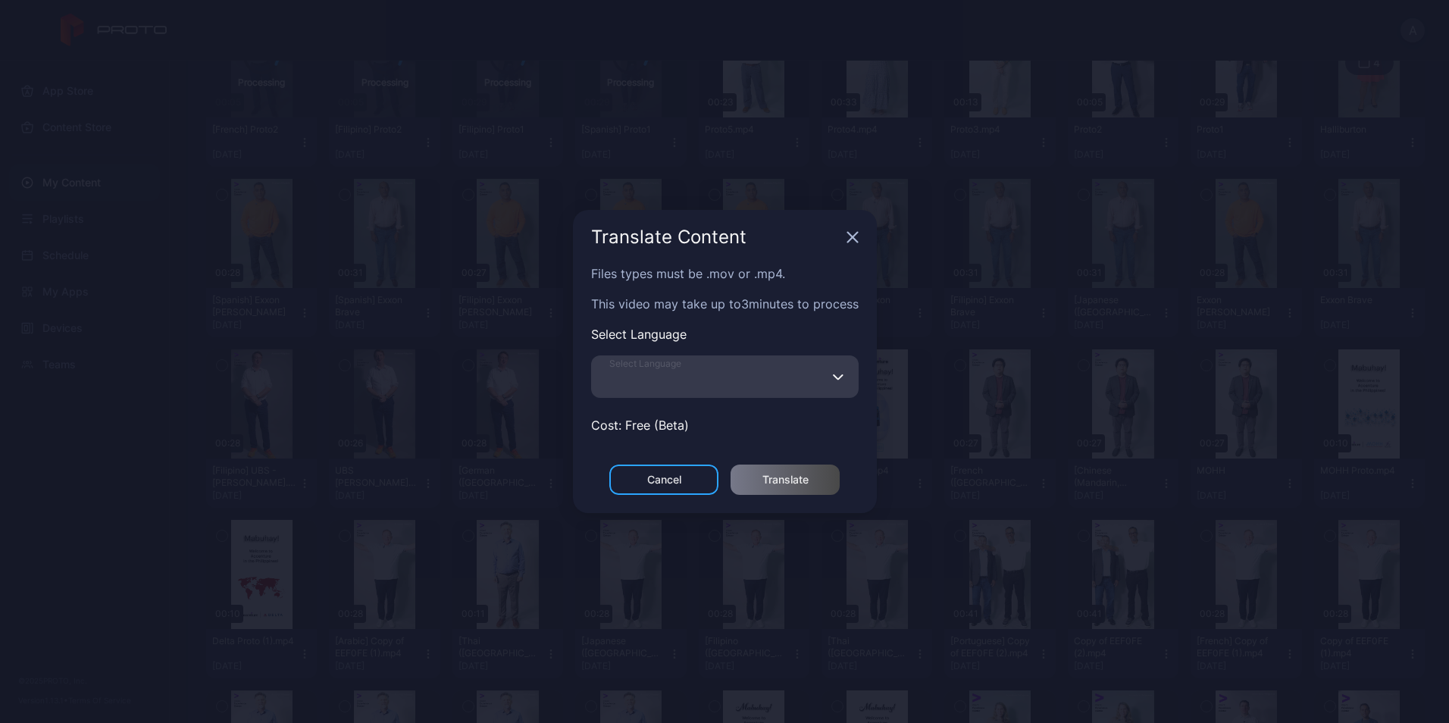
click at [737, 375] on input "Select Language" at bounding box center [725, 376] width 268 height 42
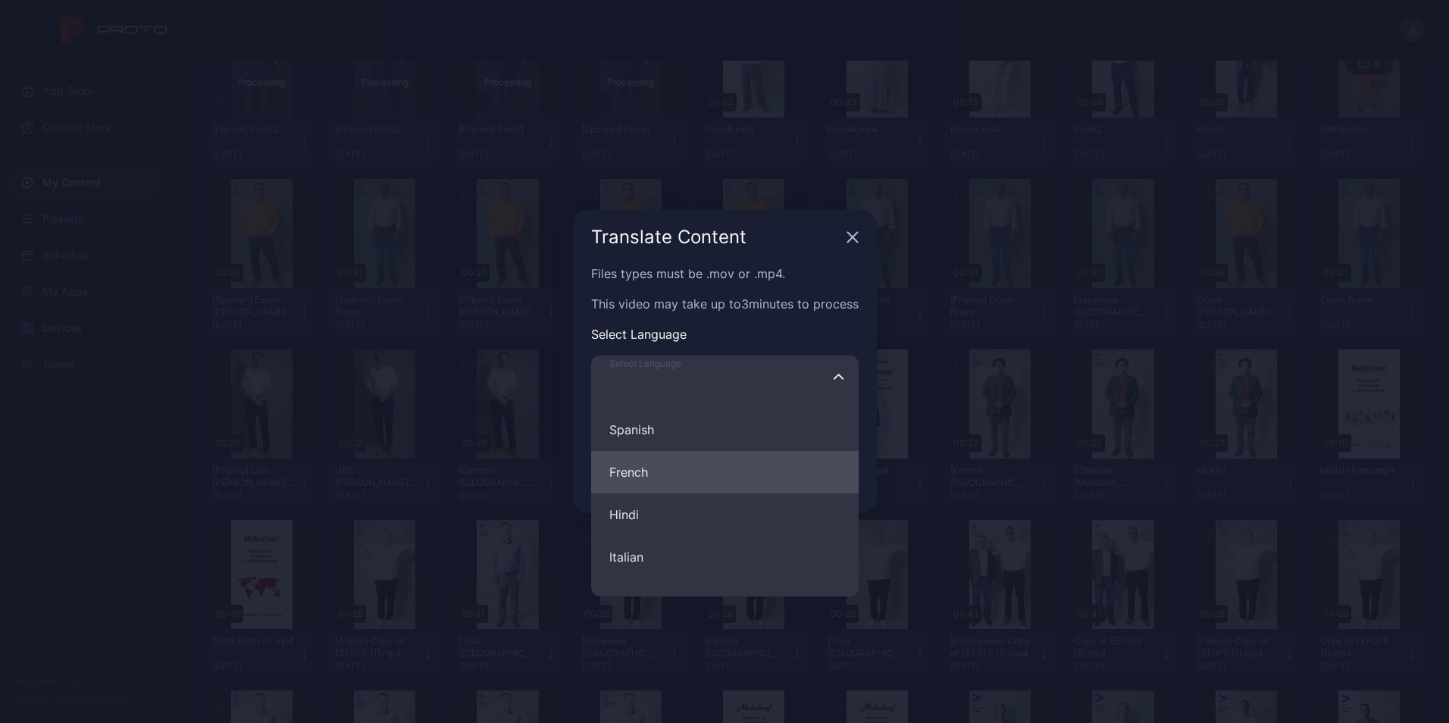
scroll to position [33, 0]
click at [960, 200] on div "Translate Content Files types must be .mov or .mp4. This video may take up to 3…" at bounding box center [724, 361] width 1449 height 723
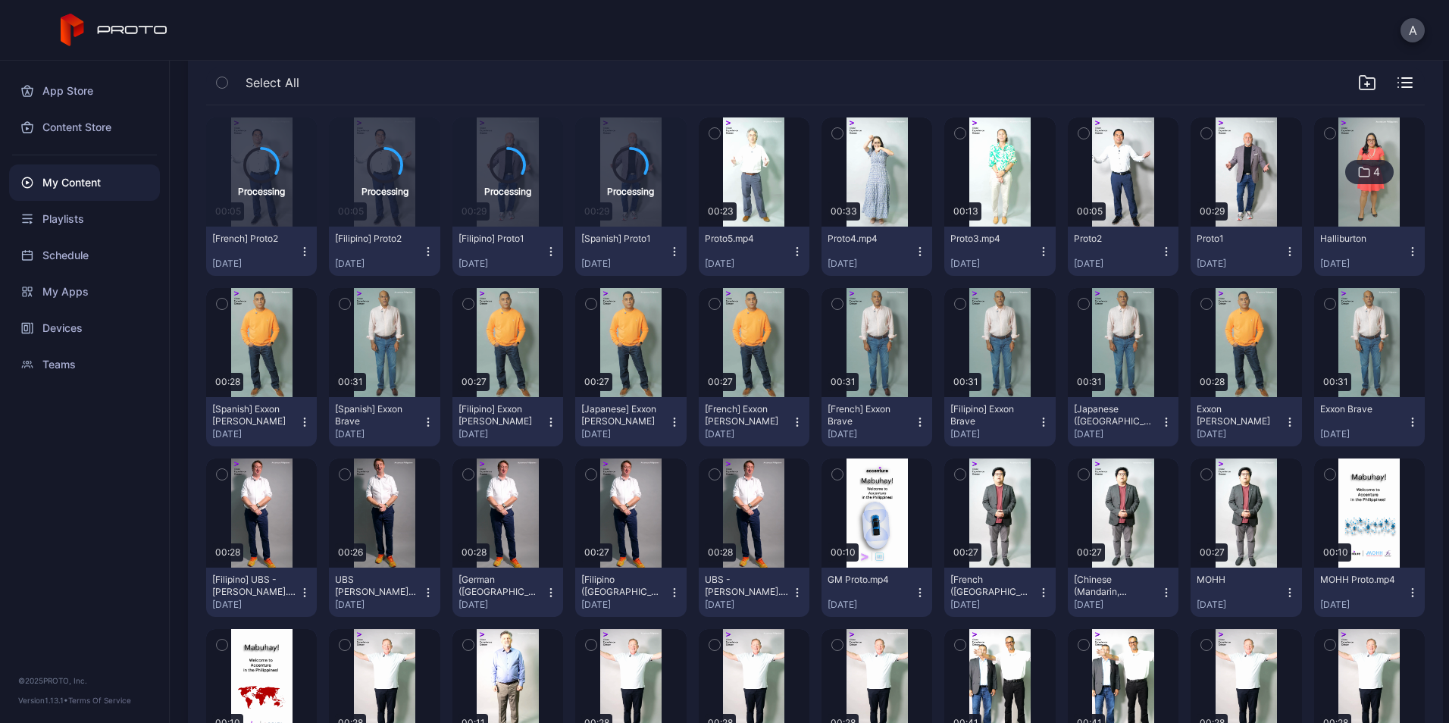
scroll to position [152, 0]
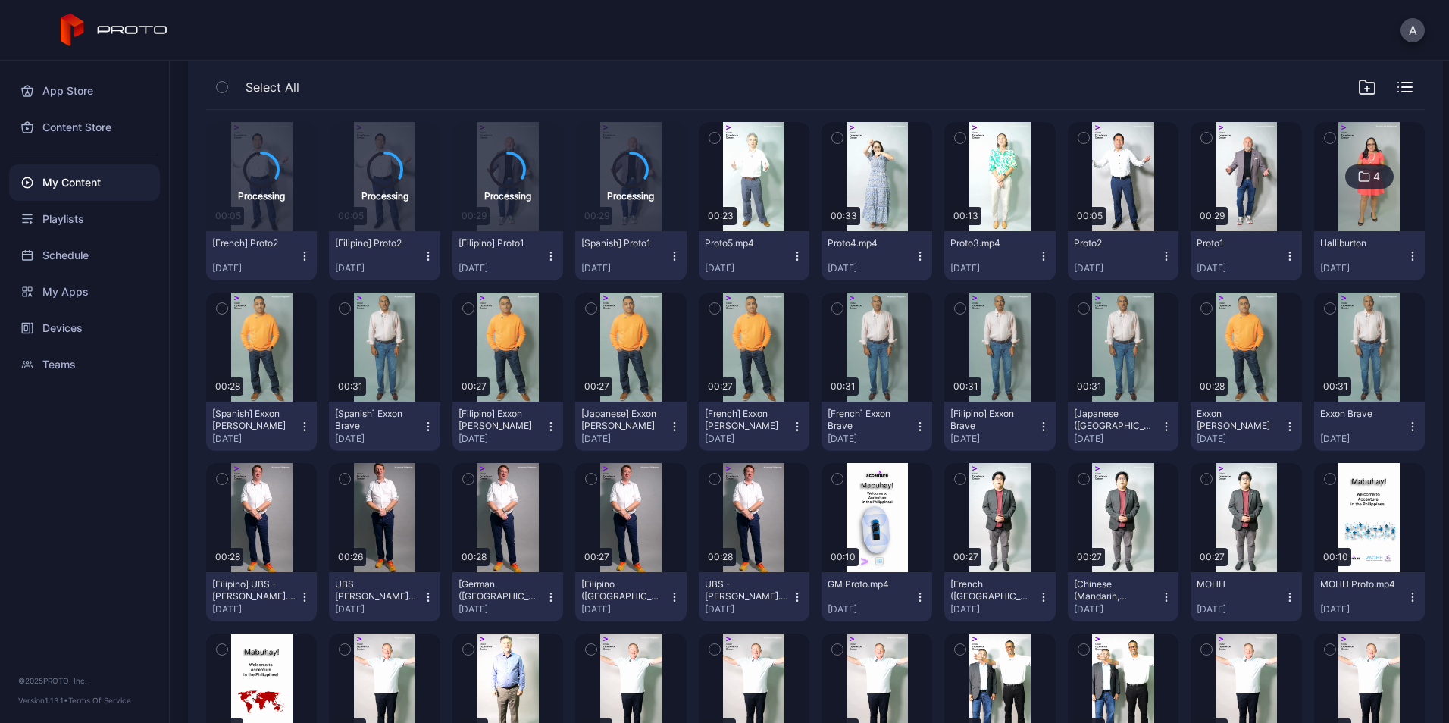
click at [1037, 255] on icon "button" at bounding box center [1043, 256] width 12 height 12
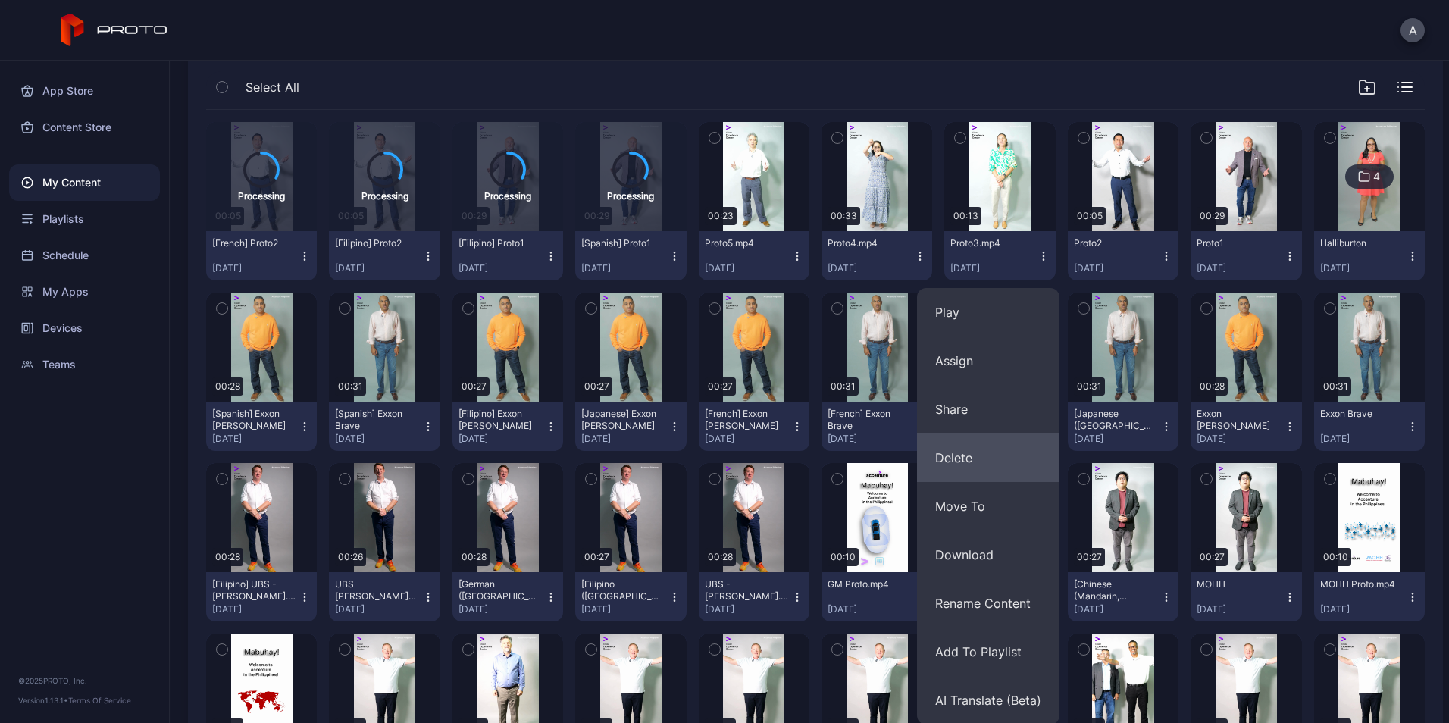
scroll to position [416, 0]
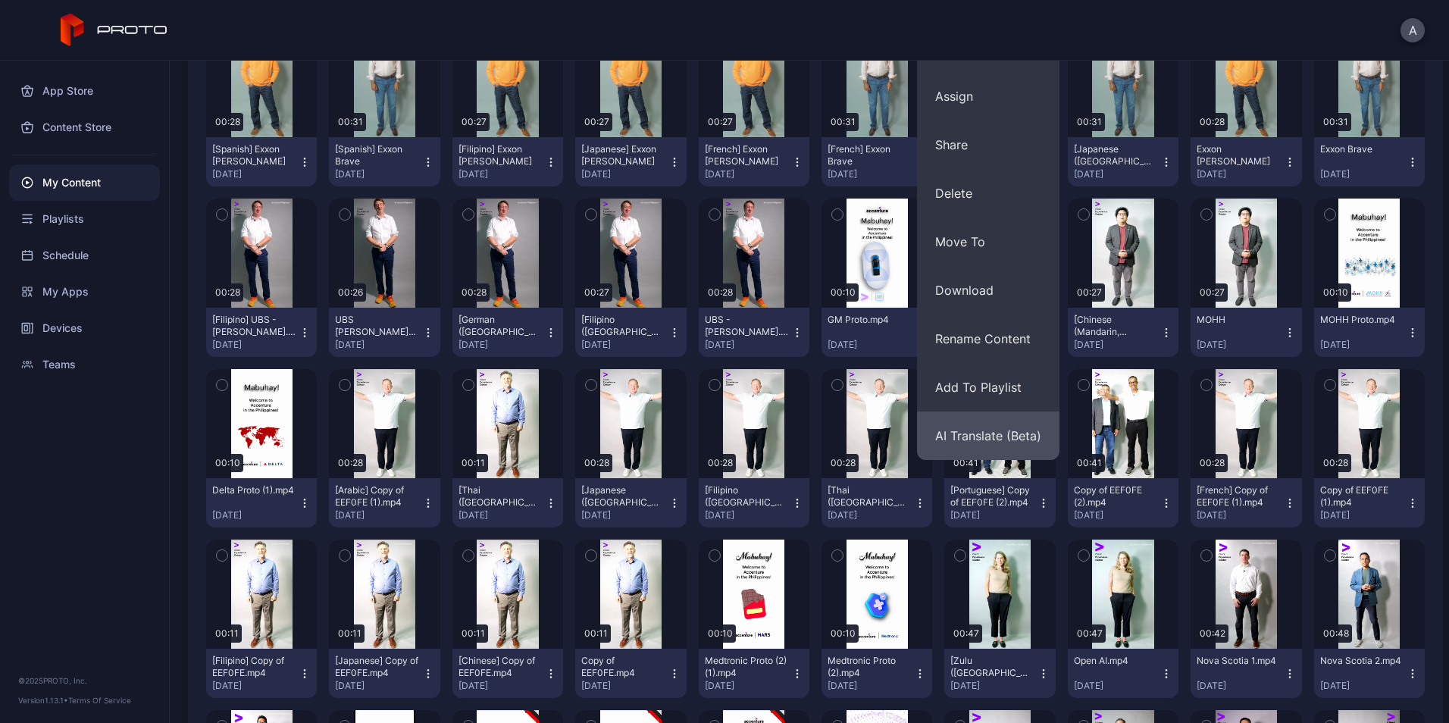
click at [978, 452] on button "AI Translate (Beta)" at bounding box center [988, 436] width 142 height 49
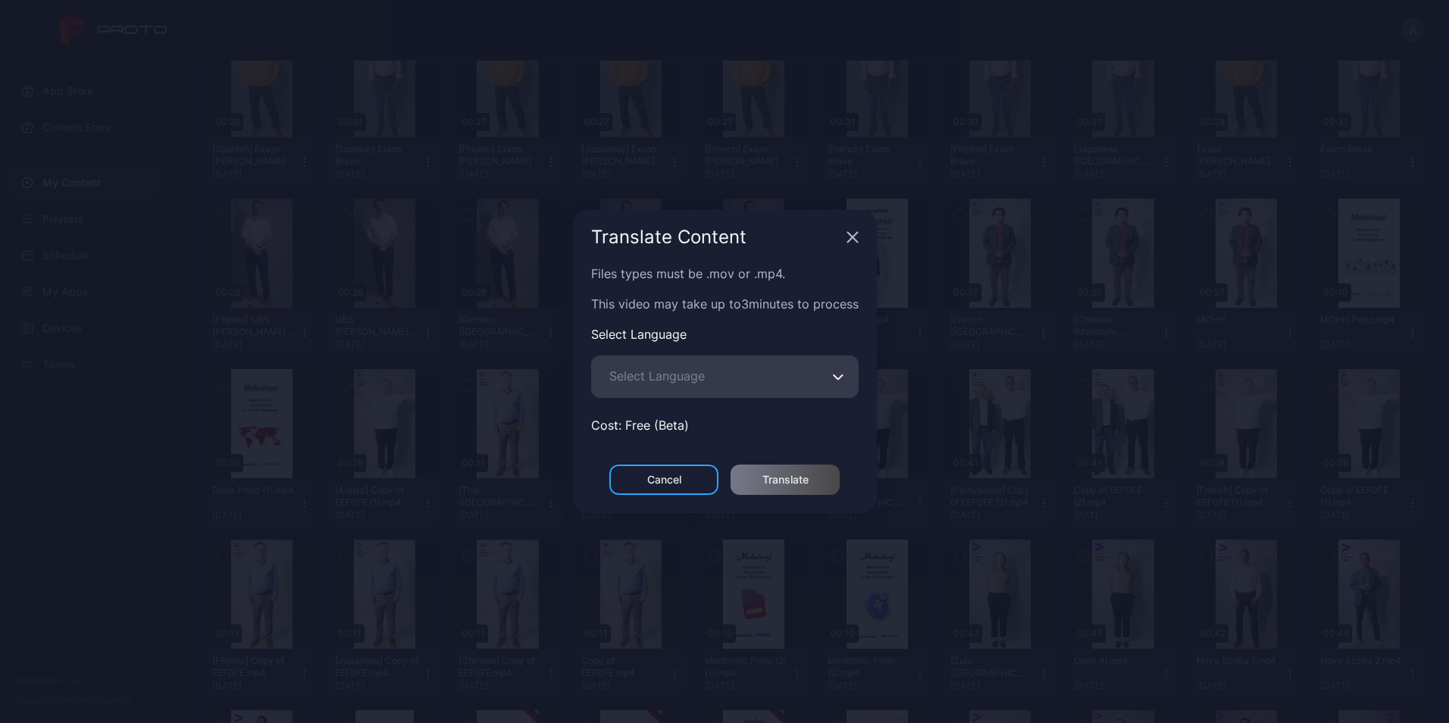
click at [698, 373] on span "Select Language" at bounding box center [656, 376] width 95 height 18
click at [698, 373] on input "Select Language" at bounding box center [725, 376] width 268 height 42
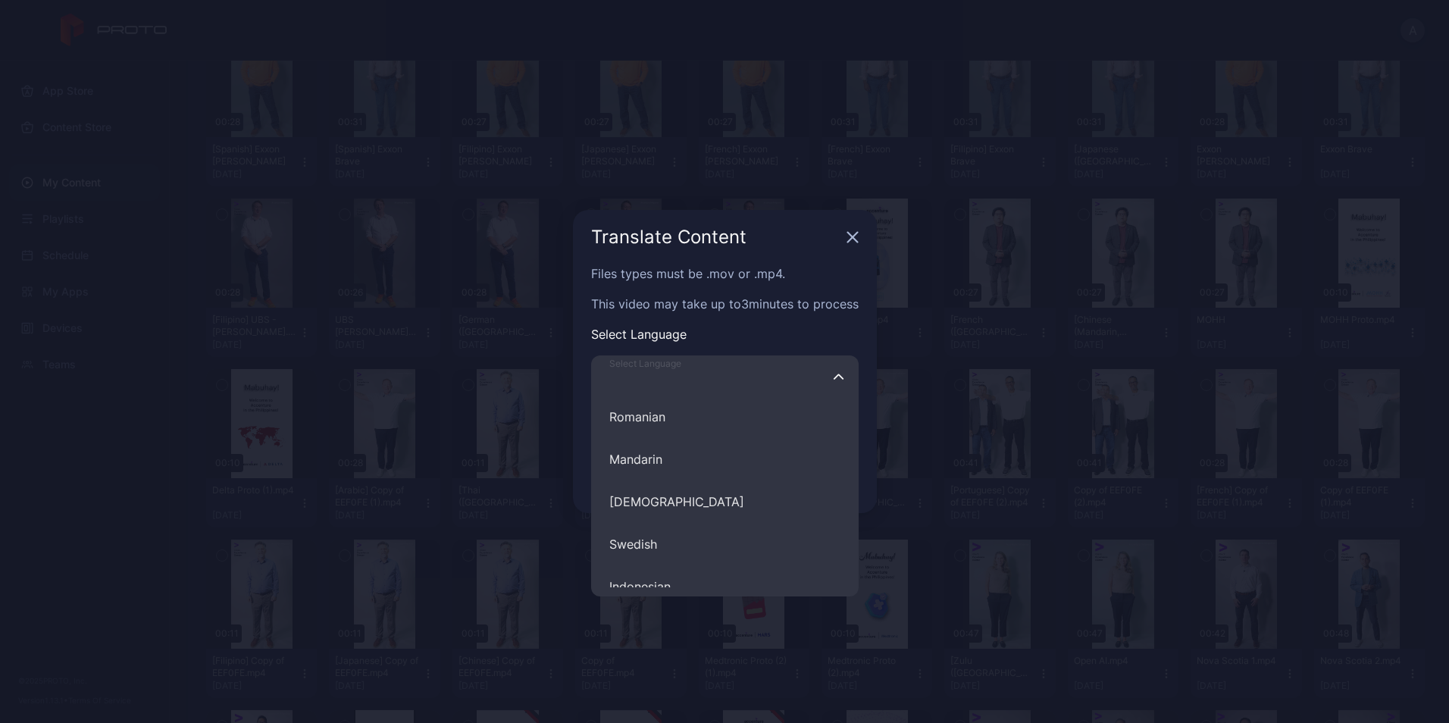
scroll to position [646, 0]
click at [699, 496] on button "[DEMOGRAPHIC_DATA]" at bounding box center [725, 494] width 268 height 42
type input "********"
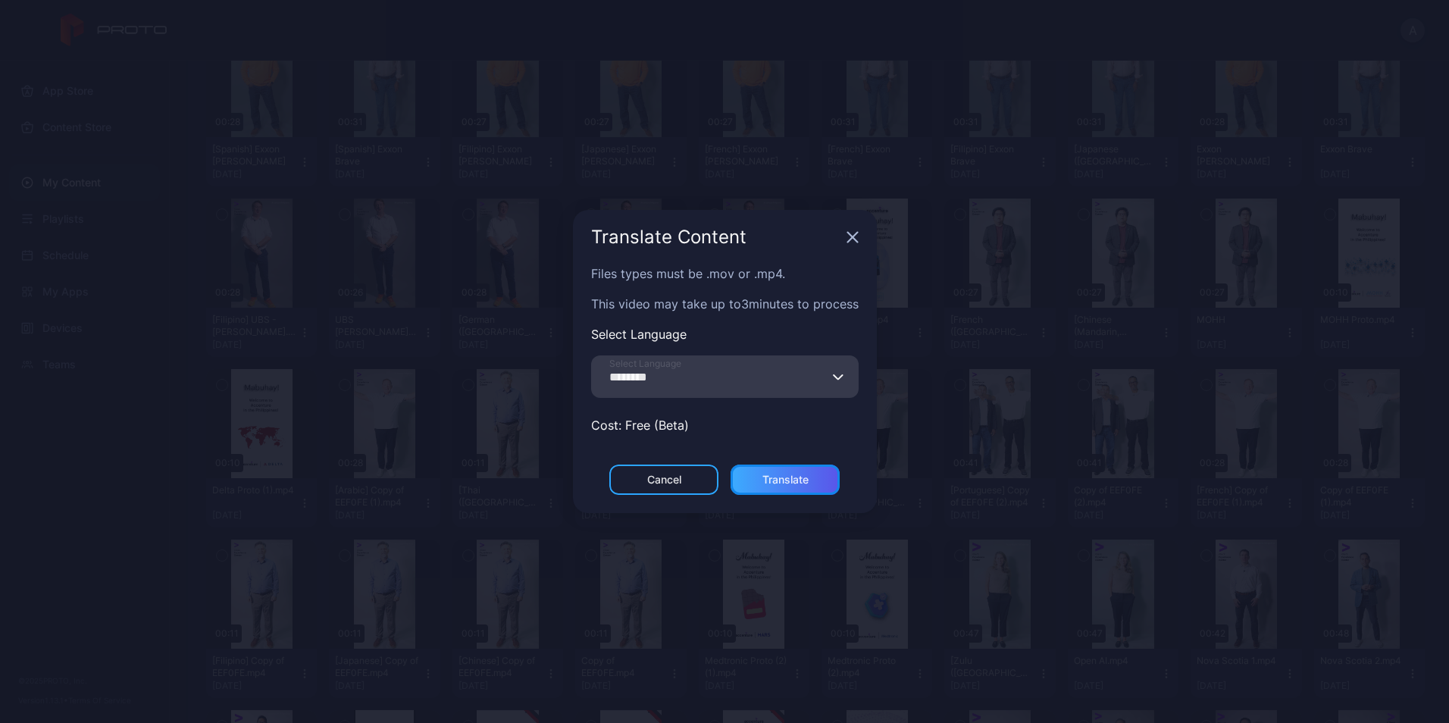
click at [806, 489] on div "Translate" at bounding box center [785, 480] width 109 height 30
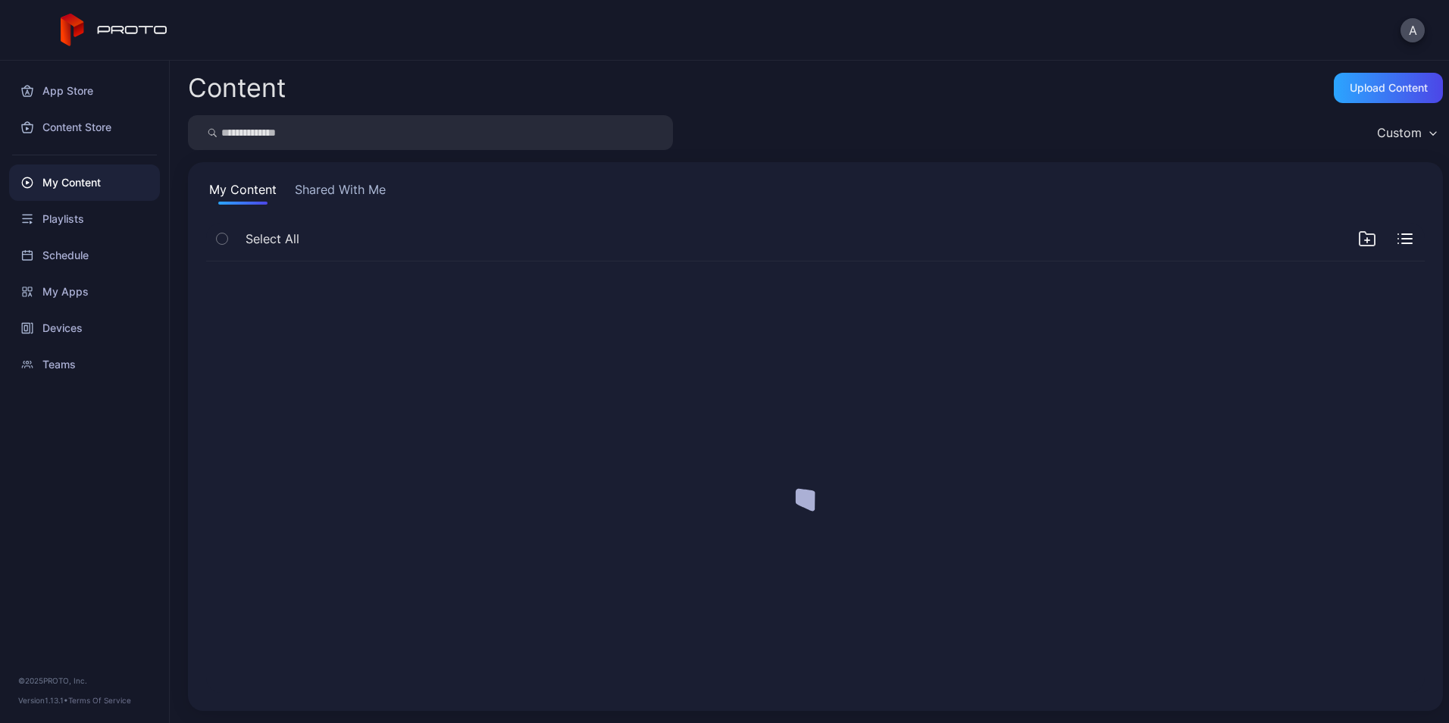
scroll to position [0, 0]
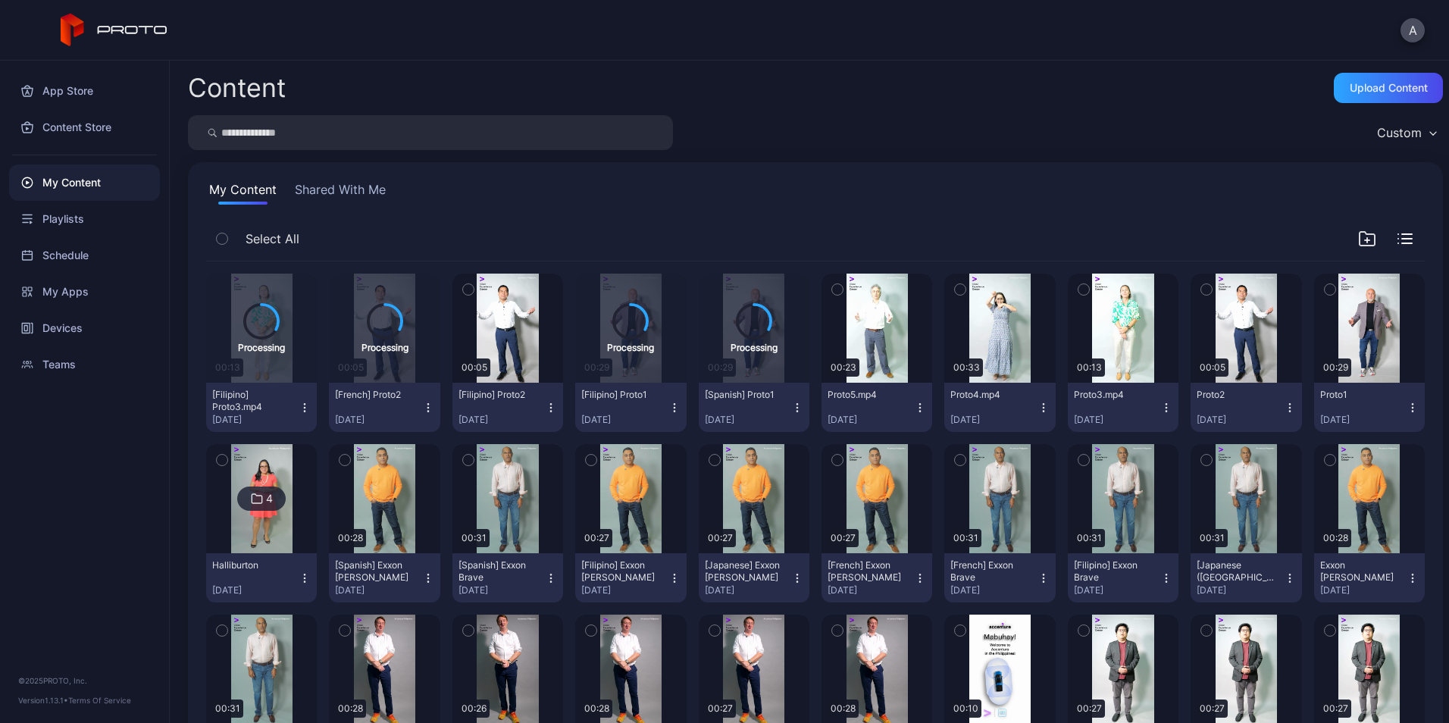
click at [1025, 397] on button "Proto4.mp4 [DATE]" at bounding box center [999, 407] width 111 height 49
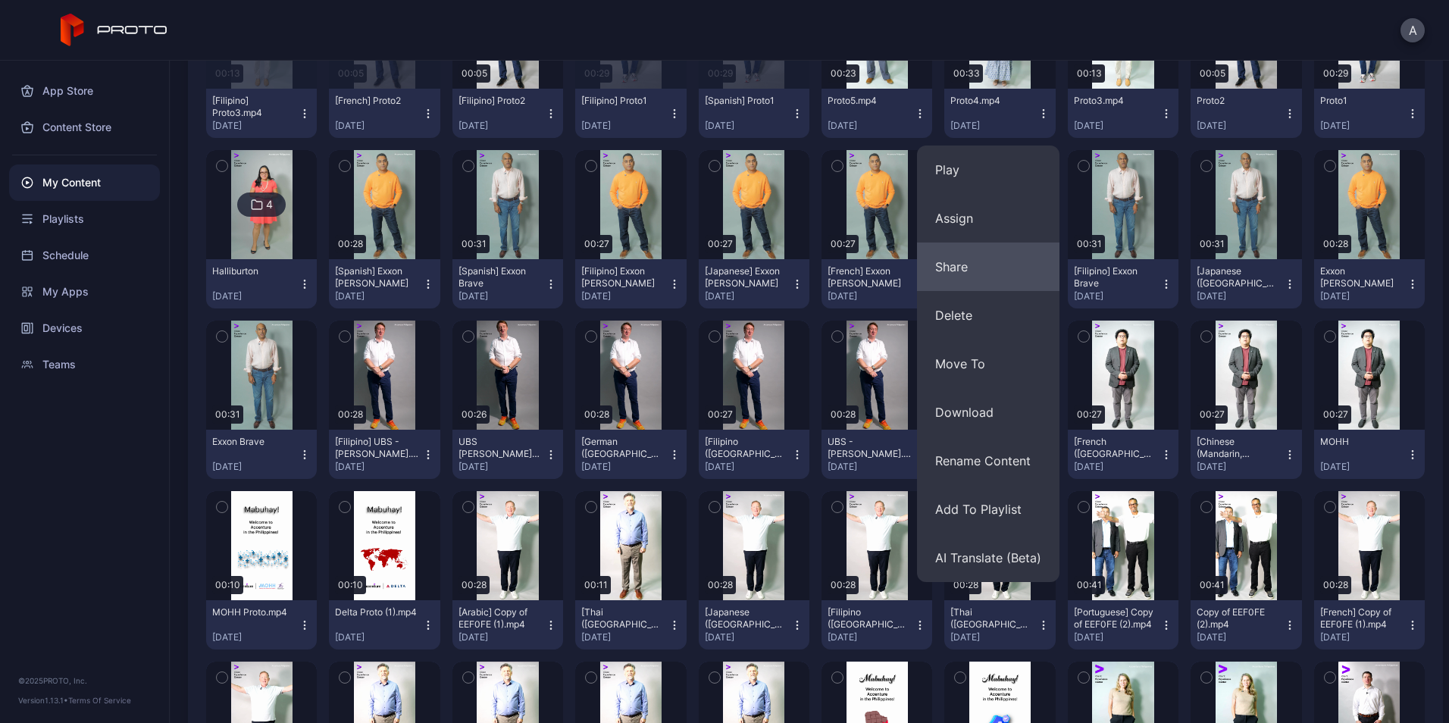
scroll to position [295, 0]
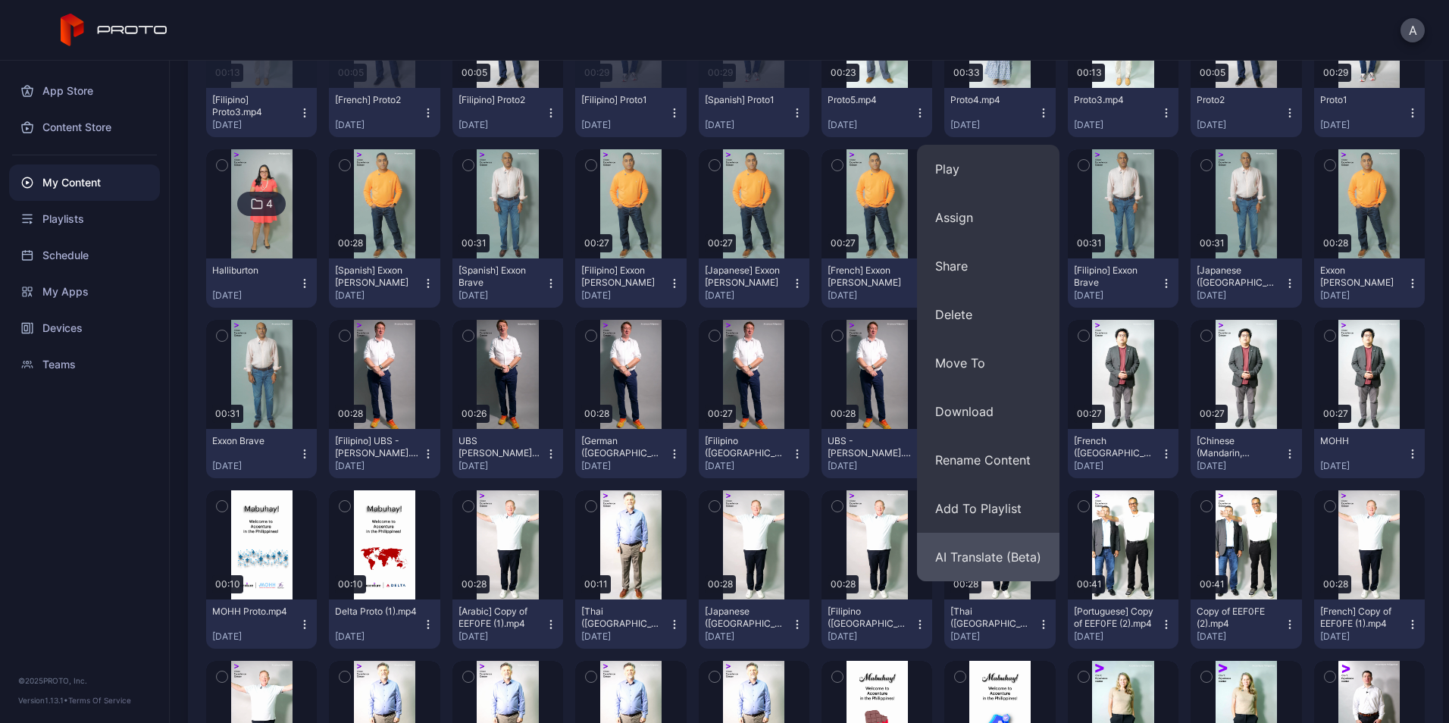
click at [962, 550] on button "AI Translate (Beta)" at bounding box center [988, 557] width 142 height 49
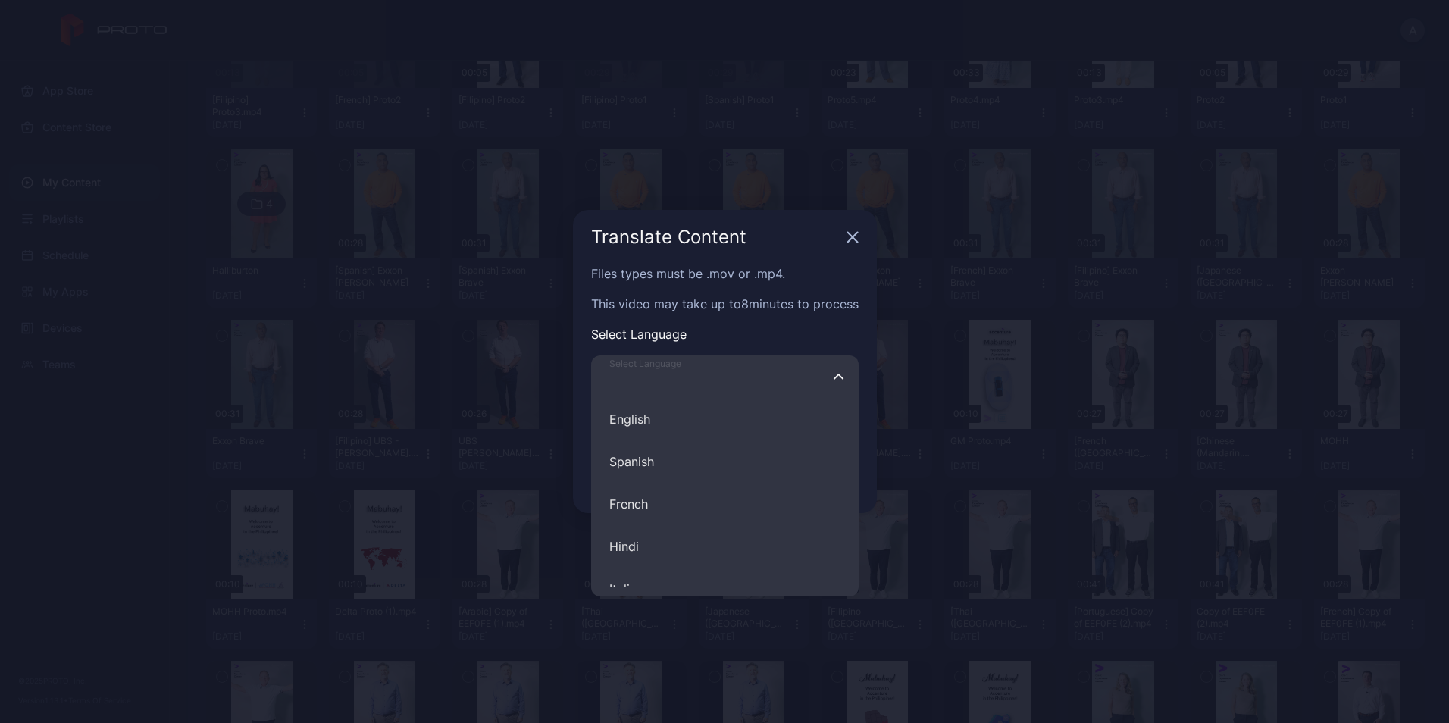
click at [703, 383] on input "Select Language English Spanish French Hindi Italian German Polish Portuguese C…" at bounding box center [725, 376] width 268 height 42
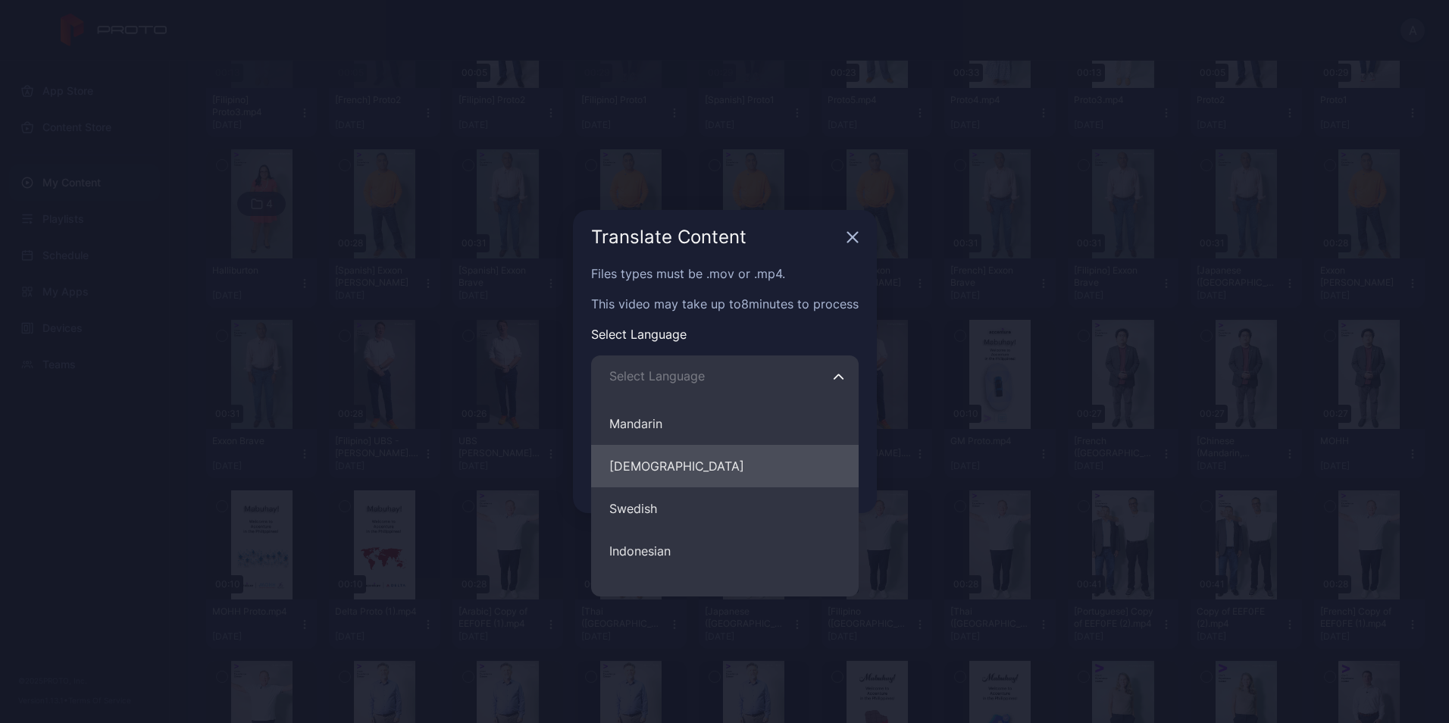
click at [681, 454] on button "[DEMOGRAPHIC_DATA]" at bounding box center [725, 466] width 268 height 42
type input "********"
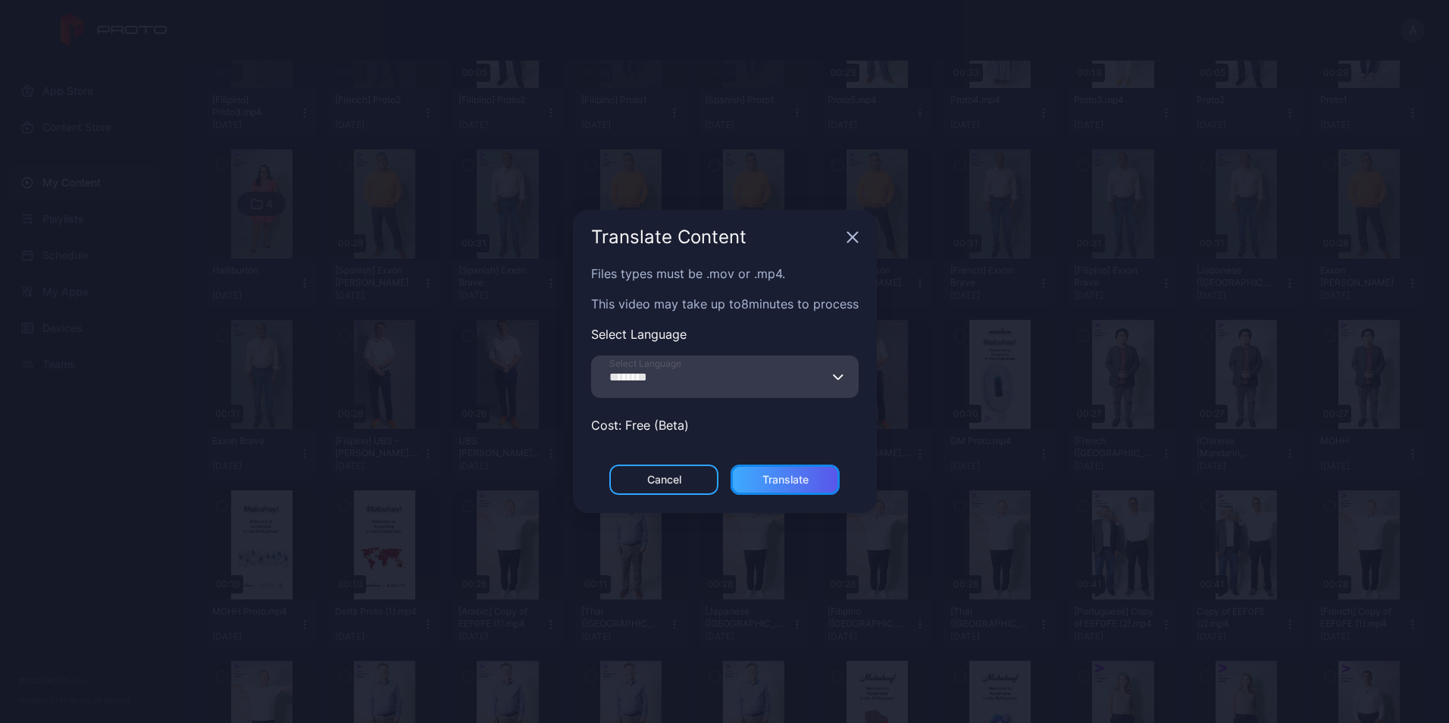
click at [774, 480] on div "Translate" at bounding box center [785, 480] width 46 height 12
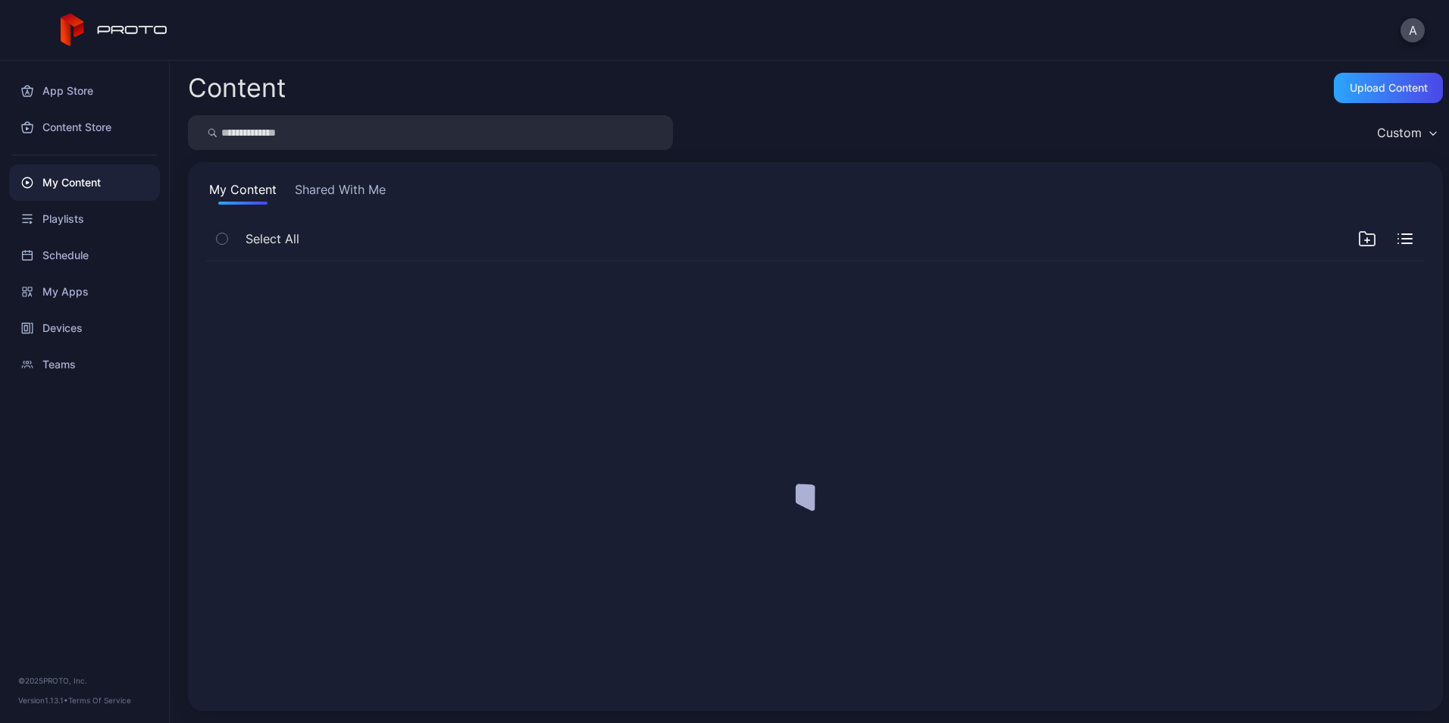
scroll to position [0, 0]
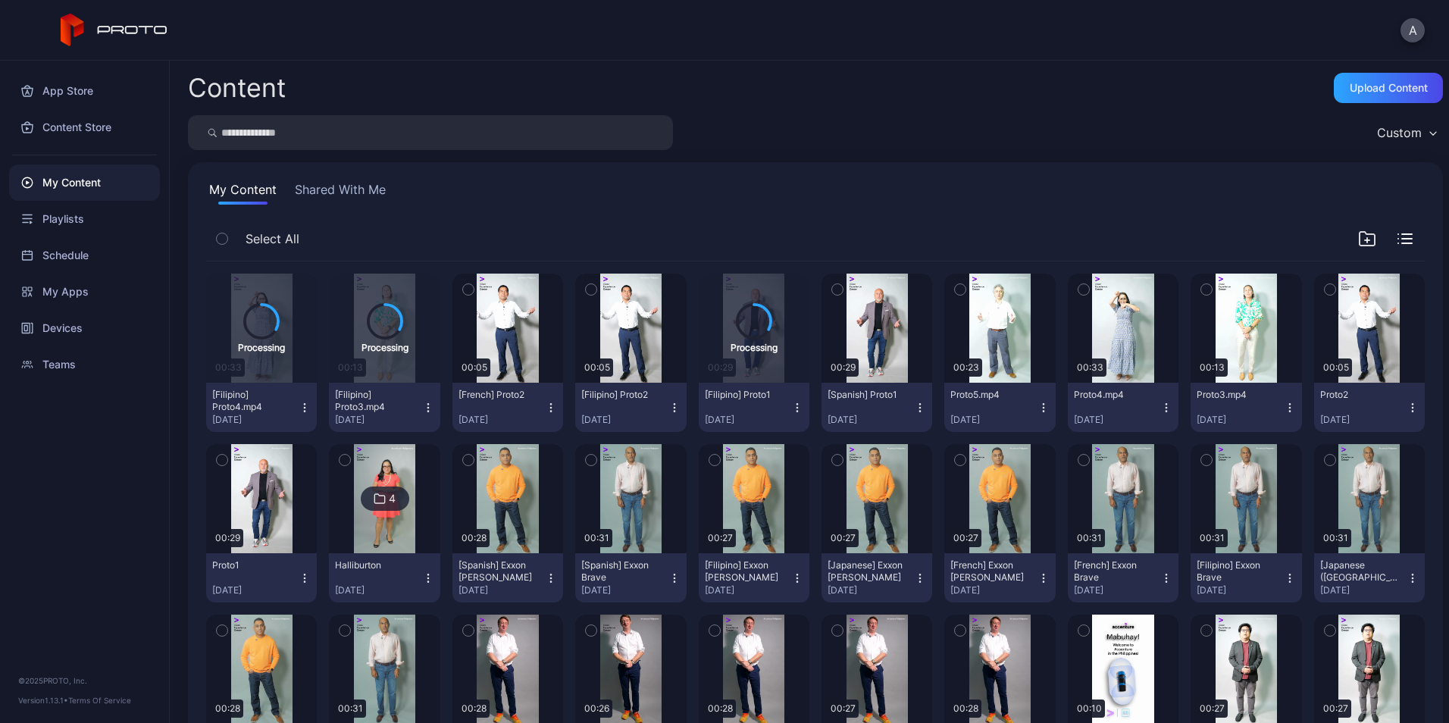
click at [1284, 403] on icon "button" at bounding box center [1290, 408] width 12 height 12
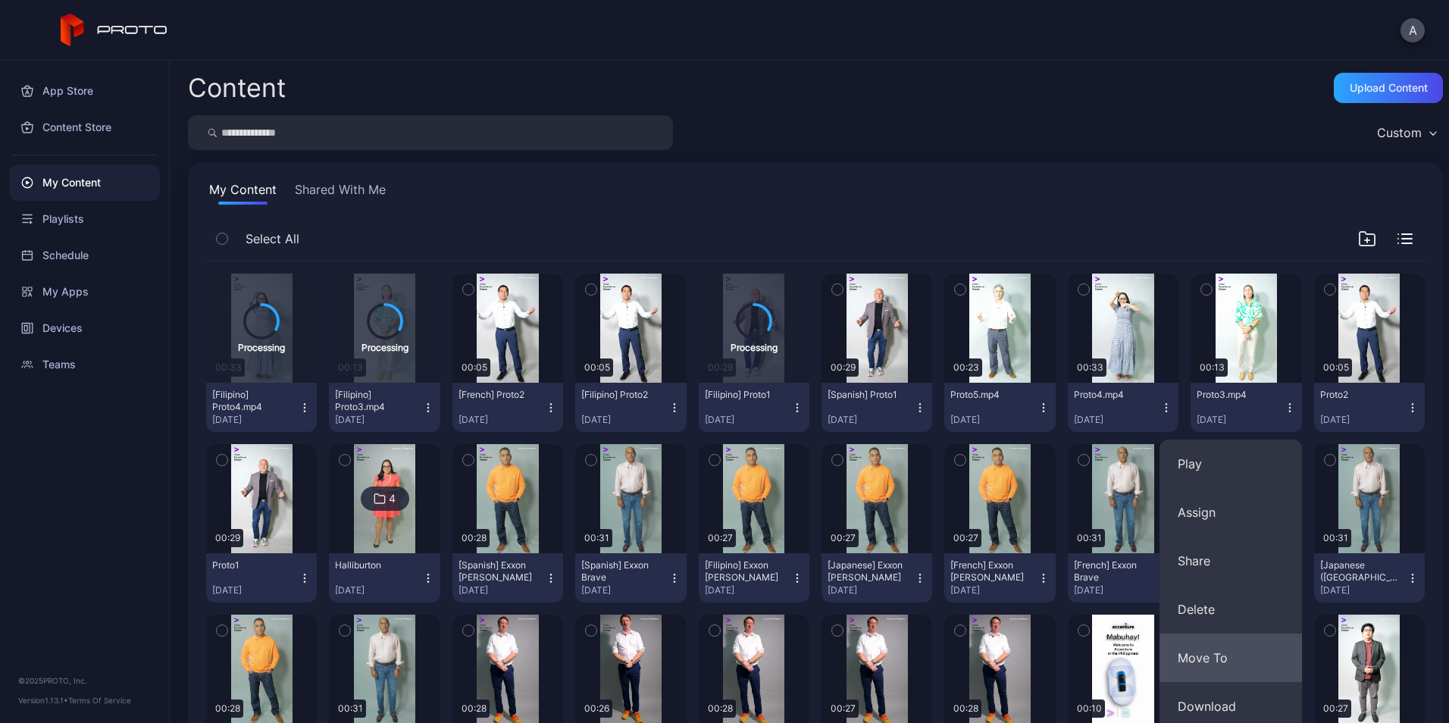
scroll to position [264, 0]
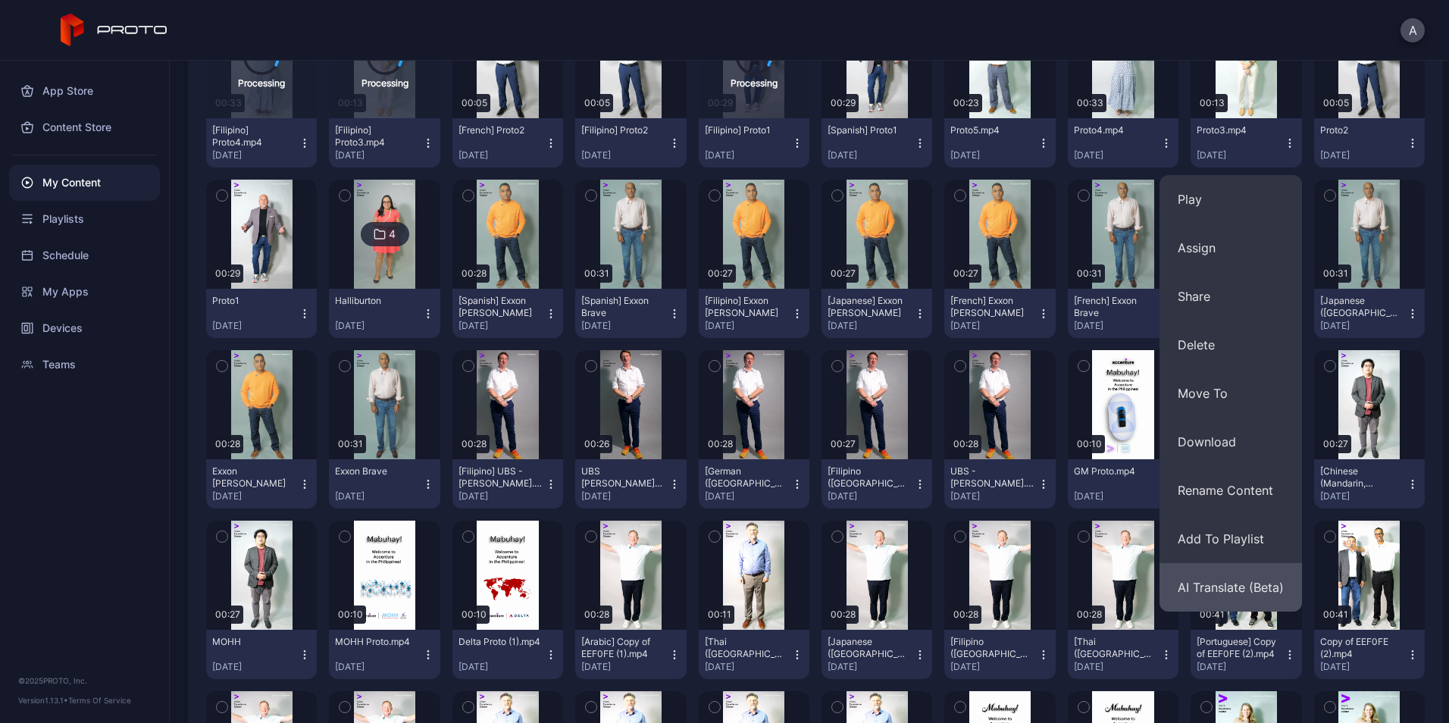
click at [1203, 590] on button "AI Translate (Beta)" at bounding box center [1231, 587] width 142 height 49
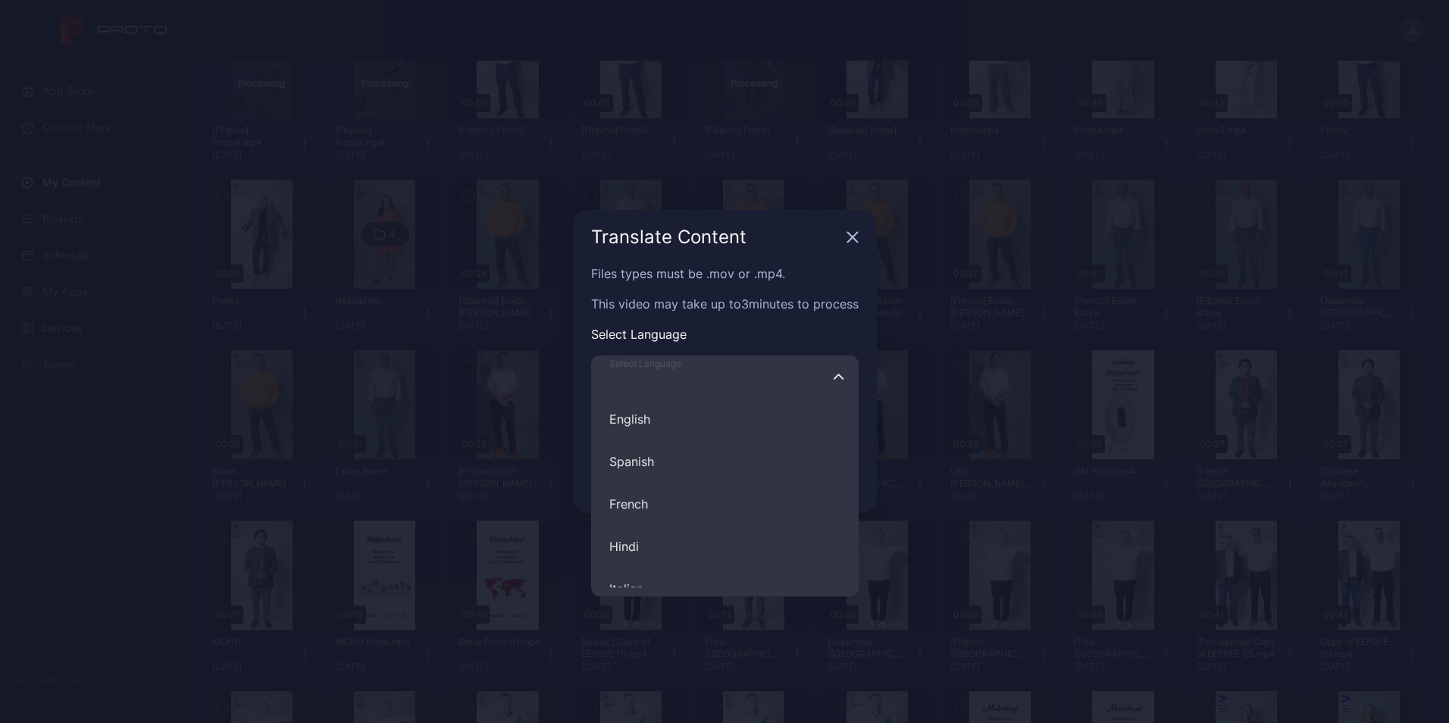
click at [734, 374] on input "Select Language English Spanish French Hindi Italian German Polish Portuguese C…" at bounding box center [725, 376] width 268 height 42
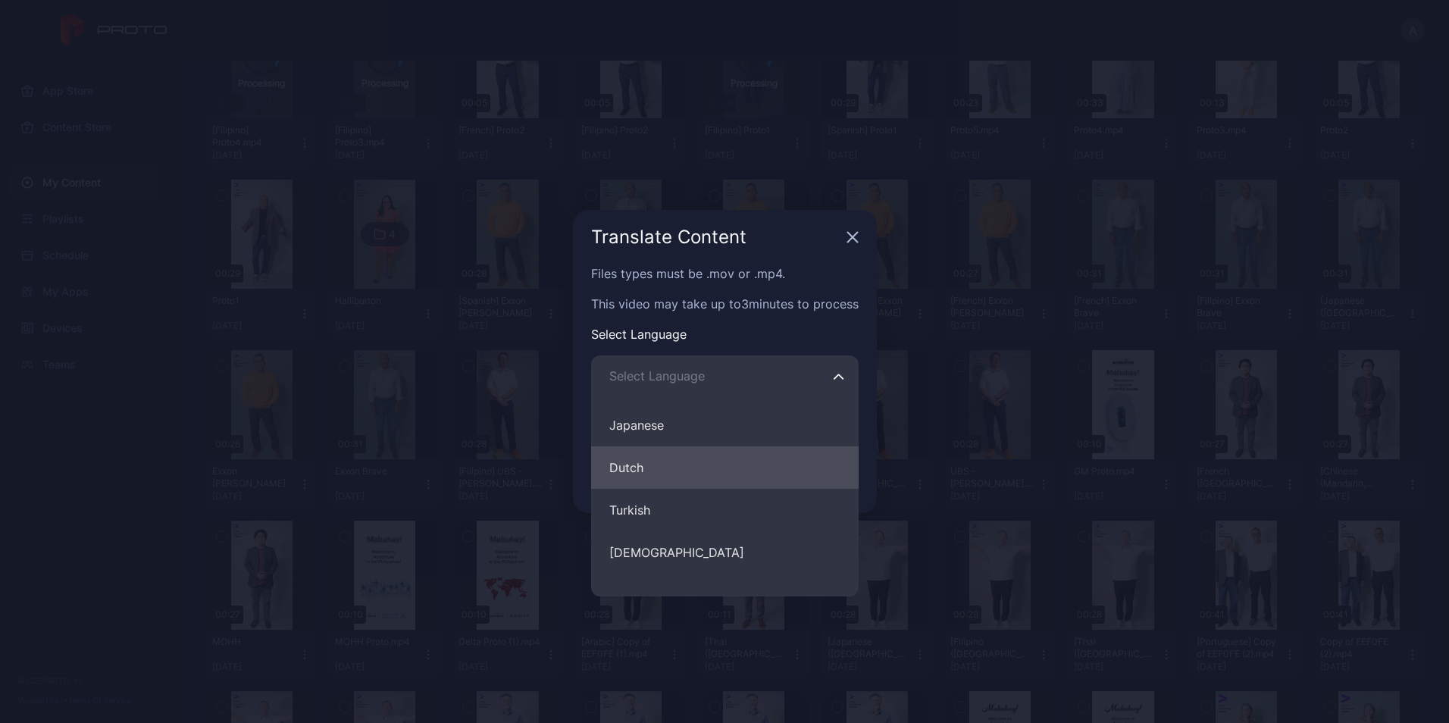
click at [675, 464] on button "Dutch" at bounding box center [725, 467] width 268 height 42
type input "*****"
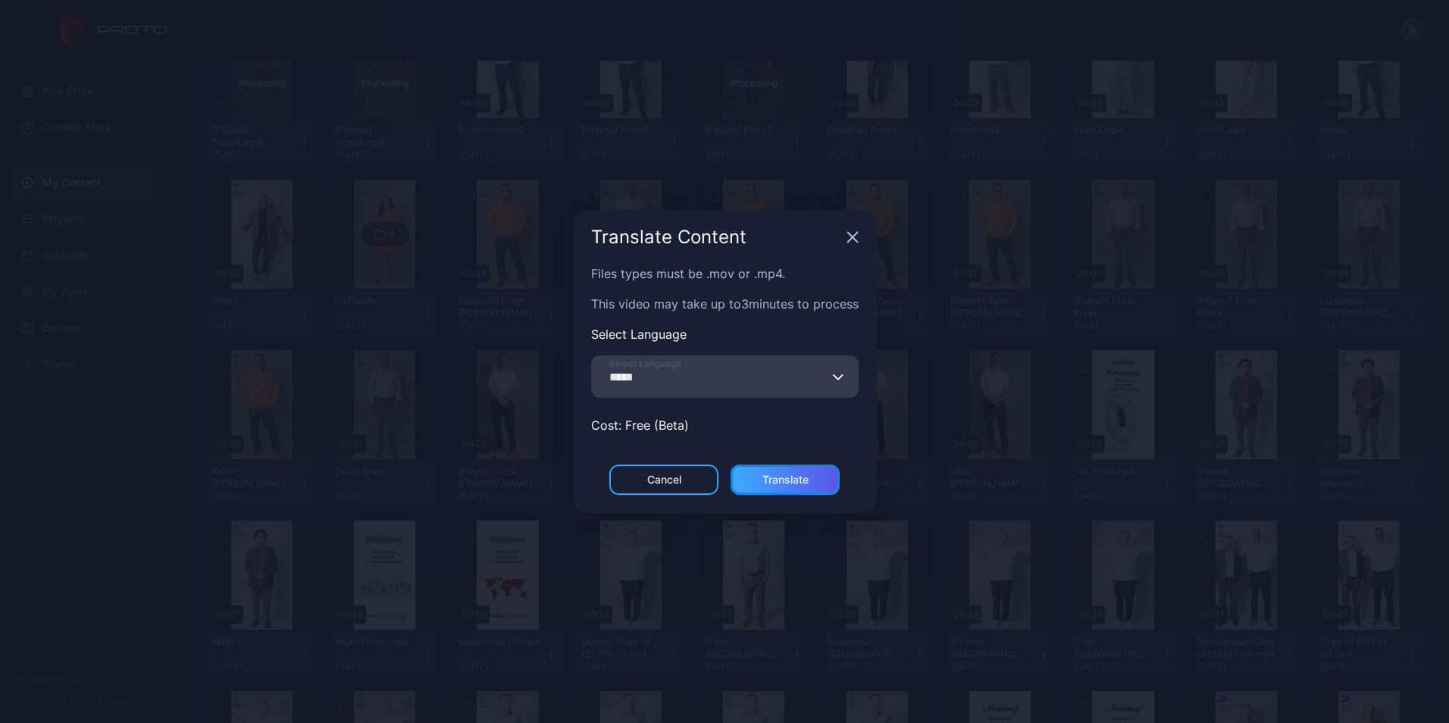
click at [794, 471] on div "Translate" at bounding box center [785, 480] width 109 height 30
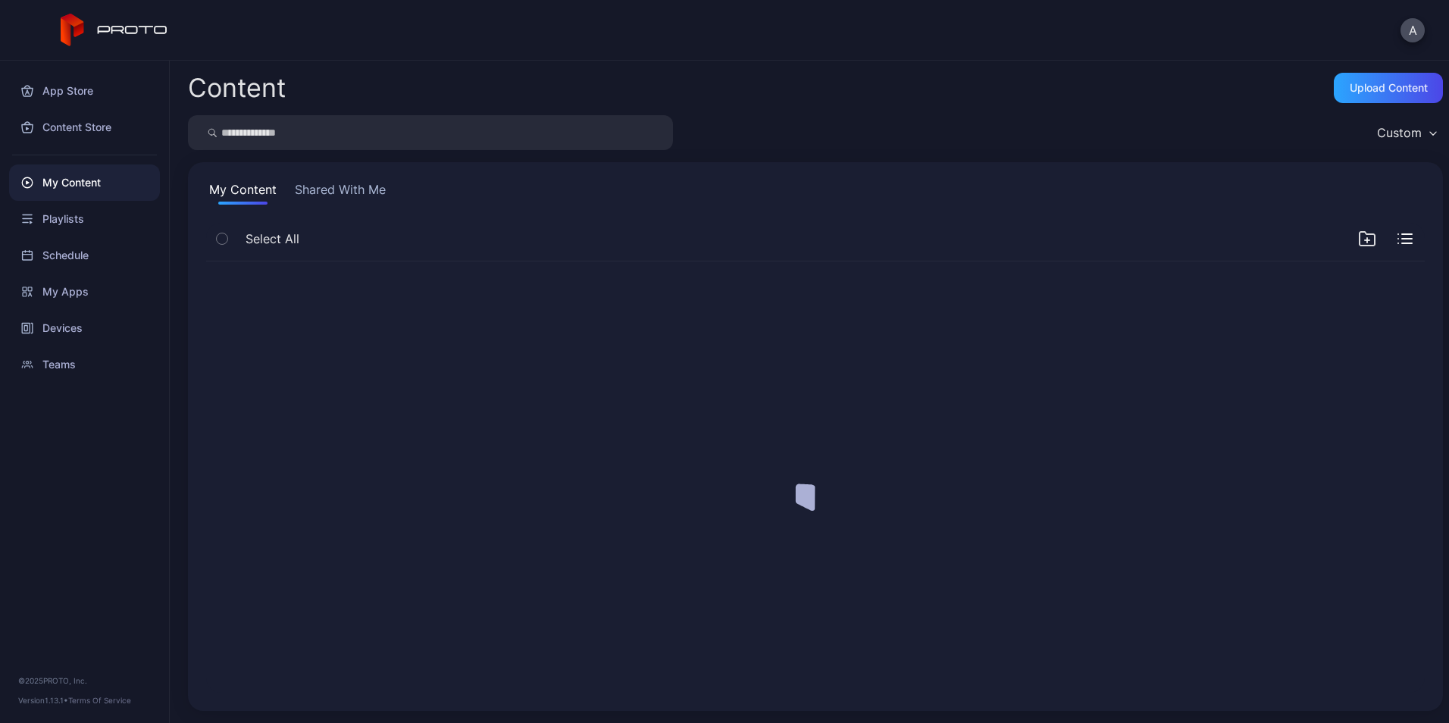
scroll to position [0, 0]
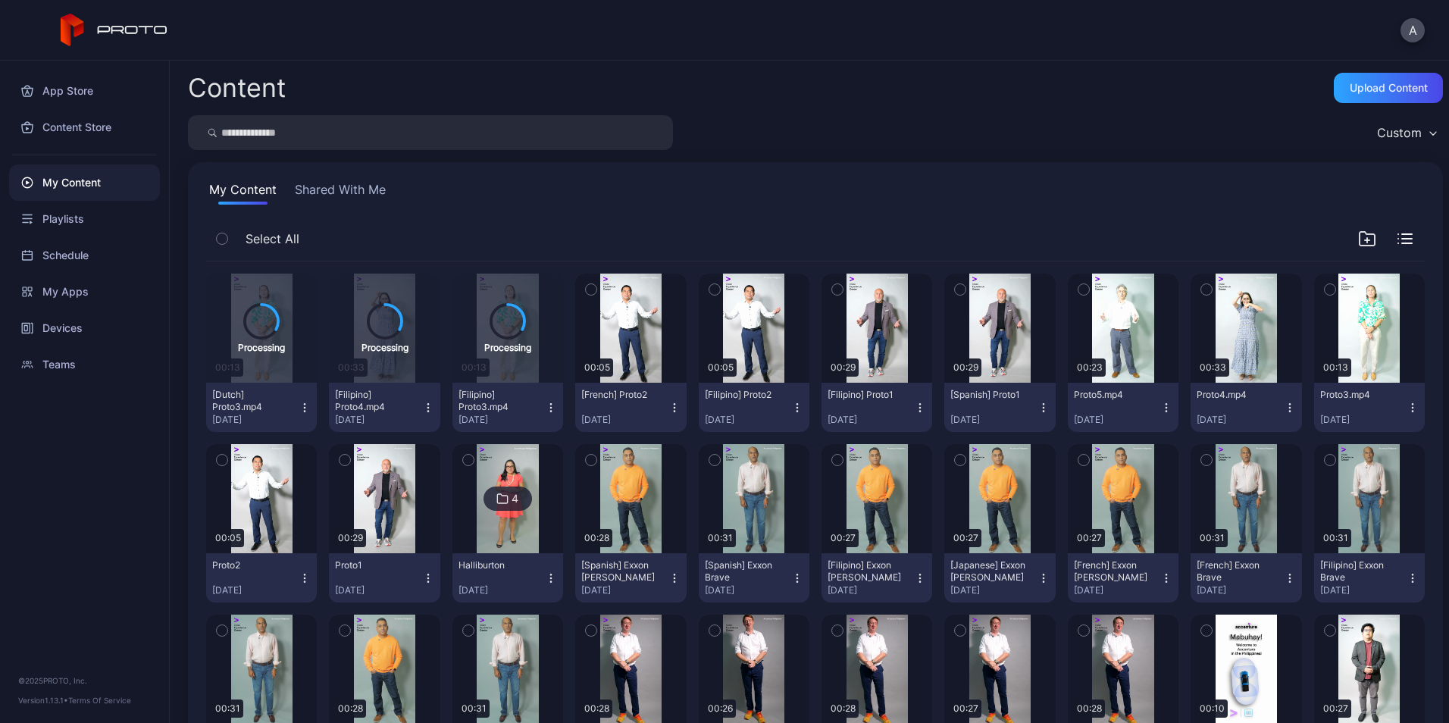
click at [1166, 403] on icon "button" at bounding box center [1166, 403] width 1 height 1
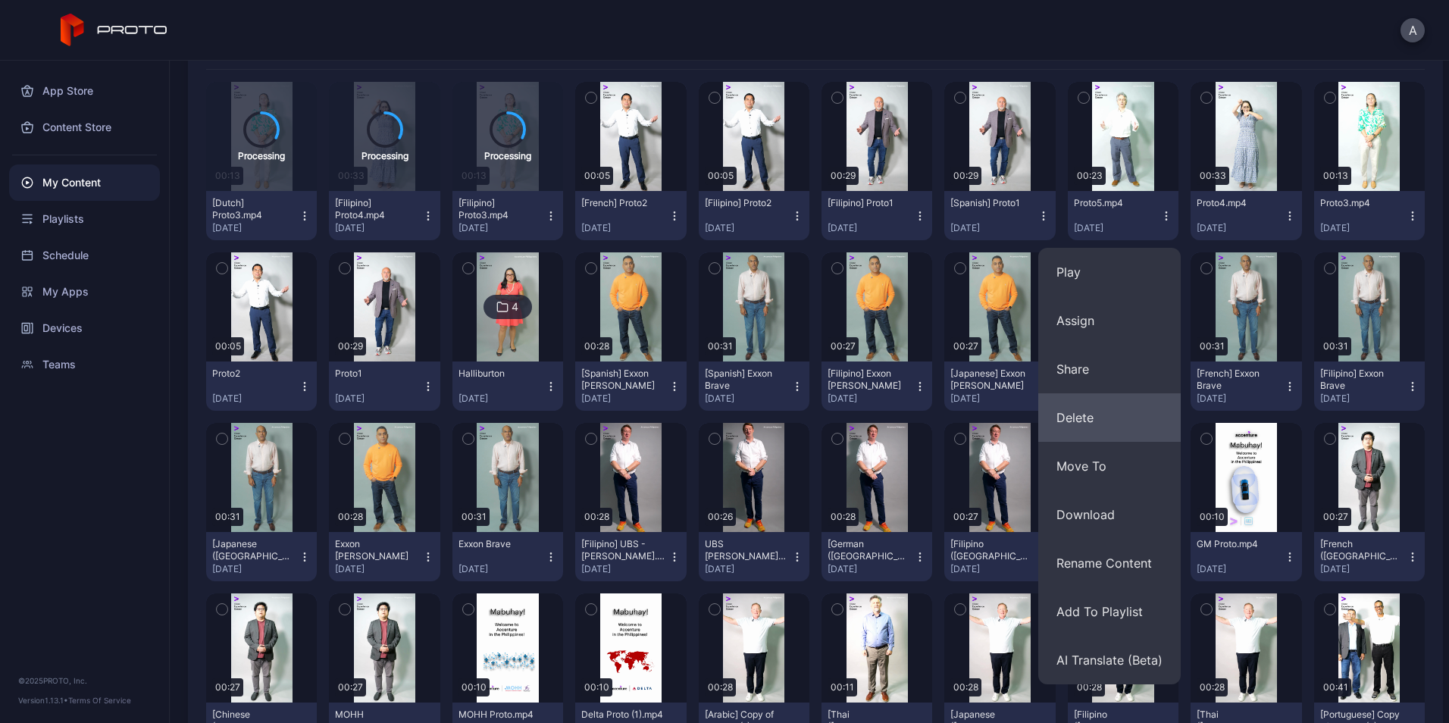
scroll to position [192, 0]
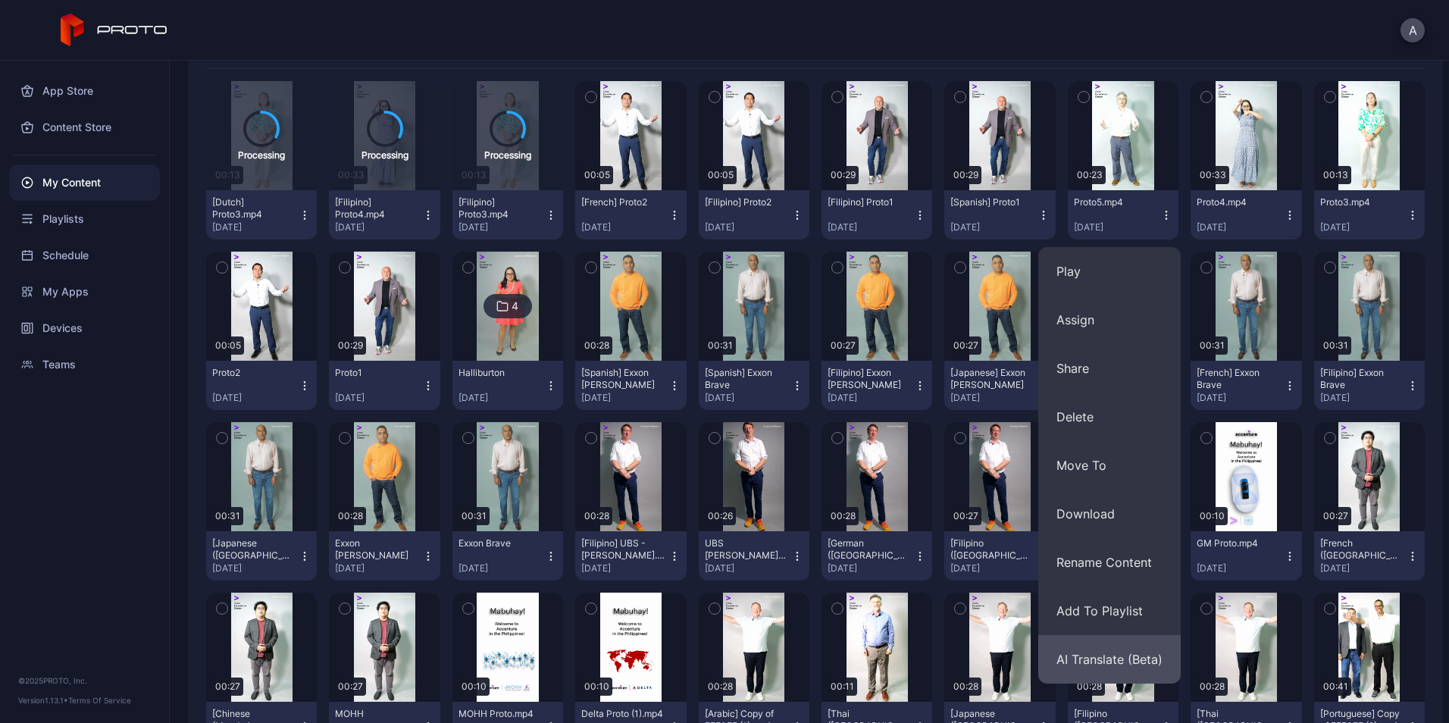
click at [1107, 649] on button "AI Translate (Beta)" at bounding box center [1109, 659] width 142 height 49
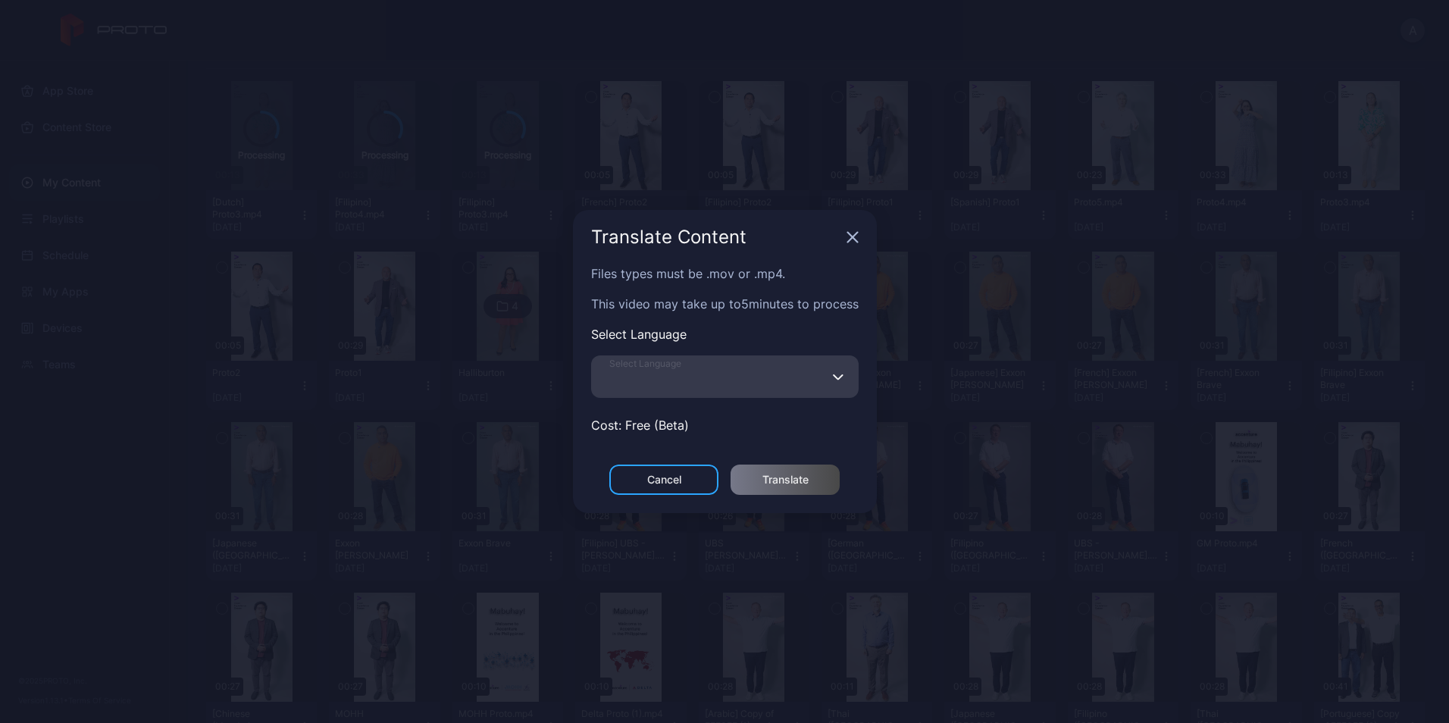
click at [755, 363] on input "Select Language" at bounding box center [725, 376] width 268 height 42
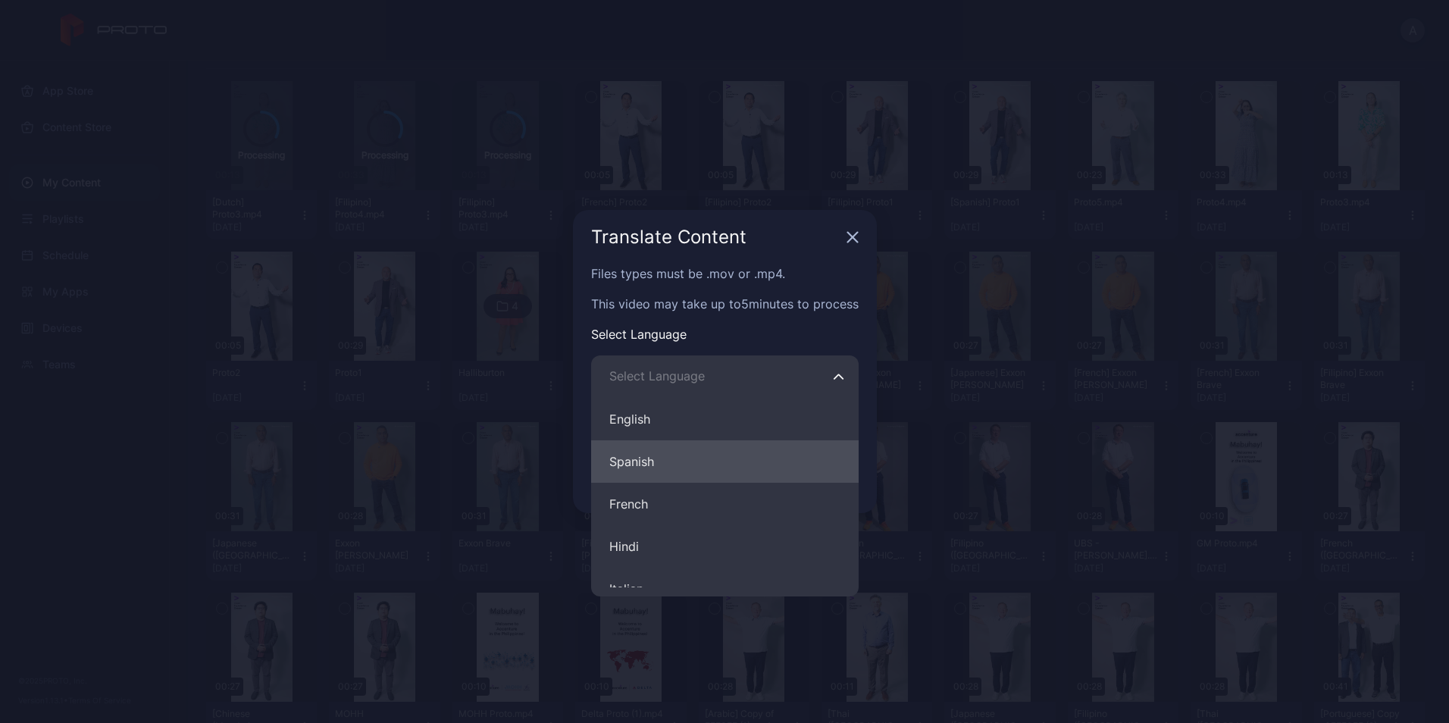
click at [725, 477] on button "Spanish" at bounding box center [725, 461] width 268 height 42
type input "*******"
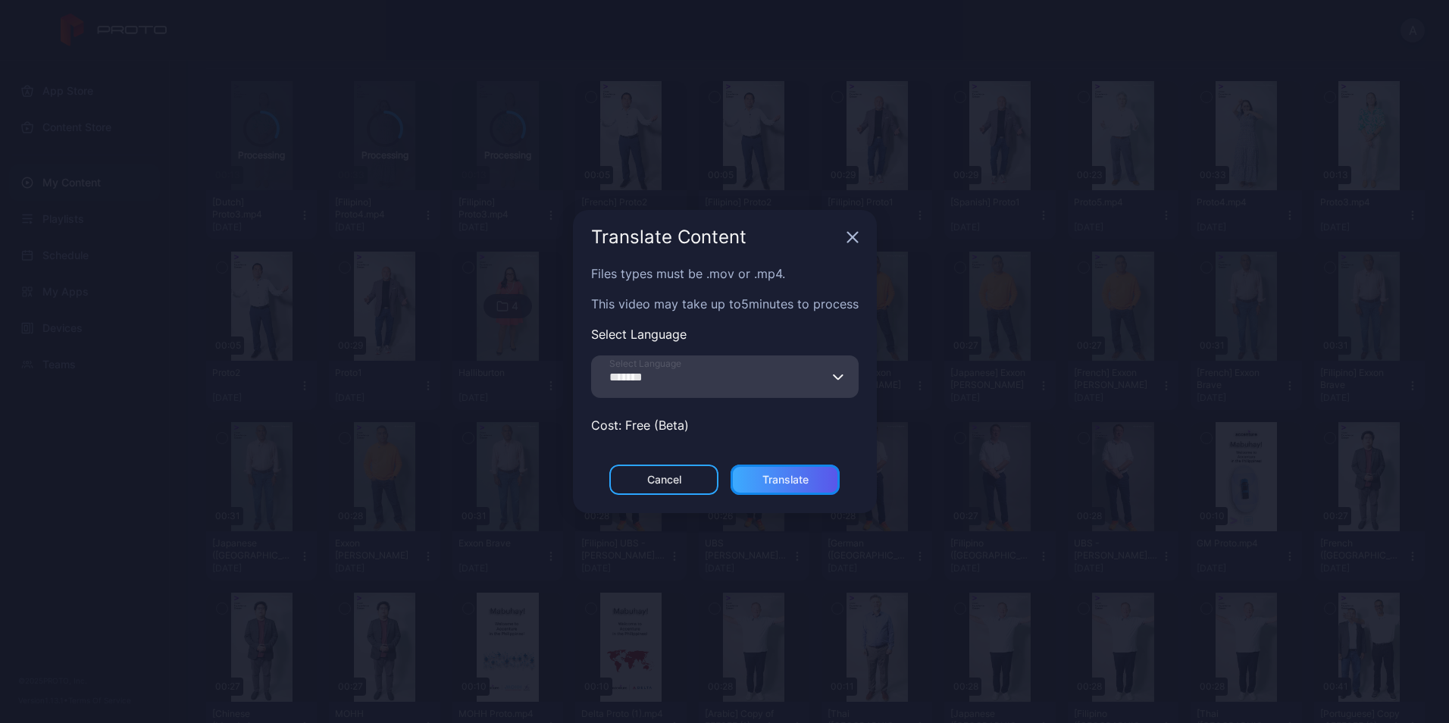
click at [797, 481] on div "Translate" at bounding box center [785, 480] width 46 height 12
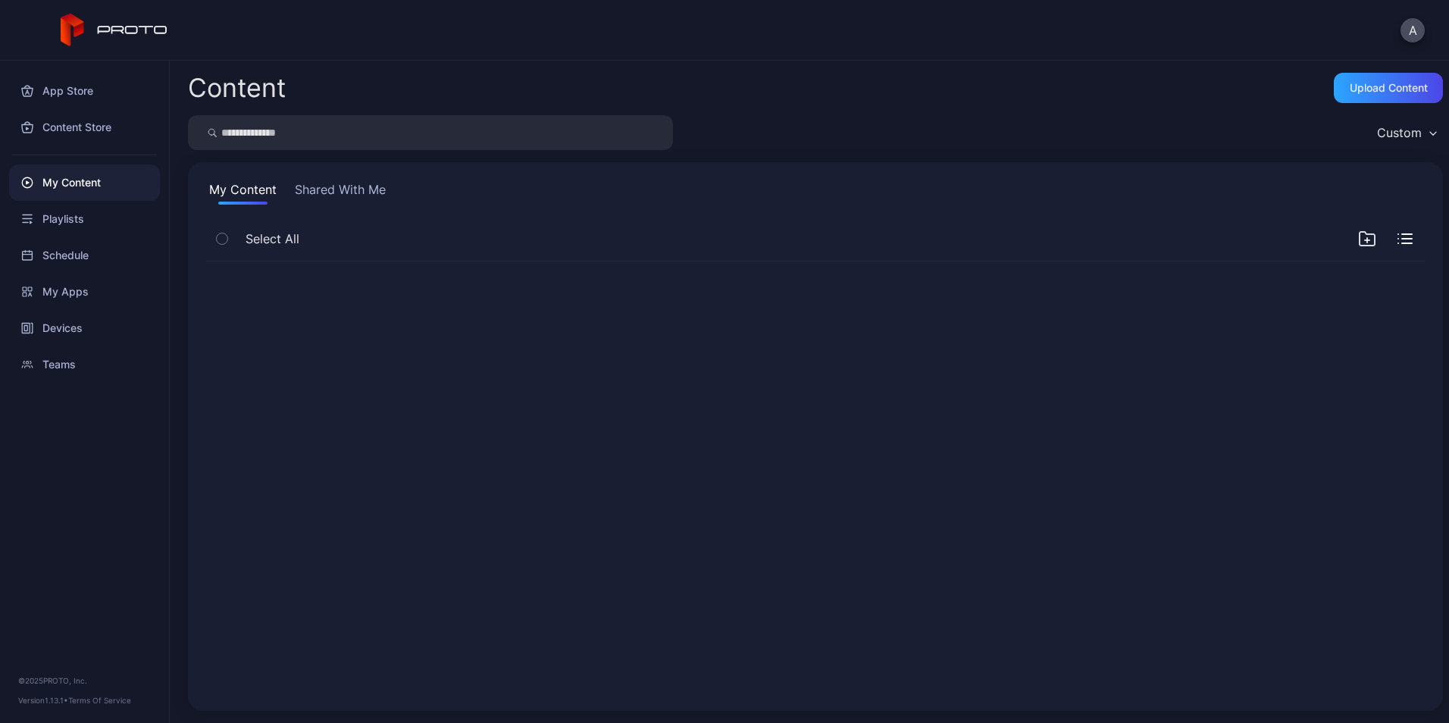
scroll to position [0, 0]
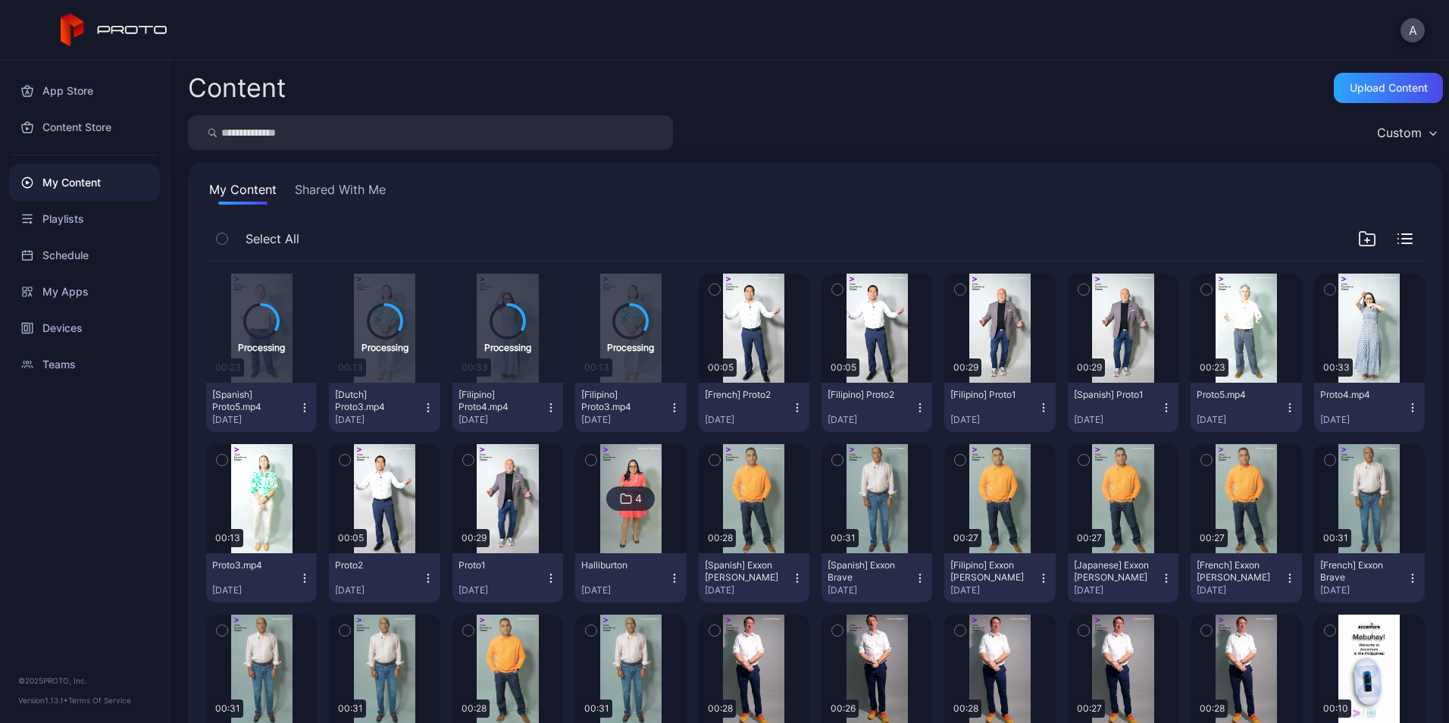
click at [1284, 402] on icon "button" at bounding box center [1290, 408] width 12 height 12
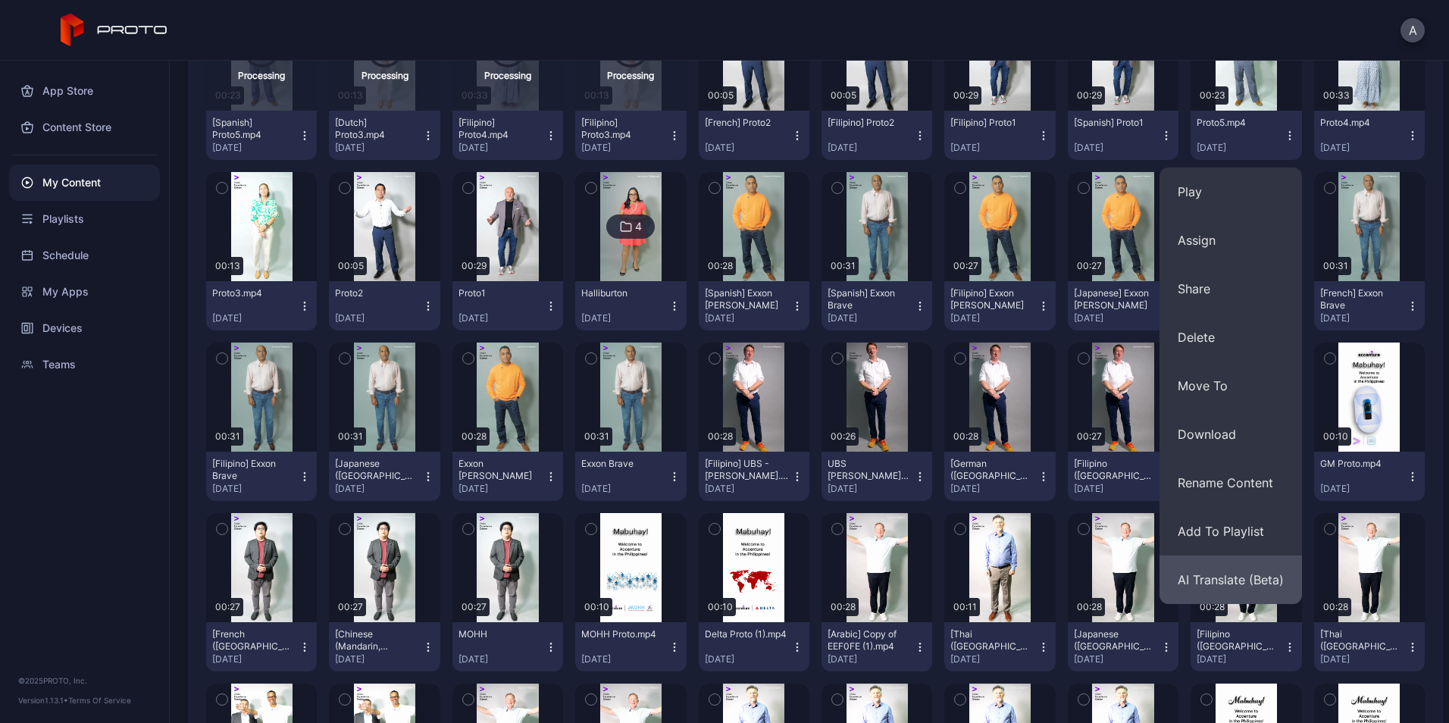
scroll to position [273, 0]
click at [1216, 577] on button "AI Translate (Beta)" at bounding box center [1231, 579] width 142 height 49
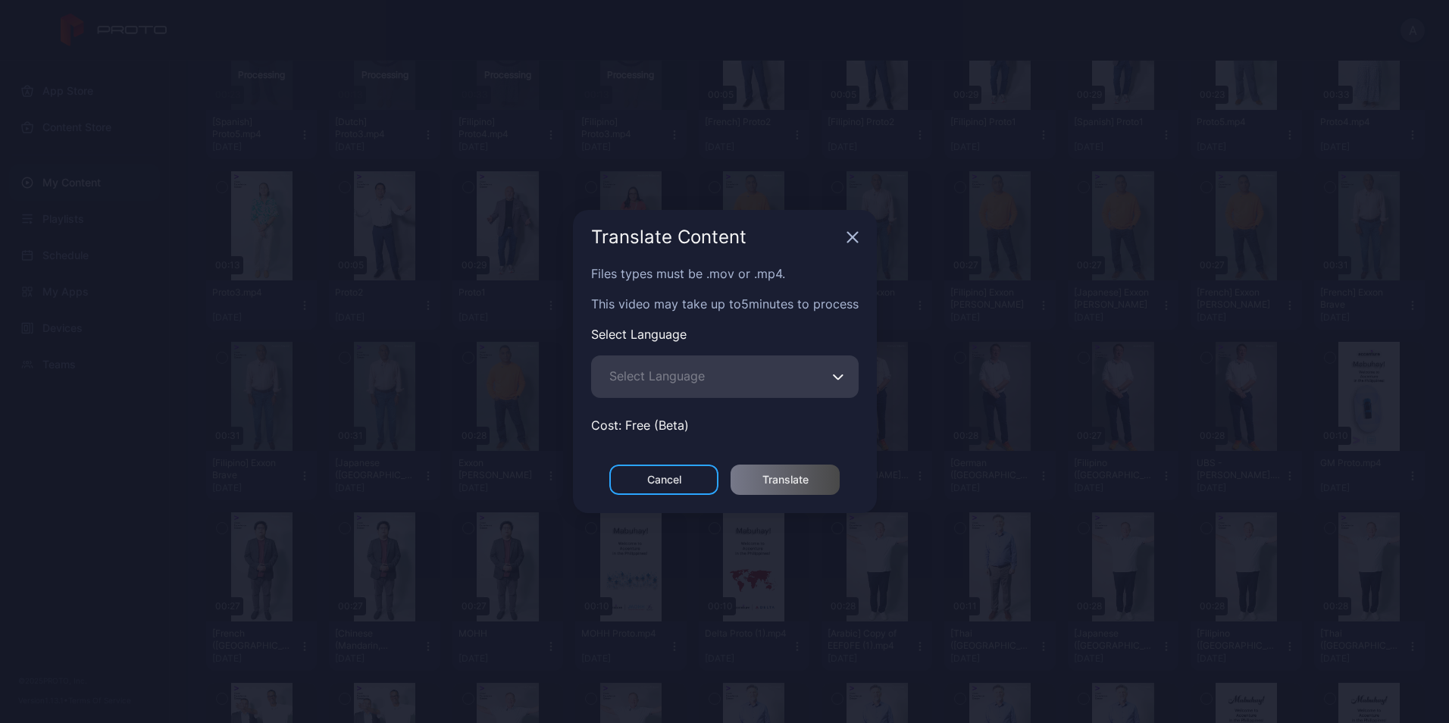
click at [700, 377] on span "Select Language" at bounding box center [656, 376] width 95 height 18
click at [700, 377] on input "Select Language" at bounding box center [725, 376] width 268 height 42
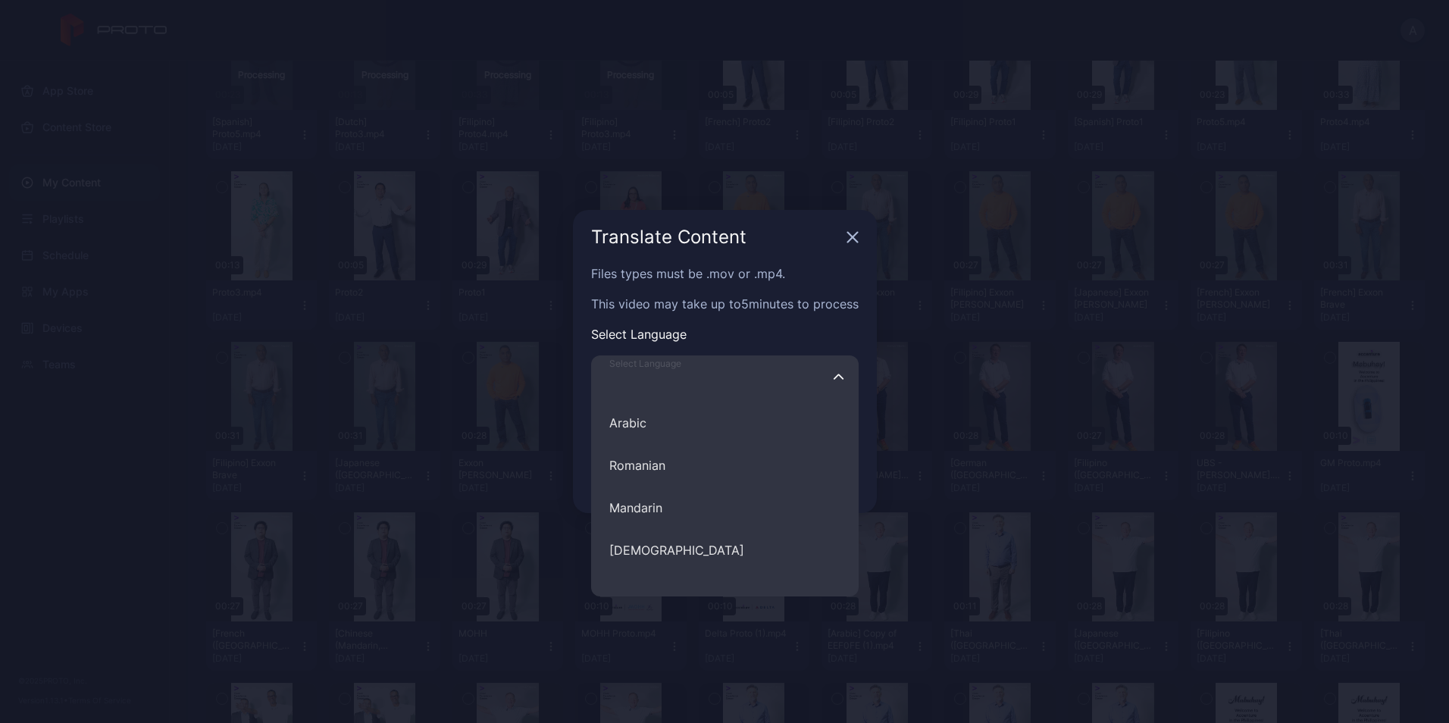
scroll to position [687, 0]
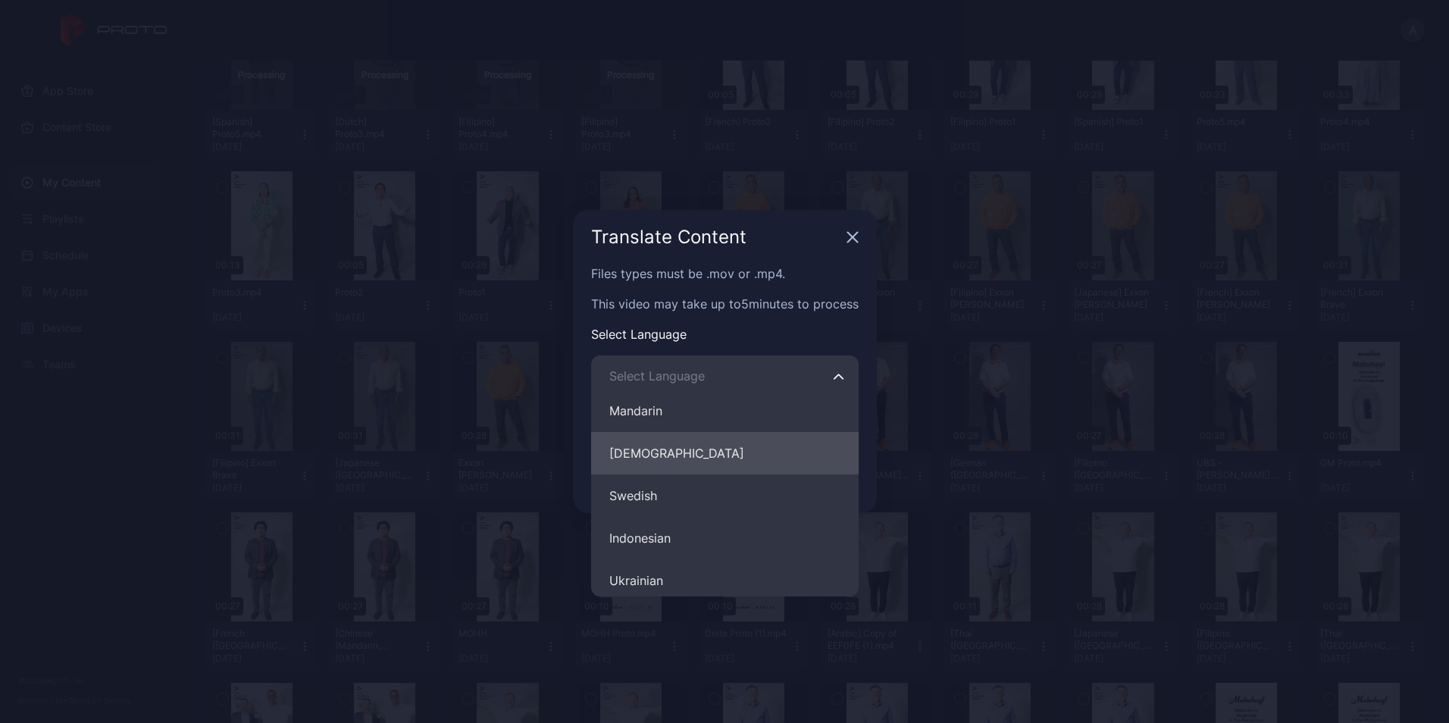
click at [700, 449] on button "[DEMOGRAPHIC_DATA]" at bounding box center [725, 453] width 268 height 42
type input "********"
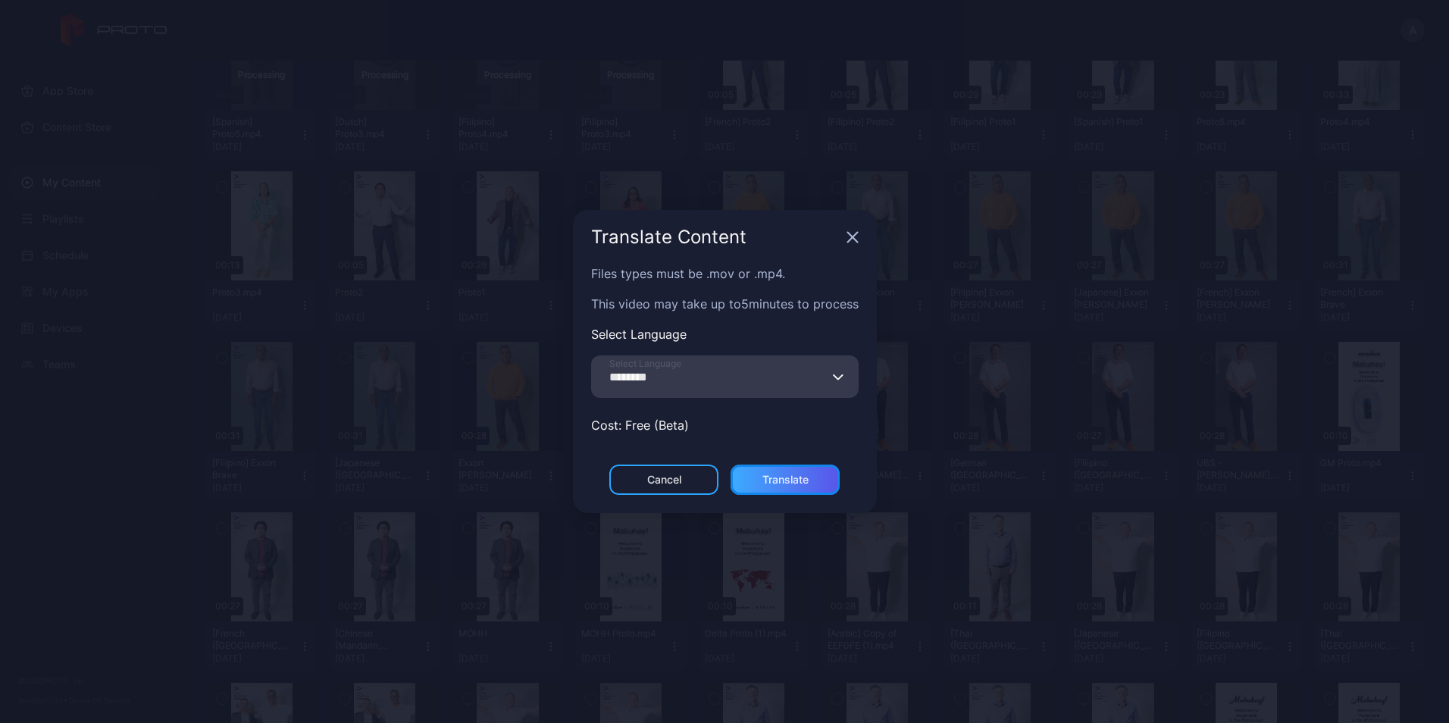
click at [778, 475] on div "Translate" at bounding box center [785, 480] width 46 height 12
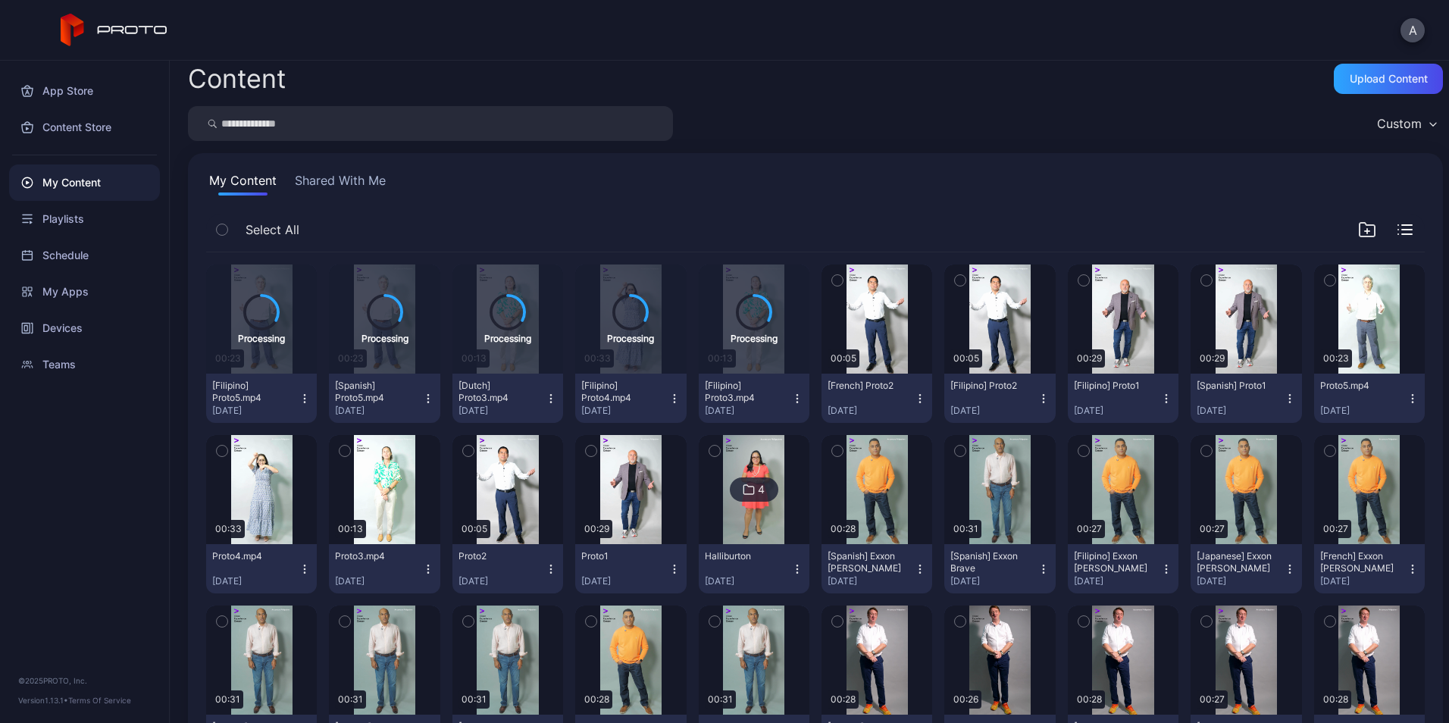
scroll to position [10, 0]
